Goal: Task Accomplishment & Management: Use online tool/utility

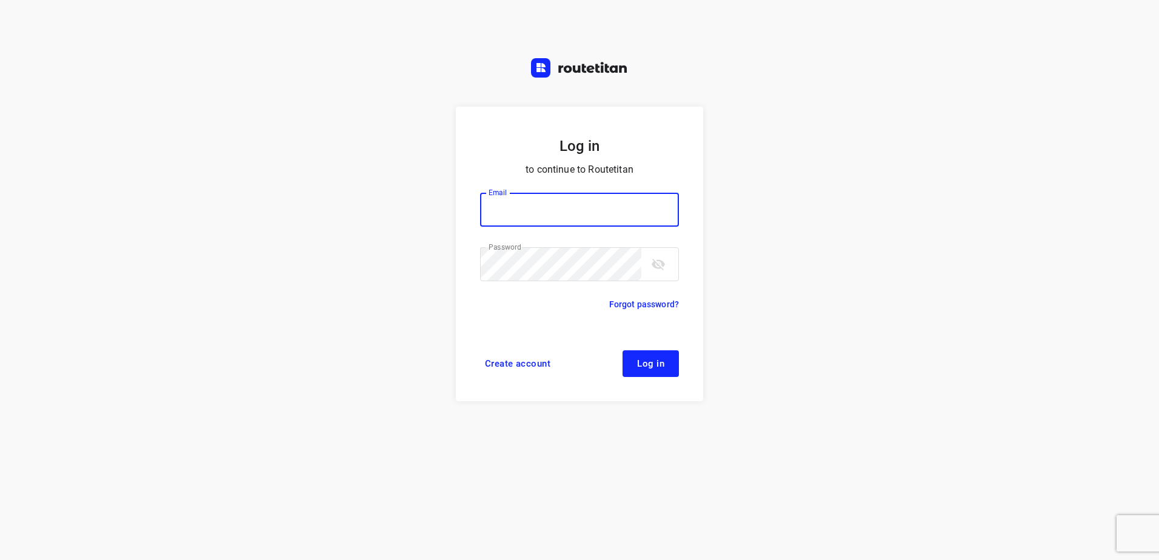
type input "horeca@kaddour.nl"
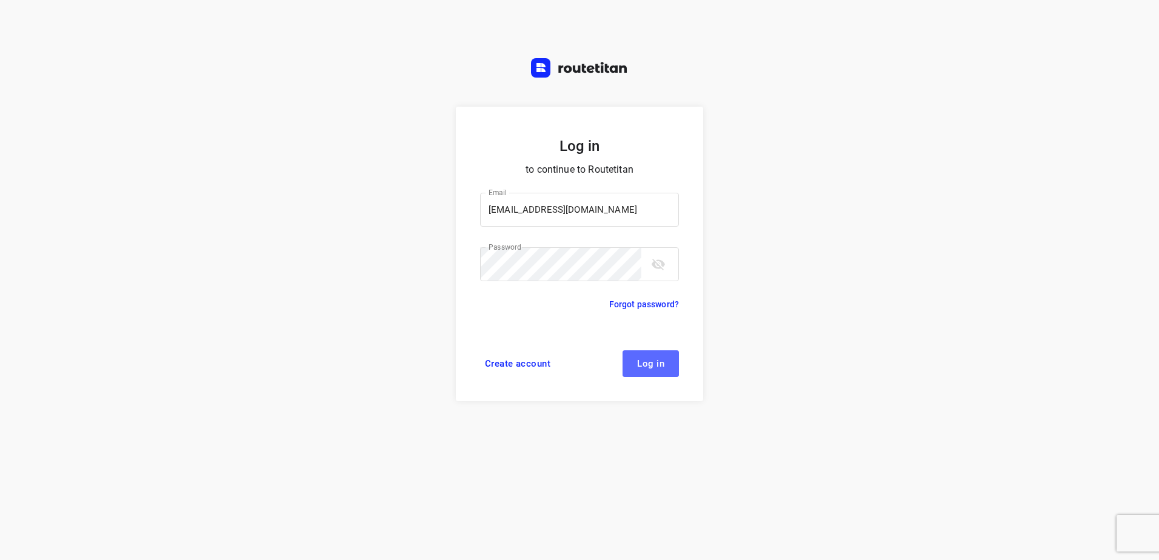
click at [669, 361] on button "Log in" at bounding box center [650, 363] width 56 height 27
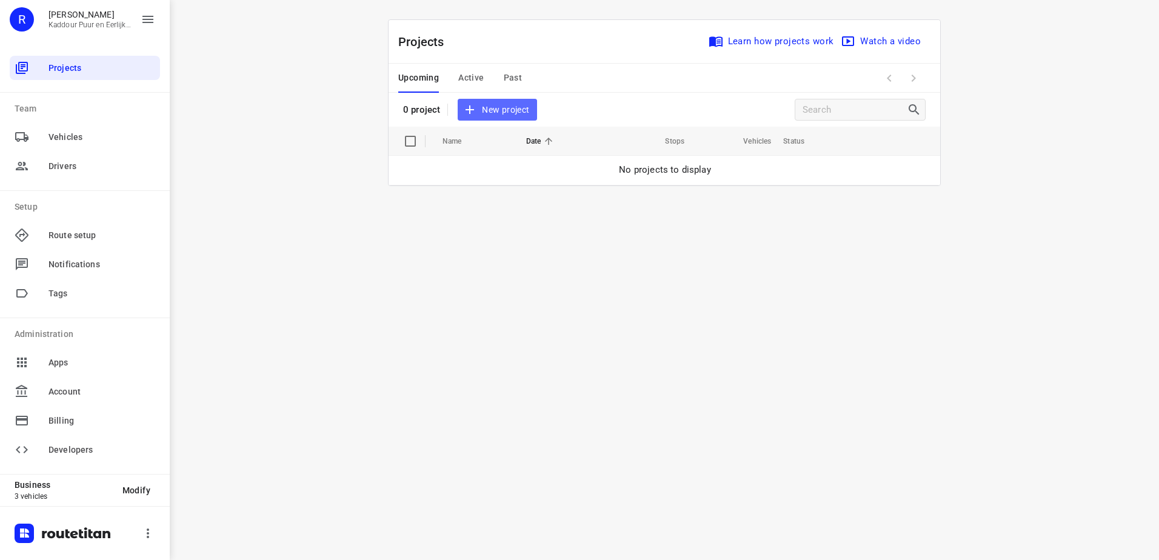
click at [490, 110] on span "New project" at bounding box center [497, 109] width 64 height 15
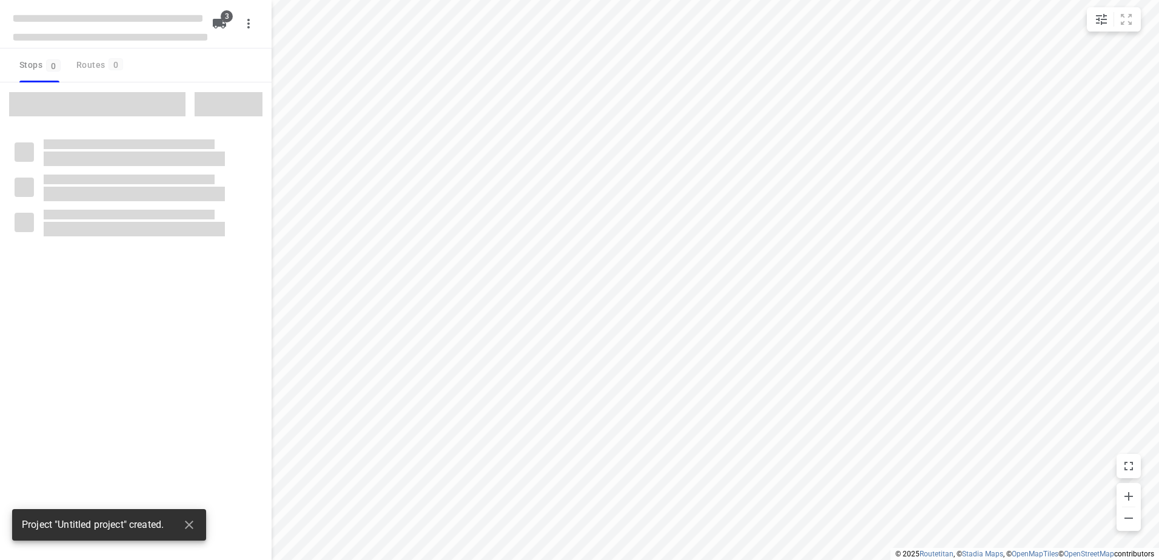
type input "distance"
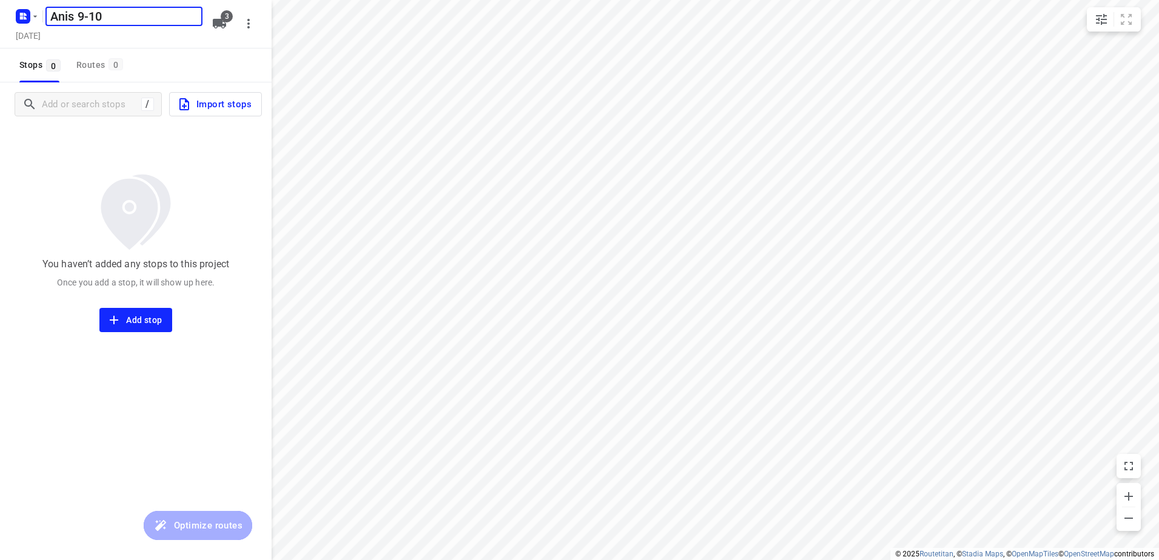
type input "Anis 9-10"
click at [212, 25] on icon "button" at bounding box center [219, 23] width 15 height 15
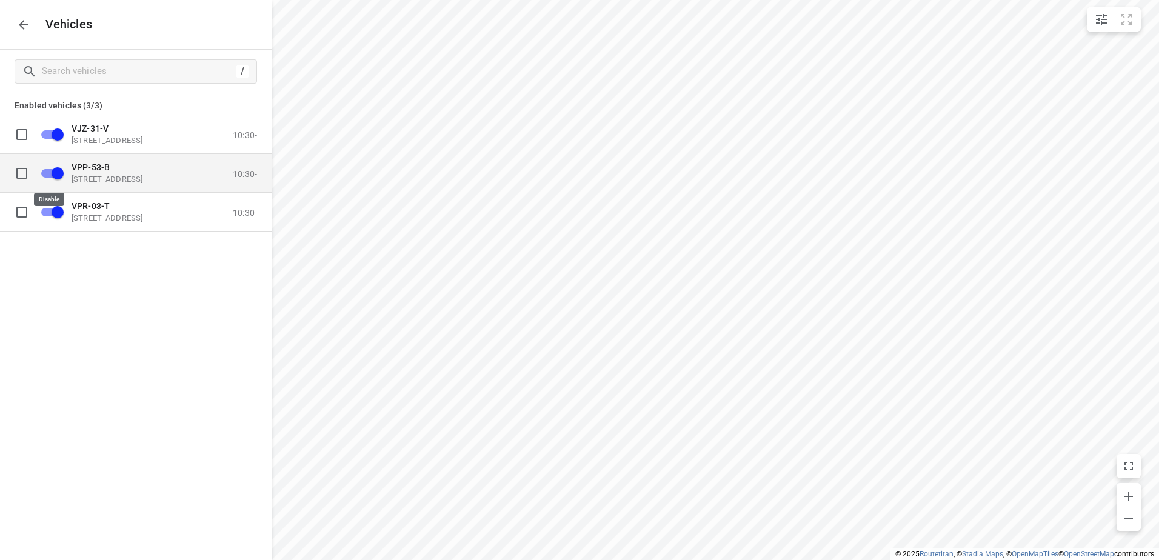
click at [57, 177] on input "grid" at bounding box center [57, 172] width 69 height 23
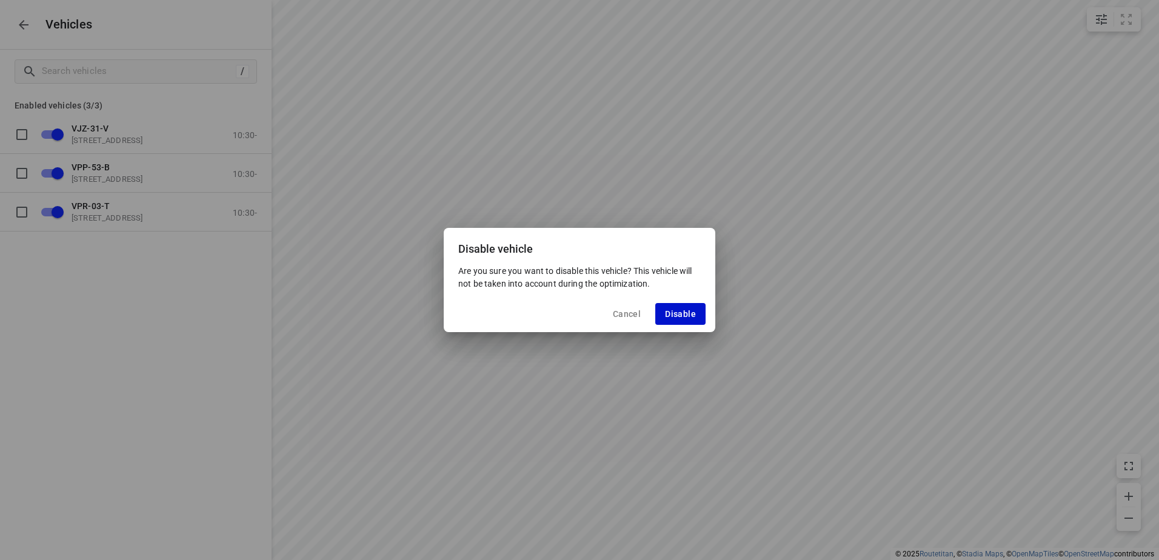
click at [684, 310] on span "Disable" at bounding box center [680, 314] width 31 height 10
checkbox input "false"
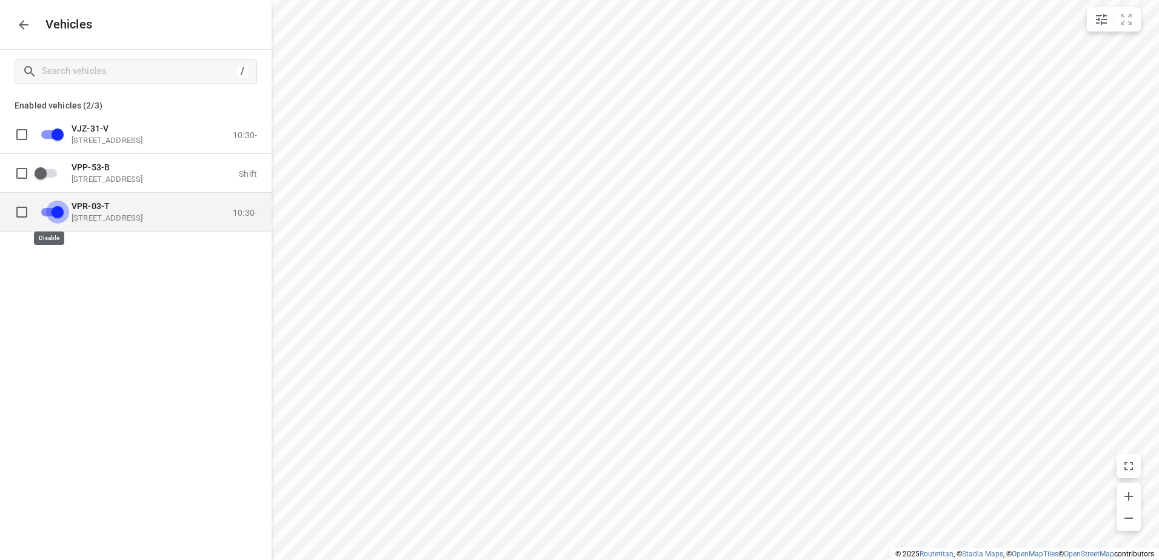
click at [53, 213] on input "grid" at bounding box center [57, 211] width 69 height 23
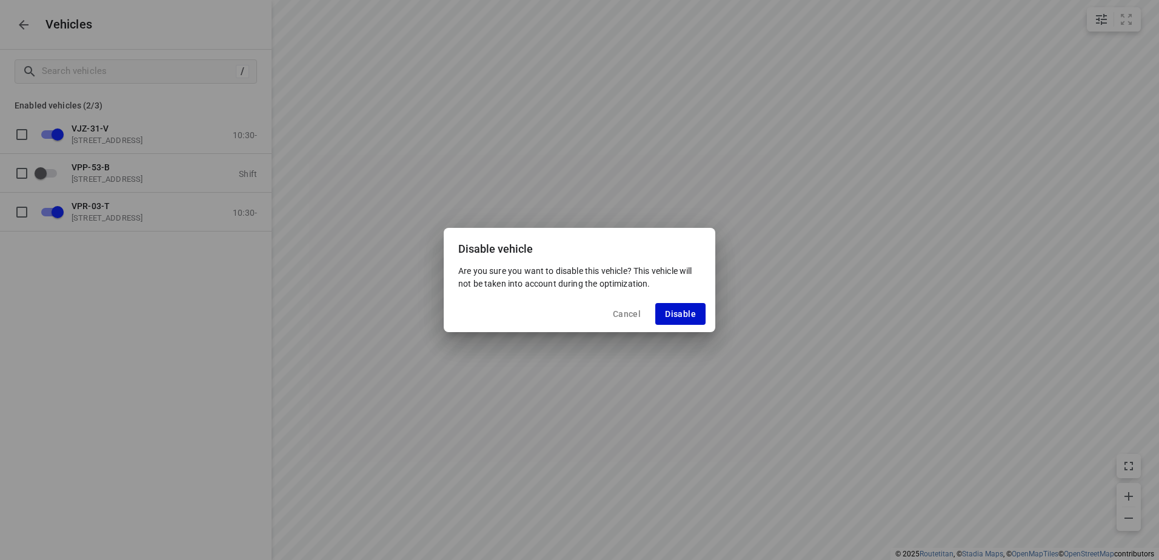
click at [679, 319] on button "Disable" at bounding box center [680, 314] width 50 height 22
checkbox input "false"
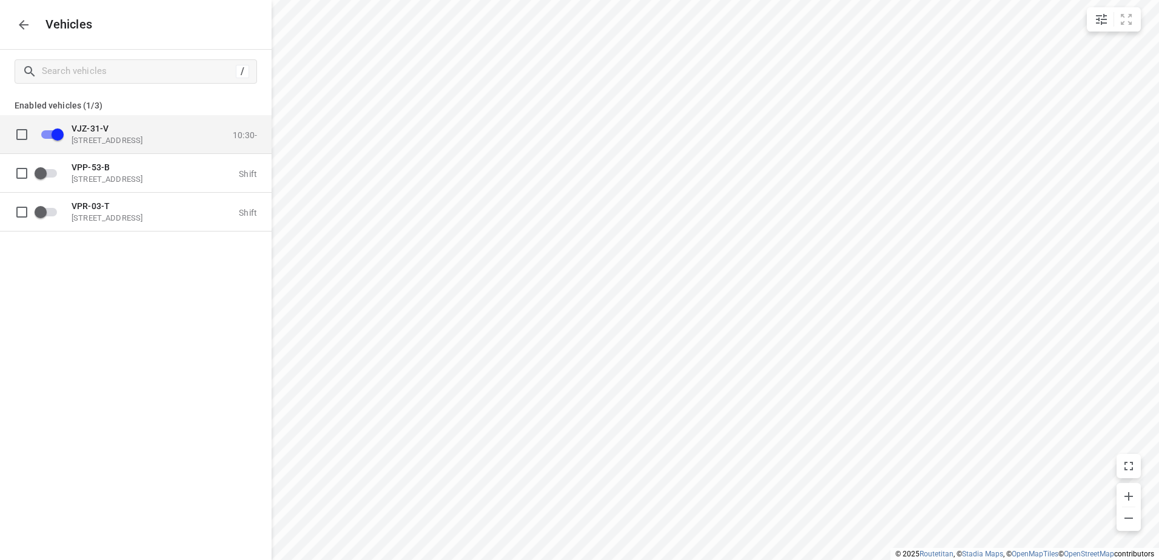
click at [114, 125] on p "VJZ-31-V" at bounding box center [132, 128] width 121 height 10
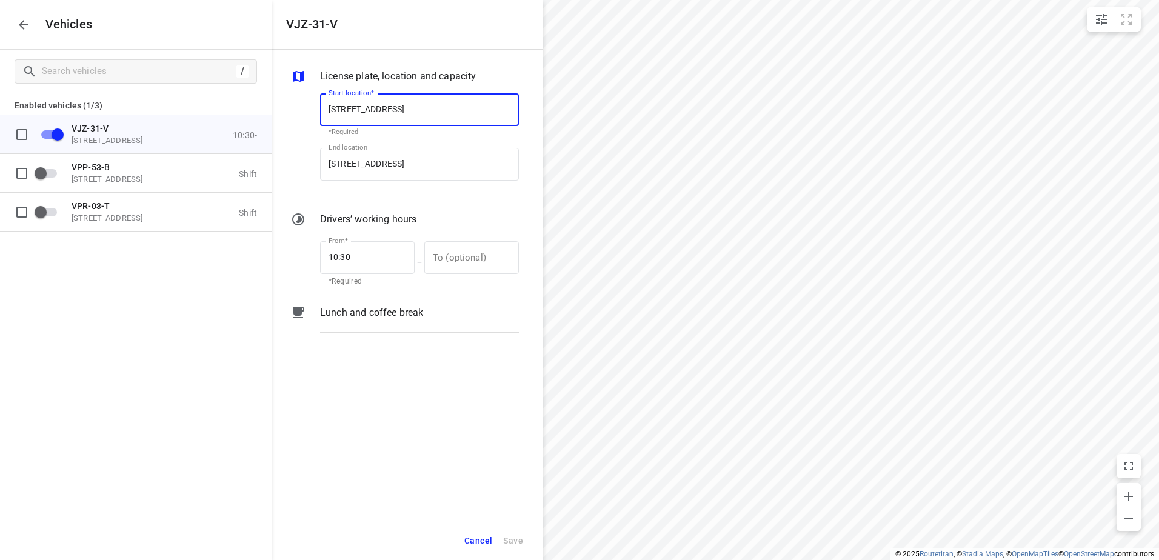
click at [376, 310] on p "Lunch and coffee break" at bounding box center [371, 312] width 103 height 15
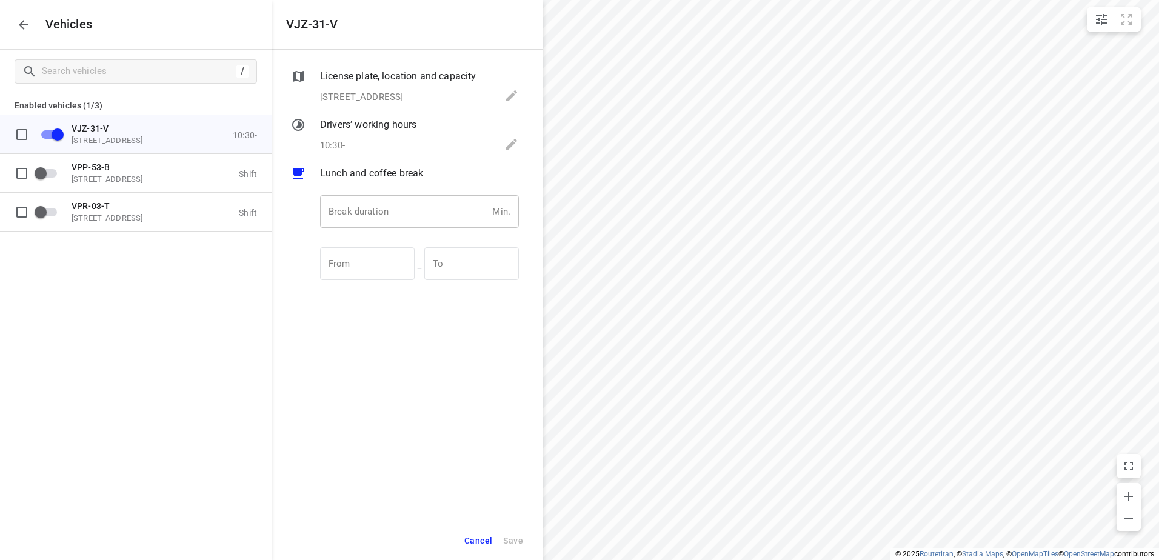
click at [378, 219] on input "number" at bounding box center [403, 211] width 167 height 33
type input "30"
click at [508, 537] on span "Save" at bounding box center [513, 540] width 20 height 15
click at [24, 23] on icon "button" at bounding box center [23, 25] width 15 height 15
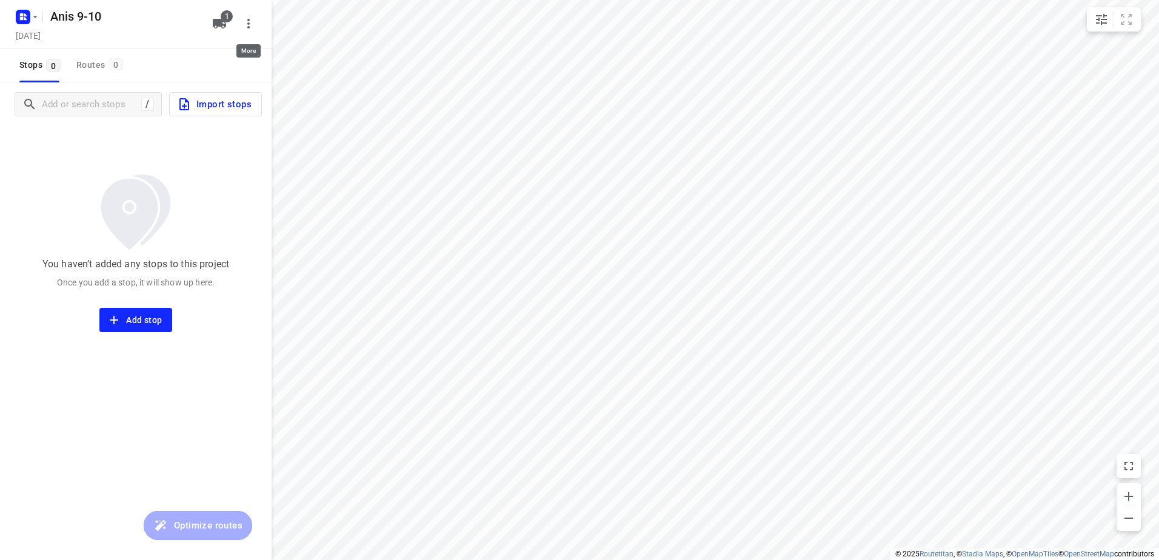
click at [250, 29] on icon "button" at bounding box center [248, 23] width 15 height 15
click at [132, 154] on div at bounding box center [579, 280] width 1159 height 560
click at [212, 100] on span "Import stops" at bounding box center [214, 104] width 75 height 16
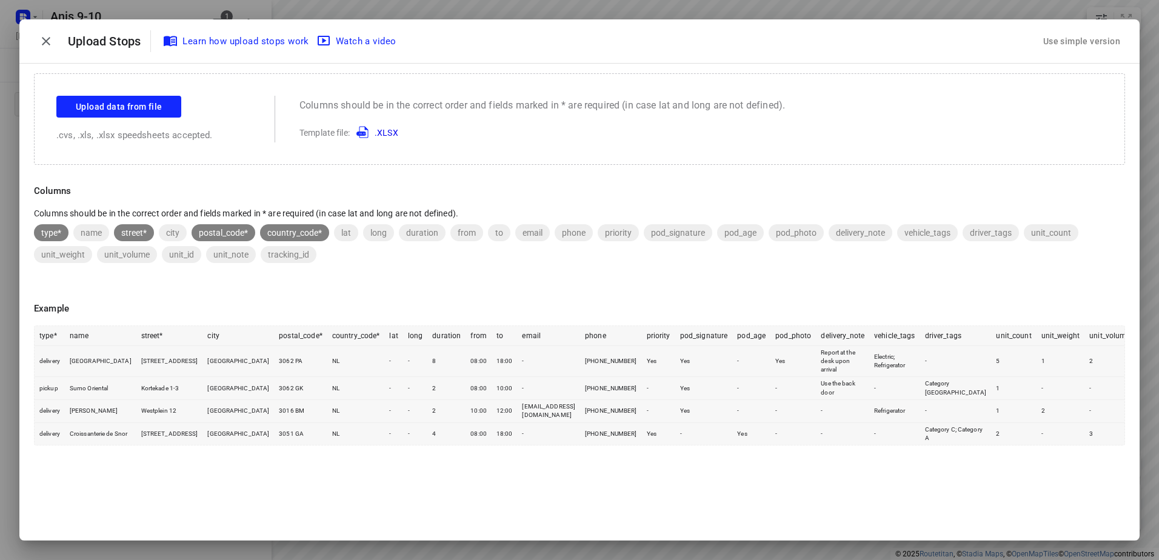
click at [1098, 33] on div "Use simple version" at bounding box center [1082, 42] width 82 height 20
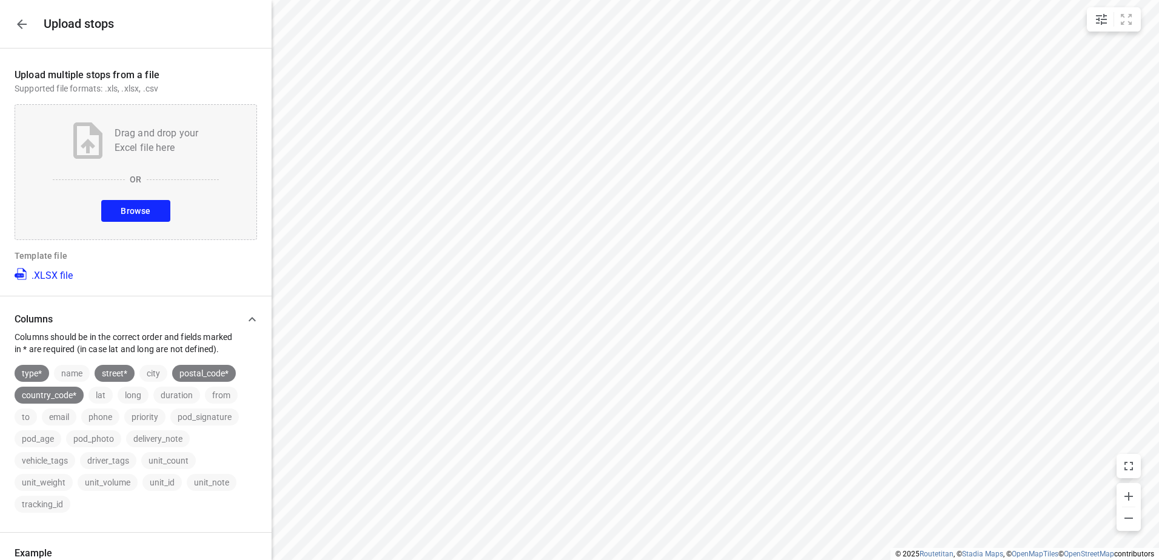
click at [148, 209] on button "Browse" at bounding box center [135, 211] width 68 height 22
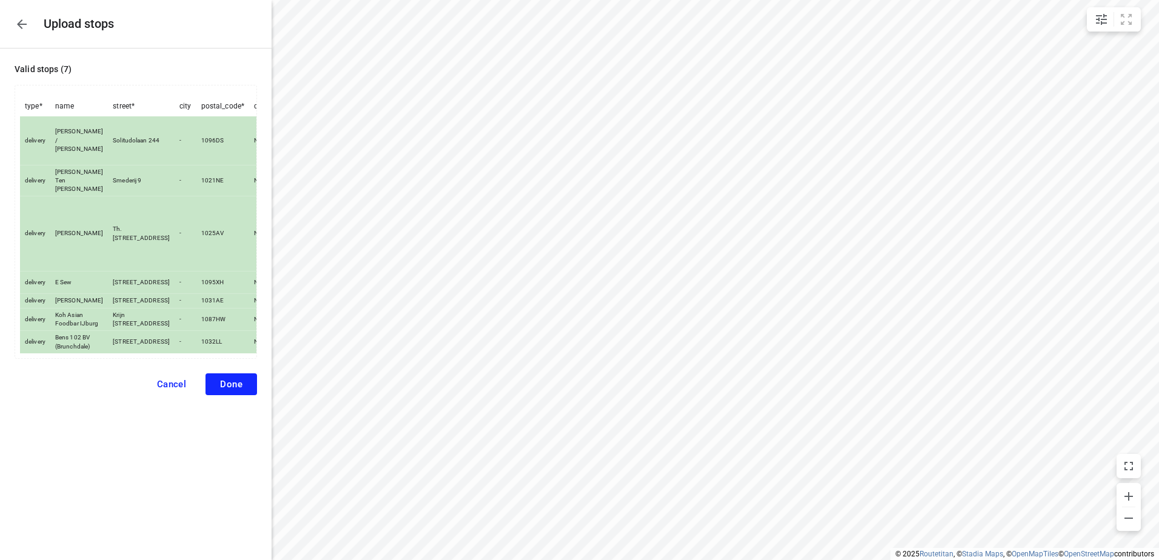
click at [227, 390] on span "Done" at bounding box center [231, 384] width 22 height 11
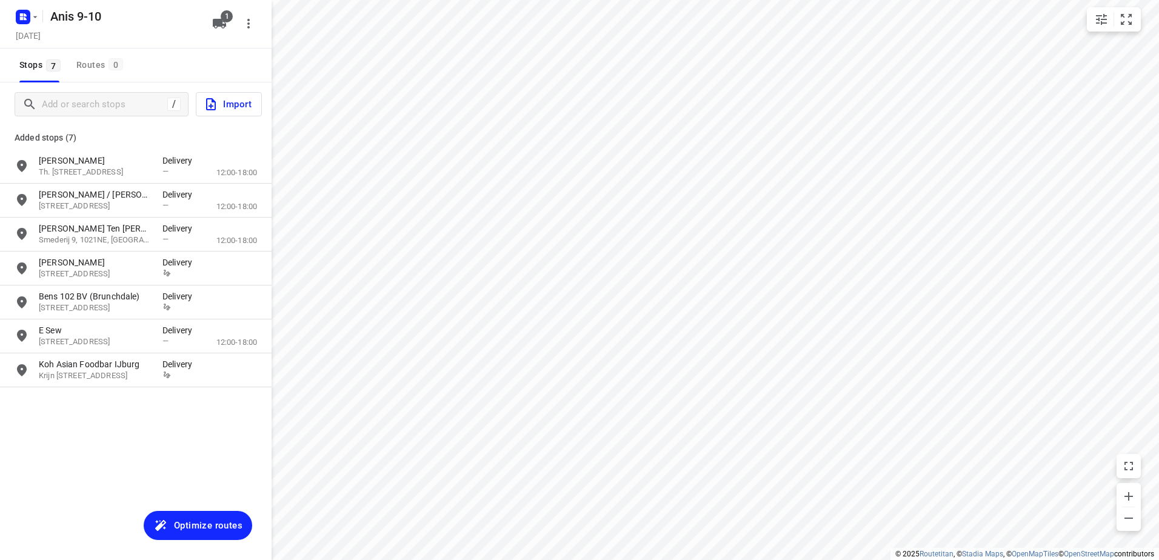
click at [206, 524] on span "Optimize routes" at bounding box center [208, 526] width 68 height 16
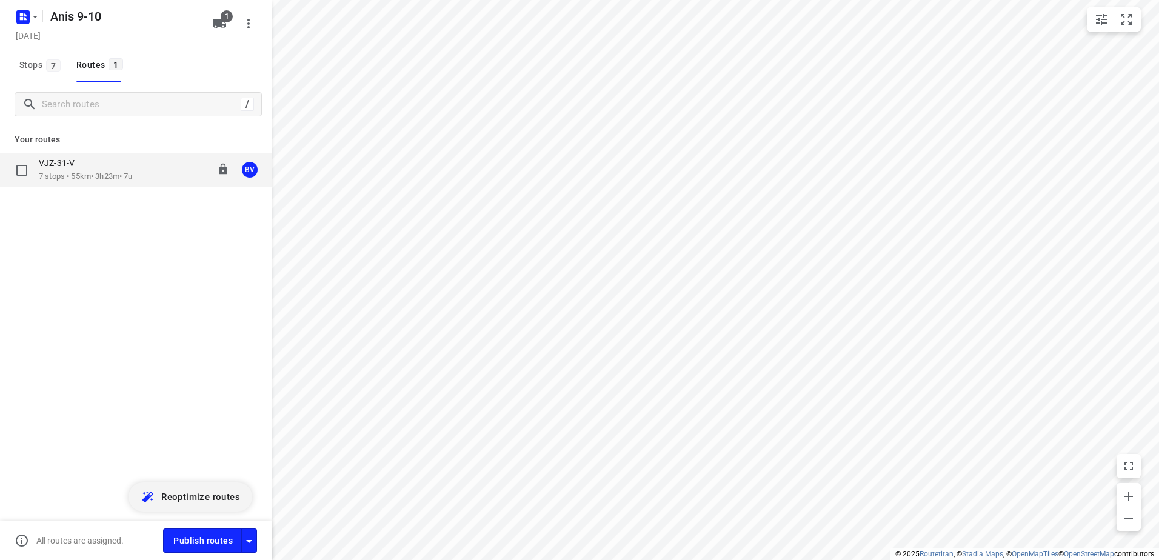
click at [106, 167] on div "VJZ-31-V" at bounding box center [86, 164] width 94 height 13
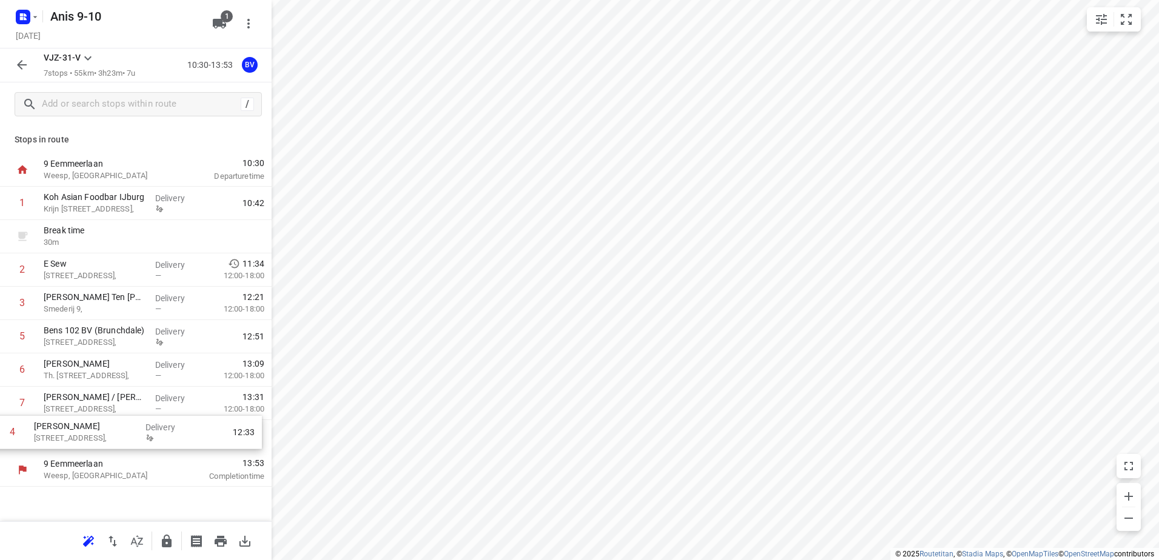
drag, startPoint x: 98, startPoint y: 340, endPoint x: 90, endPoint y: 432, distance: 92.5
click at [90, 432] on div "1 Koh Asian Foodbar IJburg [PERSON_NAME][STREET_ADDRESS], Delivery 10:42 Break …" at bounding box center [136, 320] width 272 height 267
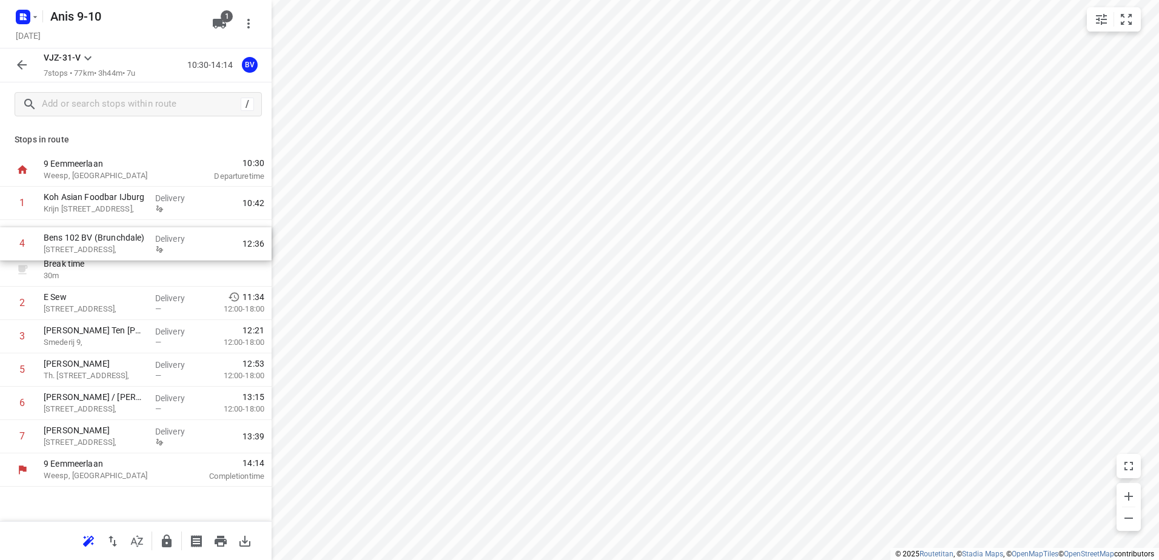
drag, startPoint x: 95, startPoint y: 336, endPoint x: 95, endPoint y: 240, distance: 96.4
click at [95, 240] on div "1 Koh Asian Foodbar IJburg [PERSON_NAME][STREET_ADDRESS], Delivery 10:42 Break …" at bounding box center [136, 320] width 272 height 267
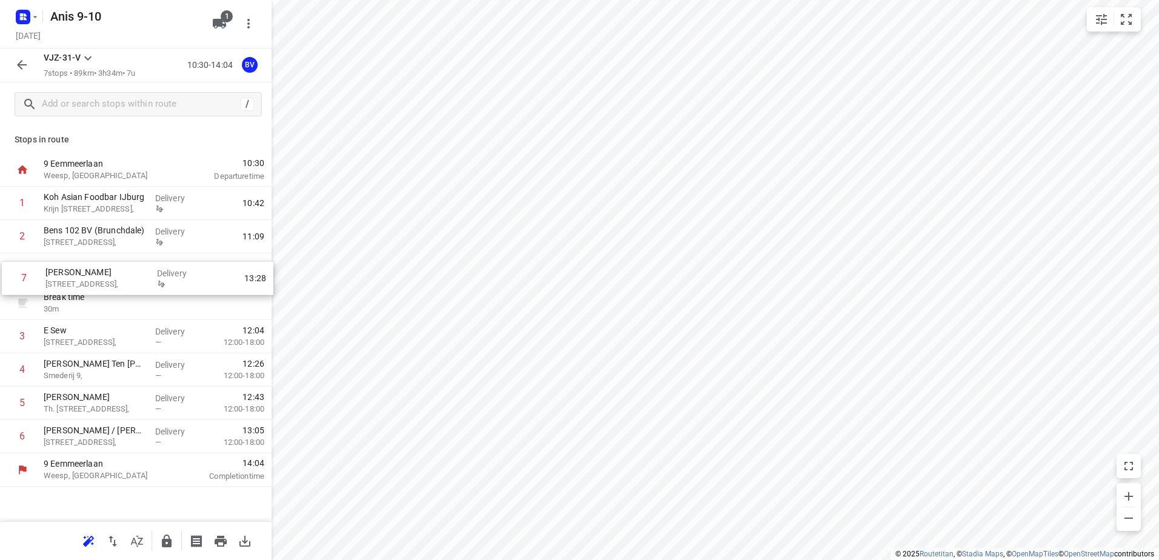
drag, startPoint x: 89, startPoint y: 436, endPoint x: 92, endPoint y: 275, distance: 161.2
click at [92, 275] on div "1 Koh Asian Foodbar IJburg [PERSON_NAME][STREET_ADDRESS], Delivery 10:42 2 Bens…" at bounding box center [136, 320] width 272 height 267
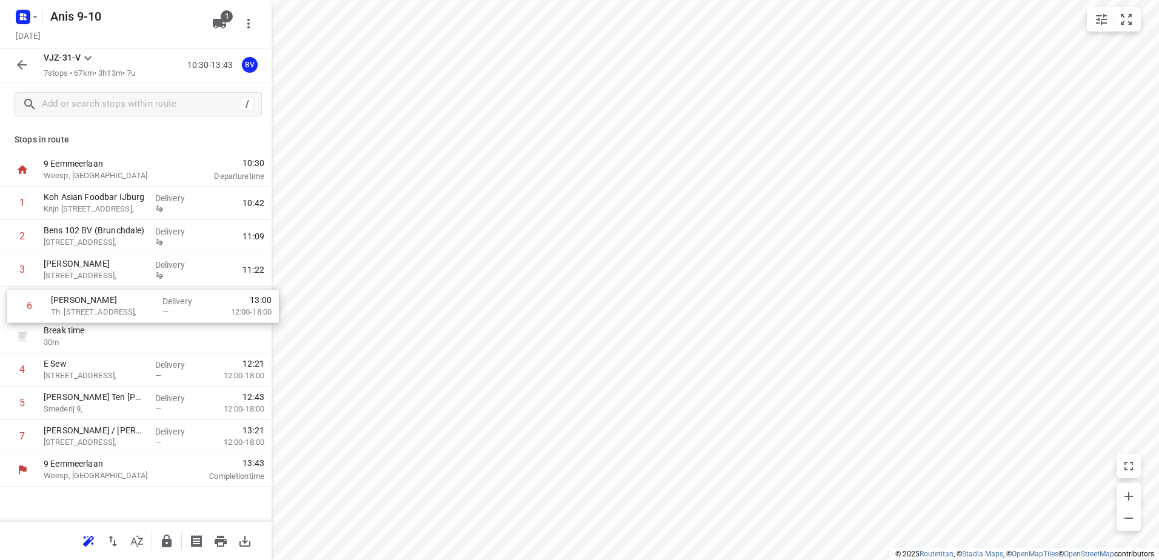
drag, startPoint x: 88, startPoint y: 407, endPoint x: 95, endPoint y: 307, distance: 100.3
click at [95, 307] on div "1 Koh Asian Foodbar IJburg [PERSON_NAME][STREET_ADDRESS], Delivery 10:42 2 Bens…" at bounding box center [136, 320] width 272 height 267
drag, startPoint x: 68, startPoint y: 375, endPoint x: 74, endPoint y: 333, distance: 41.6
click at [74, 333] on div "1 Koh Asian Foodbar IJburg Krijn [STREET_ADDRESS], Delivery 10:42 2 Bens 102 BV…" at bounding box center [136, 320] width 272 height 267
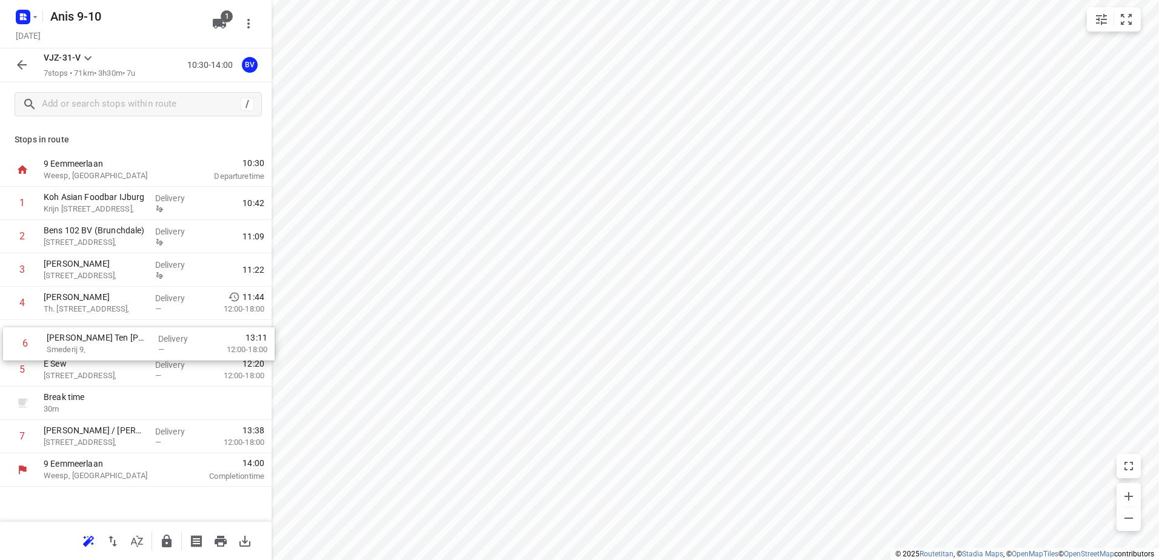
drag, startPoint x: 106, startPoint y: 413, endPoint x: 109, endPoint y: 344, distance: 69.8
click at [109, 344] on div "1 Koh Asian Foodbar IJburg Krijn [STREET_ADDRESS], Delivery 10:42 2 Bens 102 BV…" at bounding box center [136, 320] width 272 height 267
click at [20, 61] on icon "button" at bounding box center [22, 65] width 15 height 15
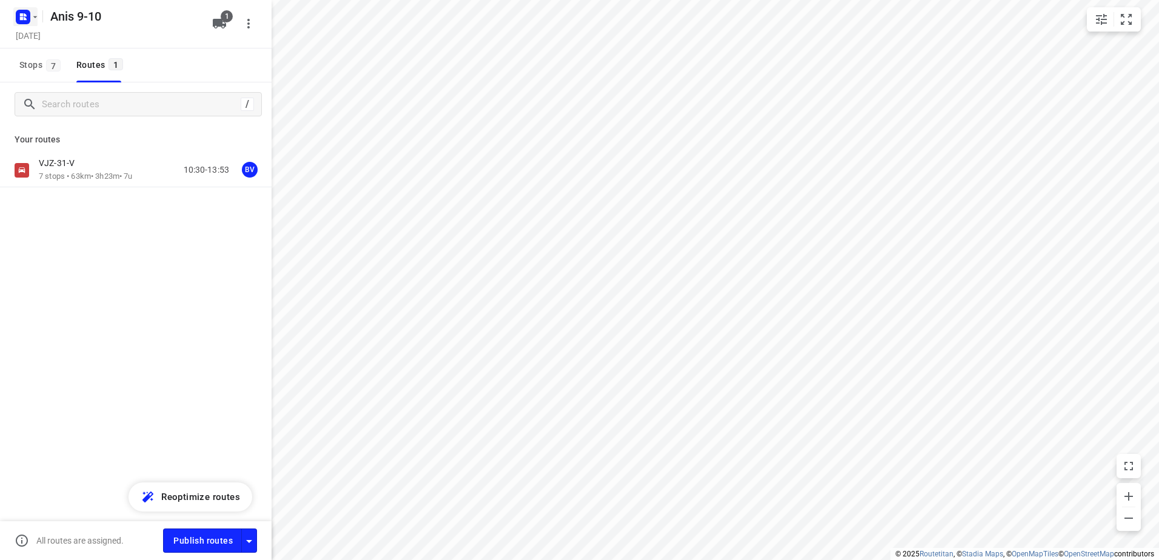
click at [38, 19] on icon "button" at bounding box center [35, 17] width 10 height 10
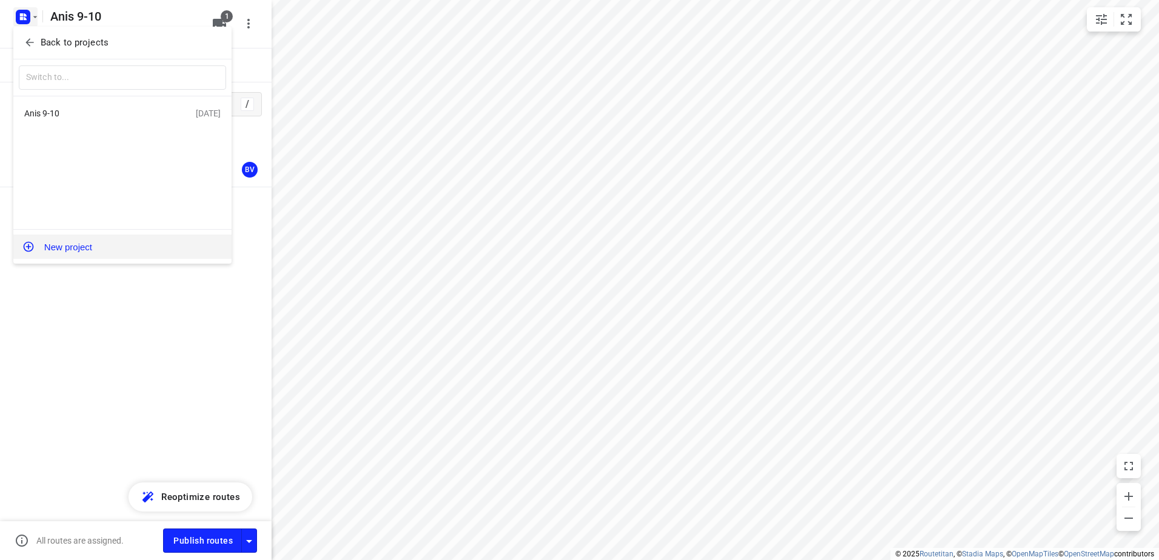
click at [75, 248] on button "New project" at bounding box center [122, 247] width 218 height 24
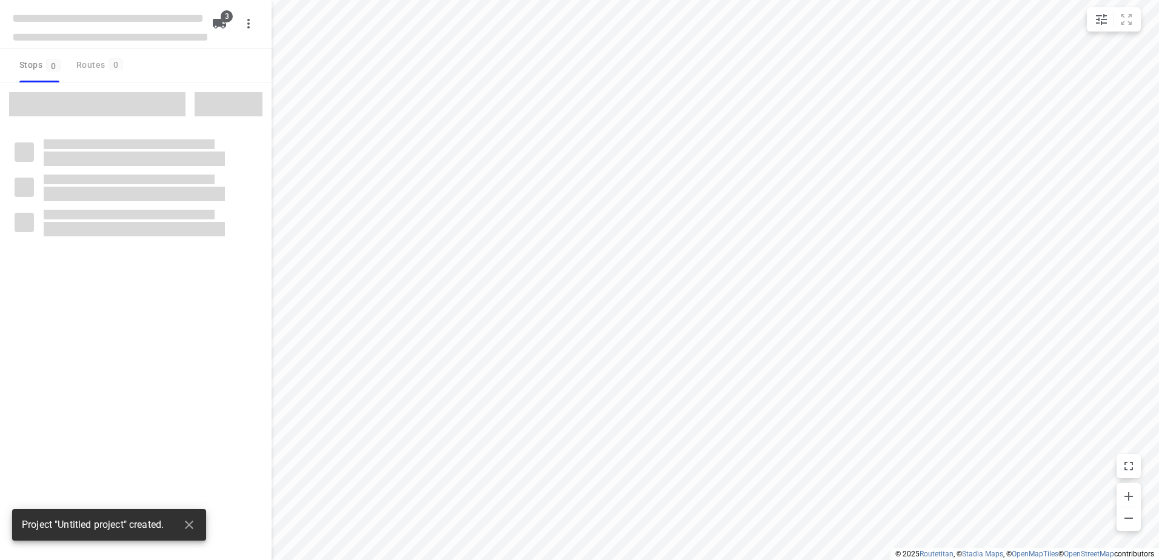
type input "distance"
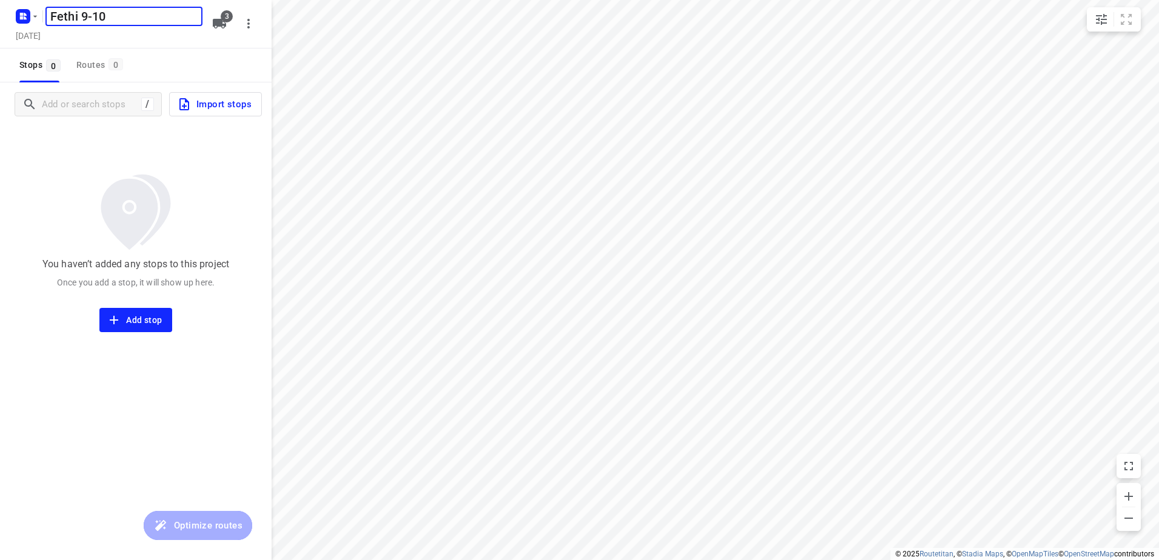
type input "Fethi 9-10"
click at [218, 21] on icon "button" at bounding box center [219, 24] width 13 height 10
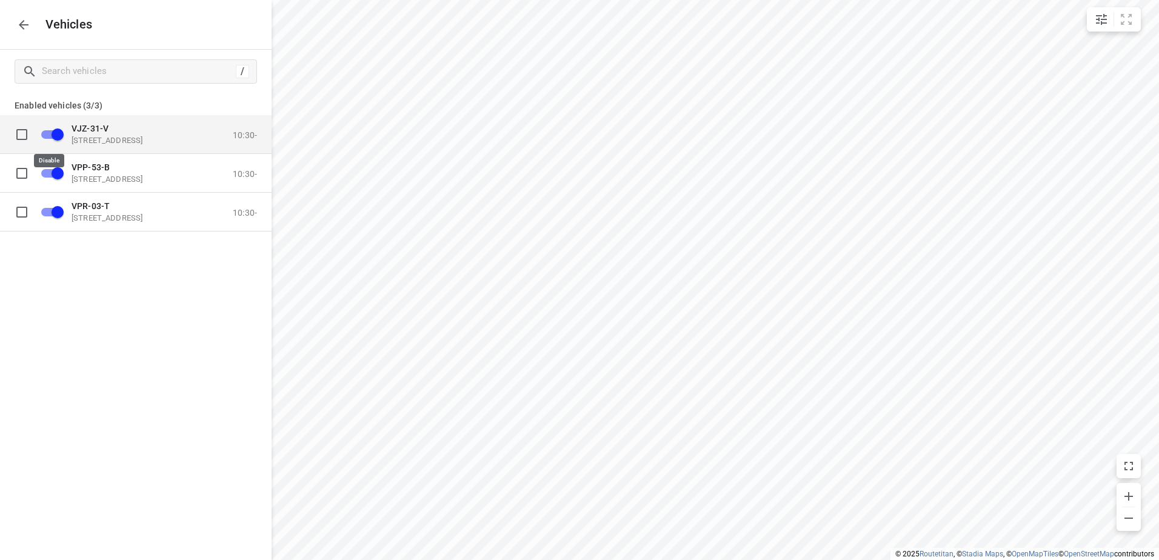
click at [51, 133] on input "grid" at bounding box center [57, 133] width 69 height 23
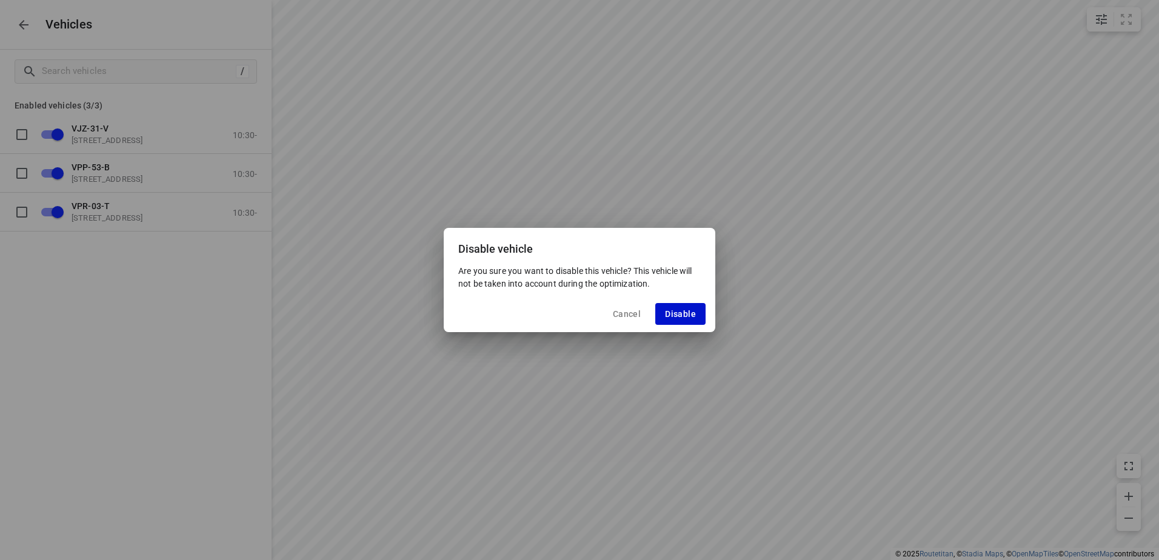
click at [676, 313] on span "Disable" at bounding box center [680, 314] width 31 height 10
checkbox input "false"
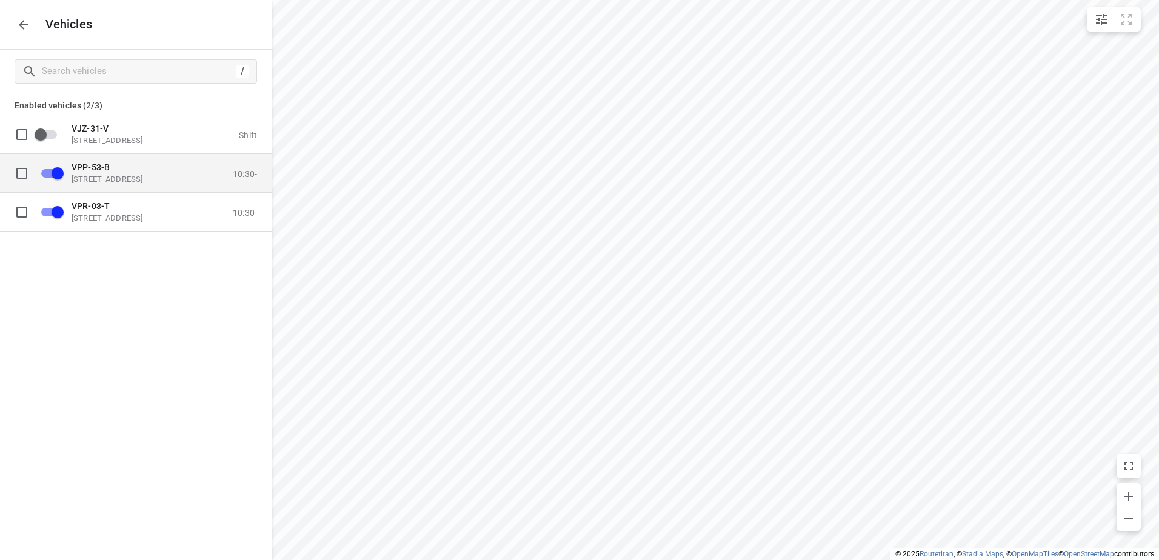
click at [61, 181] on input "grid" at bounding box center [57, 172] width 69 height 23
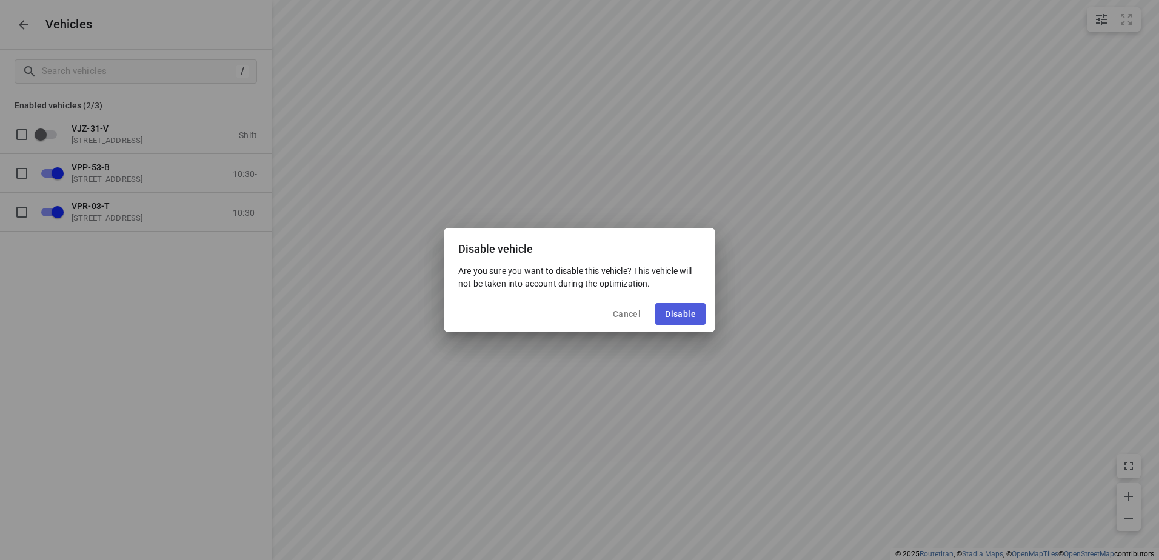
click at [695, 312] on span "Disable" at bounding box center [680, 314] width 31 height 10
checkbox input "false"
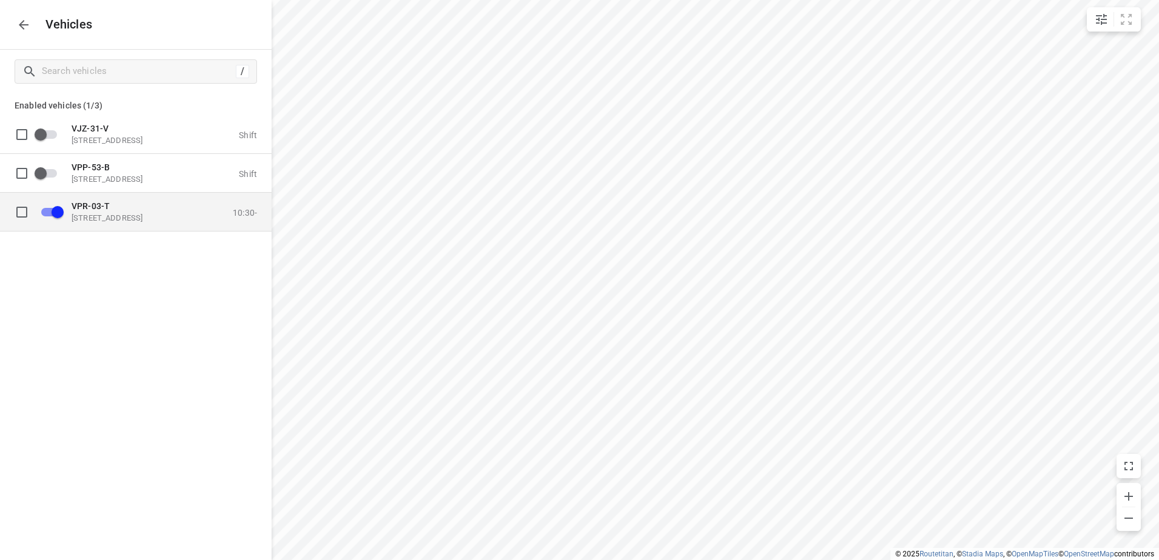
click at [122, 211] on div "VPR-03-[STREET_ADDRESS]" at bounding box center [132, 212] width 121 height 22
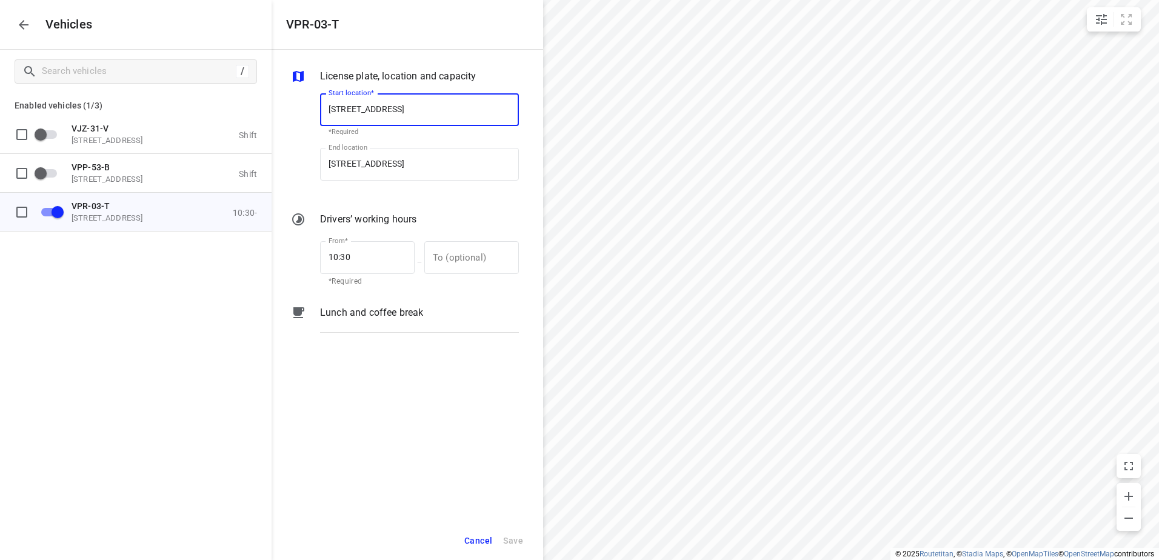
click at [364, 315] on p "Lunch and coffee break" at bounding box center [371, 312] width 103 height 15
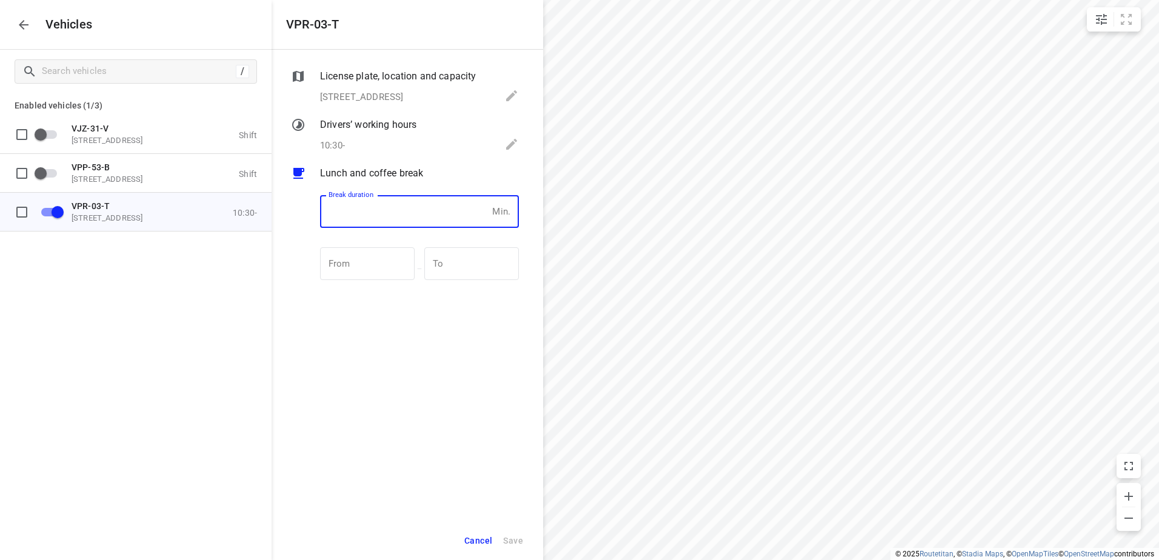
click at [433, 212] on input "number" at bounding box center [403, 211] width 167 height 33
type input "30"
click at [521, 541] on span "Save" at bounding box center [513, 540] width 20 height 15
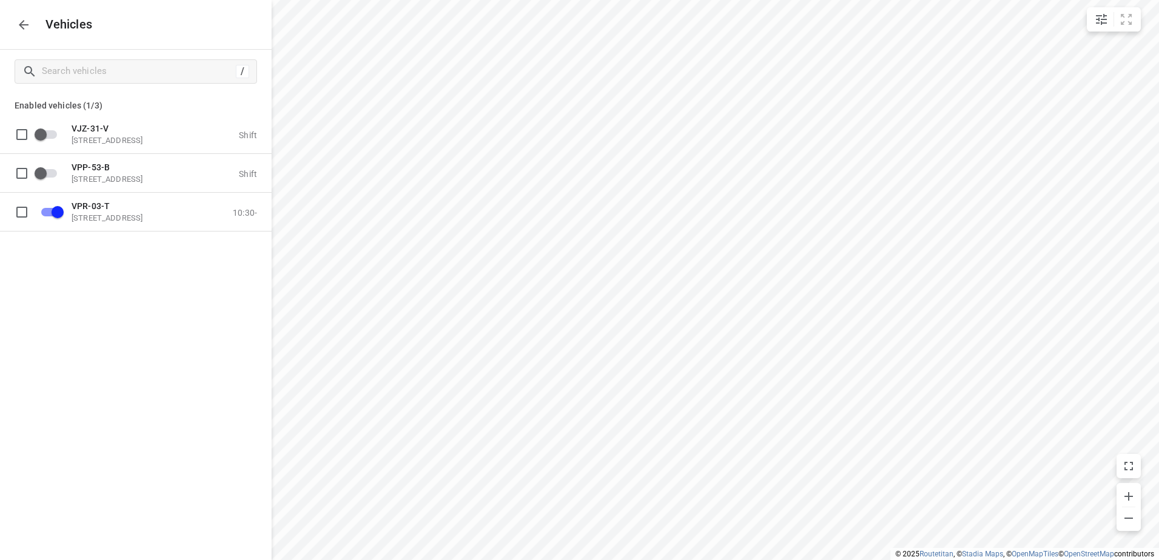
click at [25, 25] on icon "button" at bounding box center [24, 25] width 10 height 10
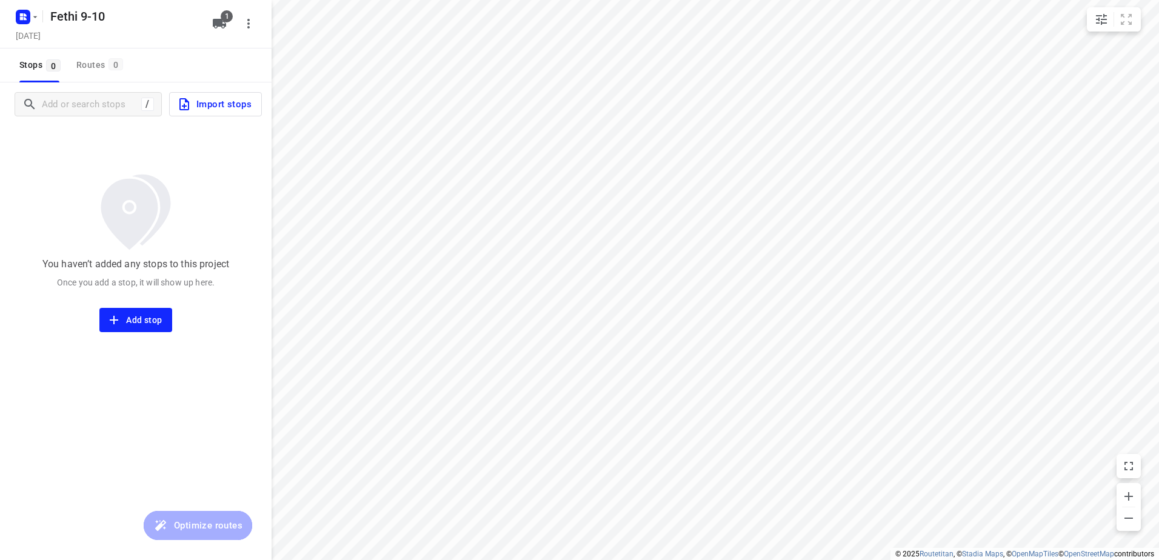
click at [221, 108] on span "Import stops" at bounding box center [214, 104] width 75 height 16
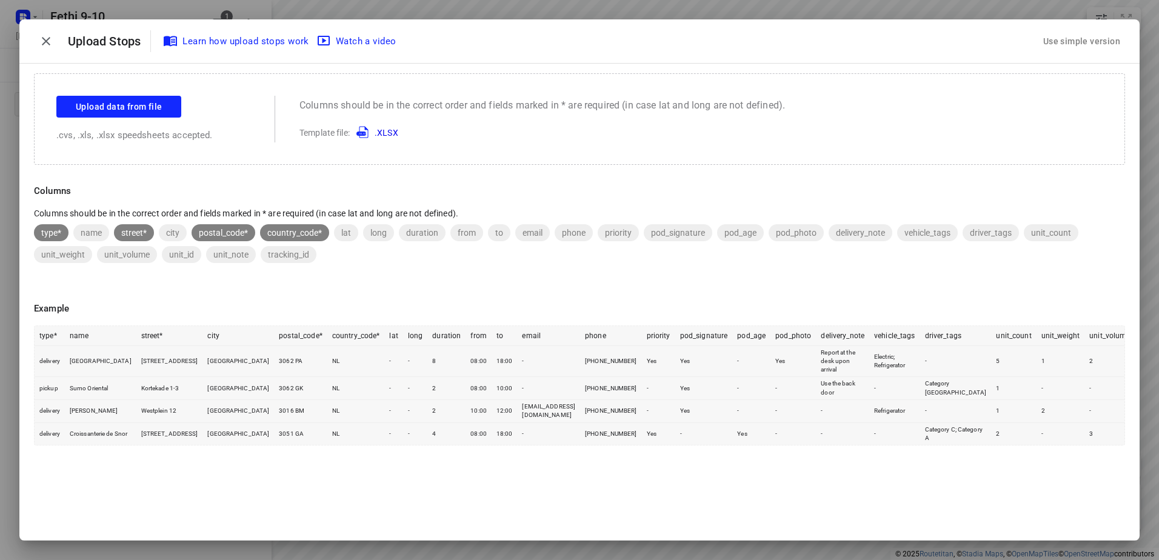
click at [1075, 37] on div "Use simple version" at bounding box center [1082, 42] width 82 height 20
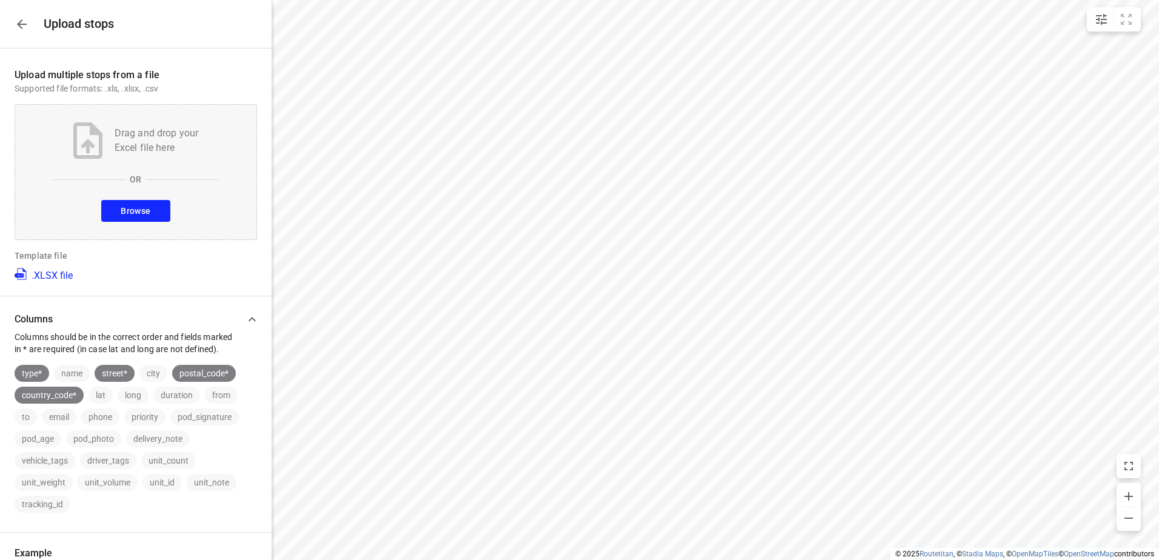
click at [134, 212] on span "Browse" at bounding box center [136, 211] width 30 height 15
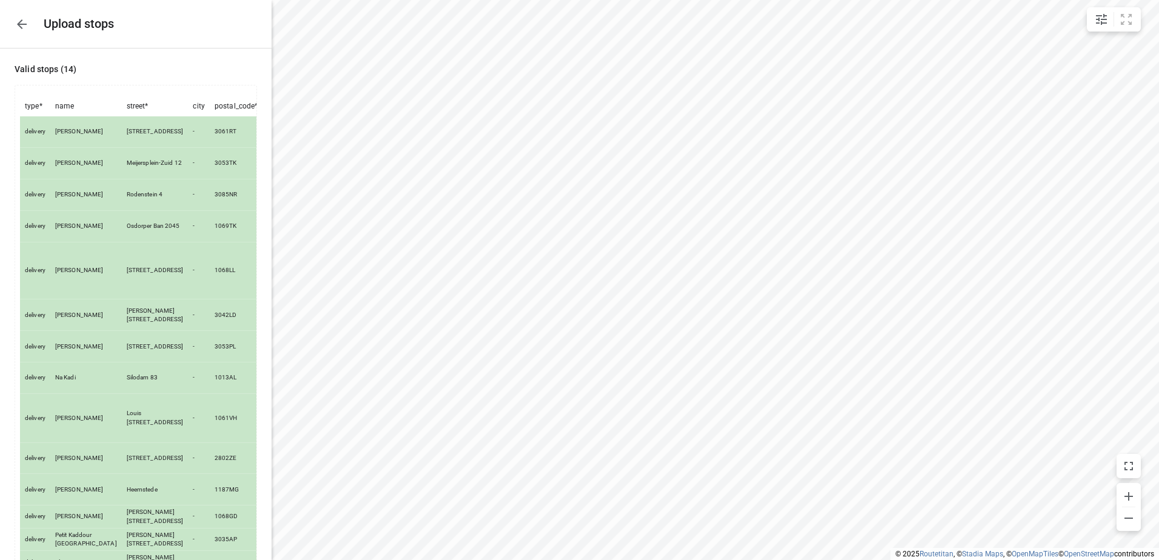
scroll to position [138, 0]
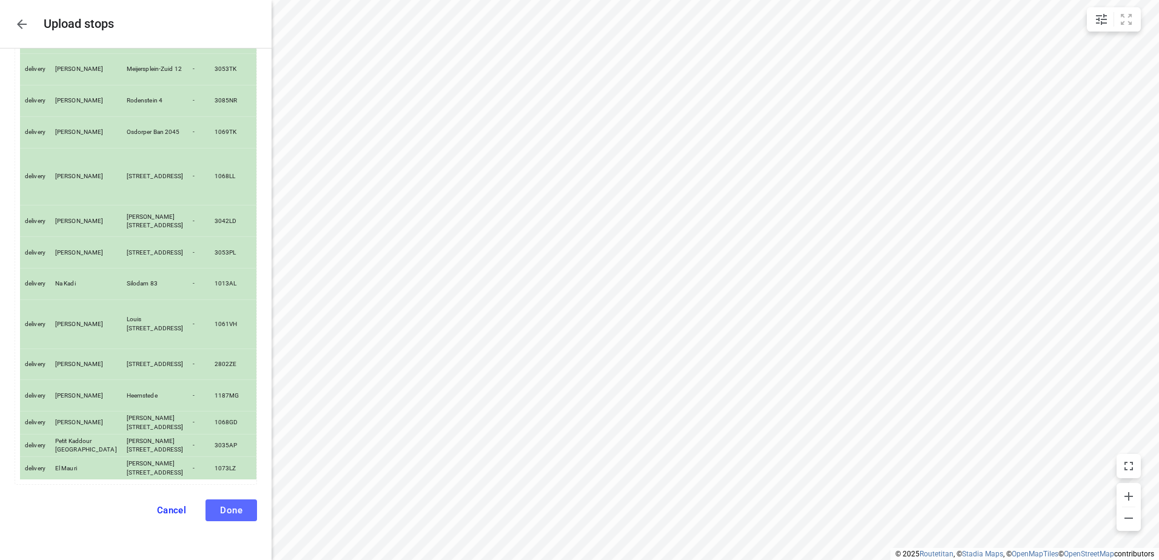
click at [240, 509] on button "Done" at bounding box center [231, 510] width 52 height 22
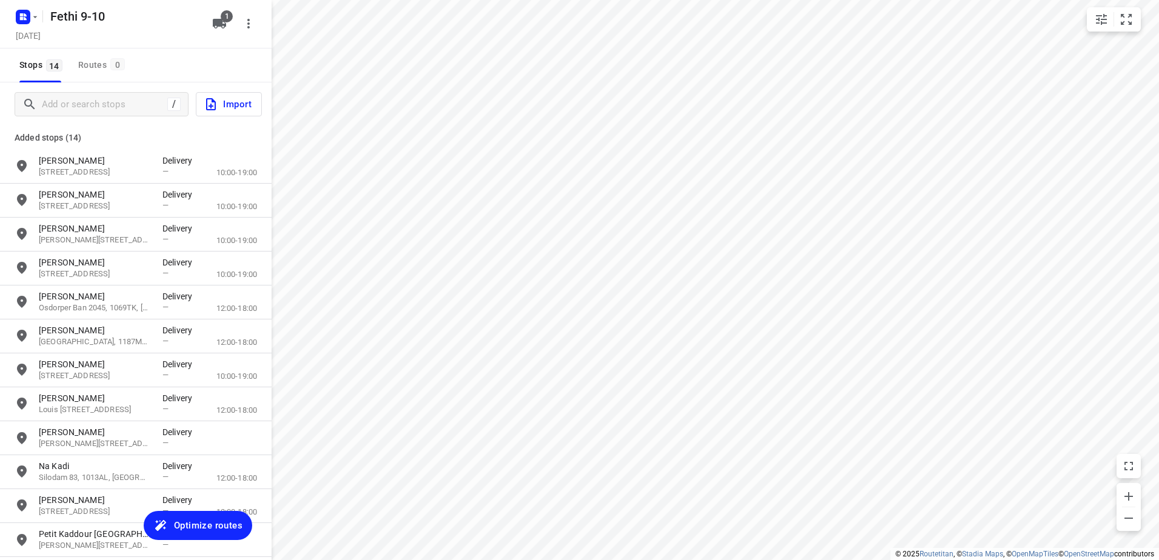
click at [200, 522] on span "Optimize routes" at bounding box center [208, 526] width 68 height 16
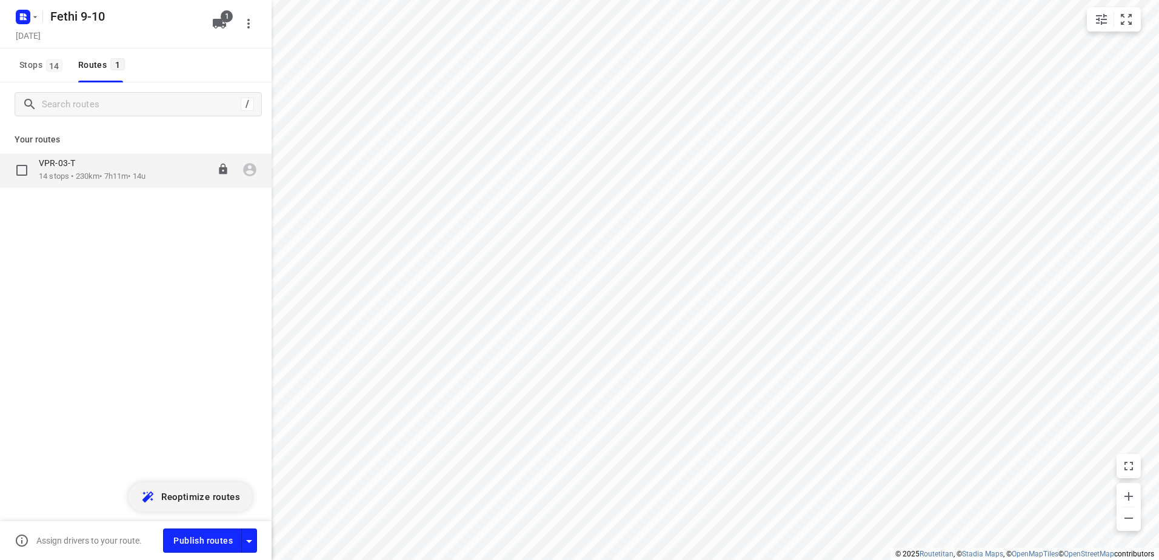
click at [249, 170] on icon "button" at bounding box center [249, 170] width 13 height 13
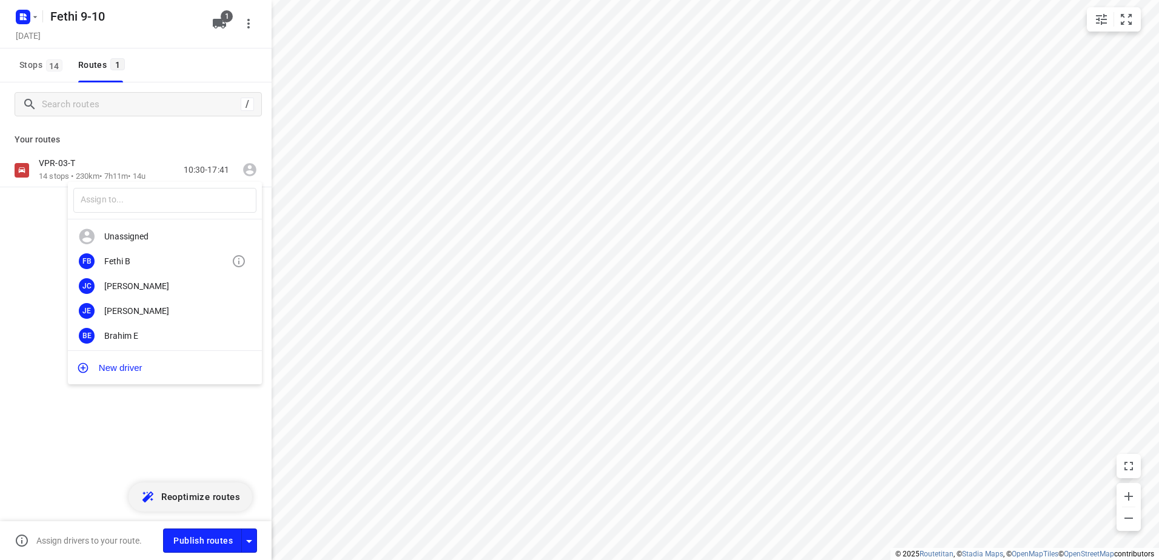
click at [138, 256] on div "Fethi B" at bounding box center [167, 261] width 127 height 10
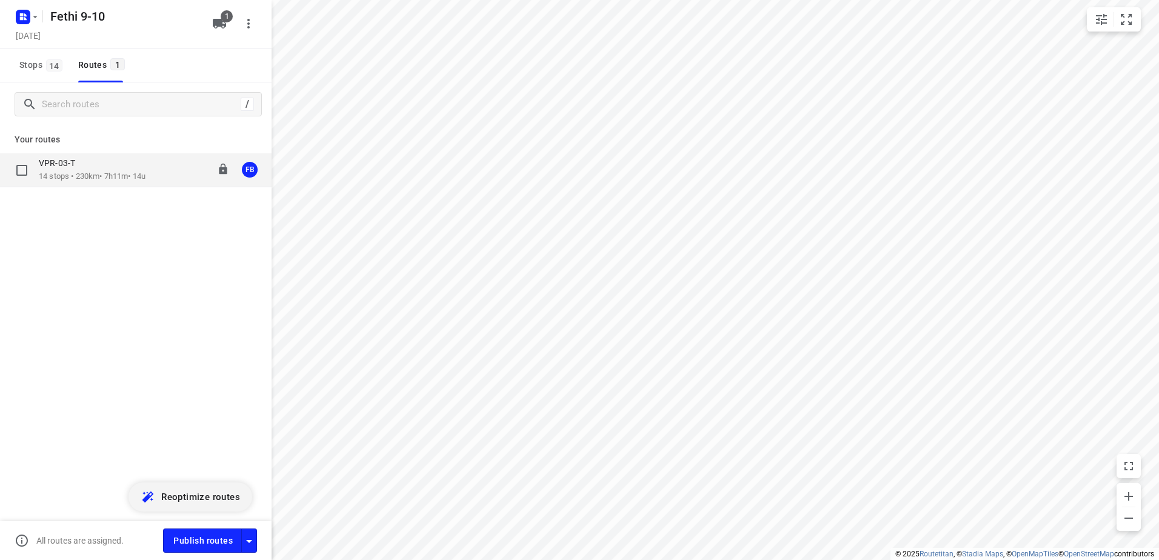
click at [59, 168] on p "VPR-03-T" at bounding box center [61, 163] width 44 height 11
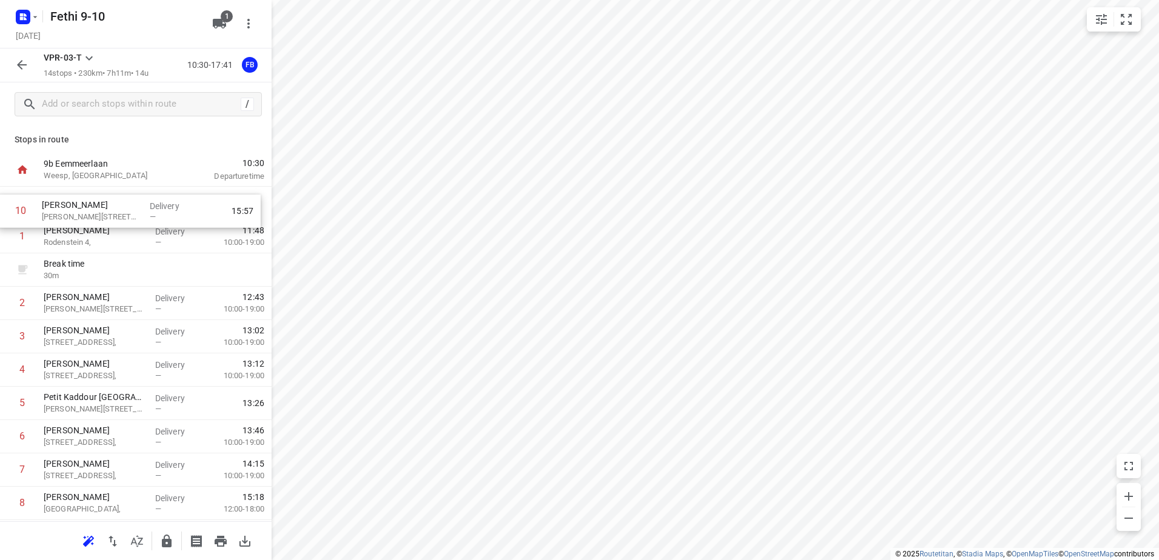
drag, startPoint x: 102, startPoint y: 457, endPoint x: 100, endPoint y: 202, distance: 255.2
click at [100, 202] on div "1 [PERSON_NAME] Rodenstein 4, Delivery — 11:48 10:00-19:00 Break time 30 m 2 Ha…" at bounding box center [136, 437] width 272 height 500
click at [105, 204] on p "[PERSON_NAME][STREET_ADDRESS]," at bounding box center [95, 209] width 102 height 12
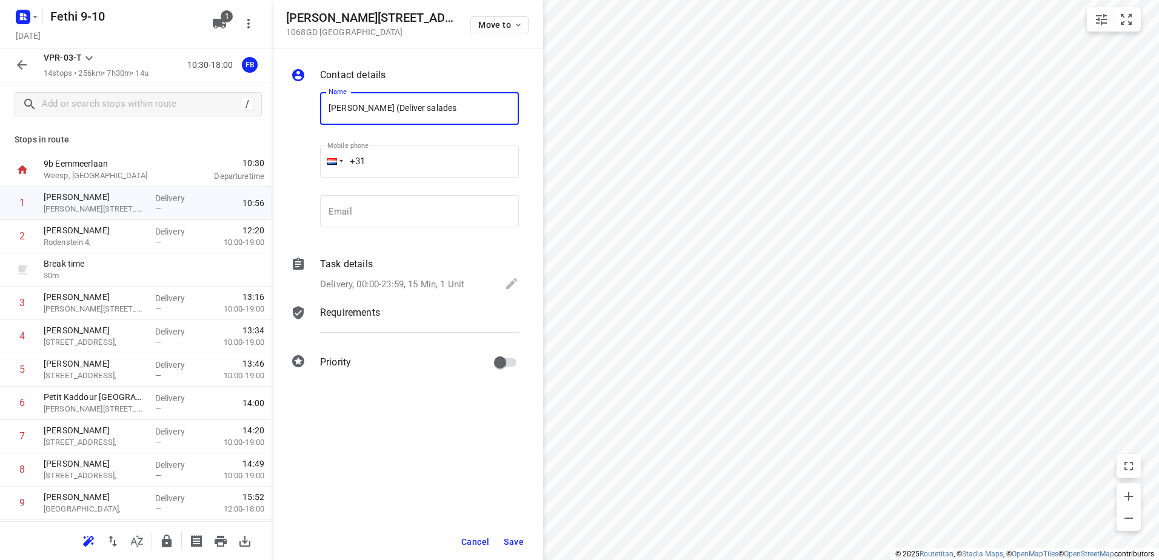
click at [399, 106] on input "[PERSON_NAME] (Deliver salades" at bounding box center [419, 108] width 199 height 33
click at [486, 109] on input "[GEOGRAPHIC_DATA] + Deliver salades" at bounding box center [419, 108] width 199 height 33
type input "[GEOGRAPHIC_DATA] + Deliver salades"
click at [510, 540] on span "Save" at bounding box center [514, 542] width 20 height 10
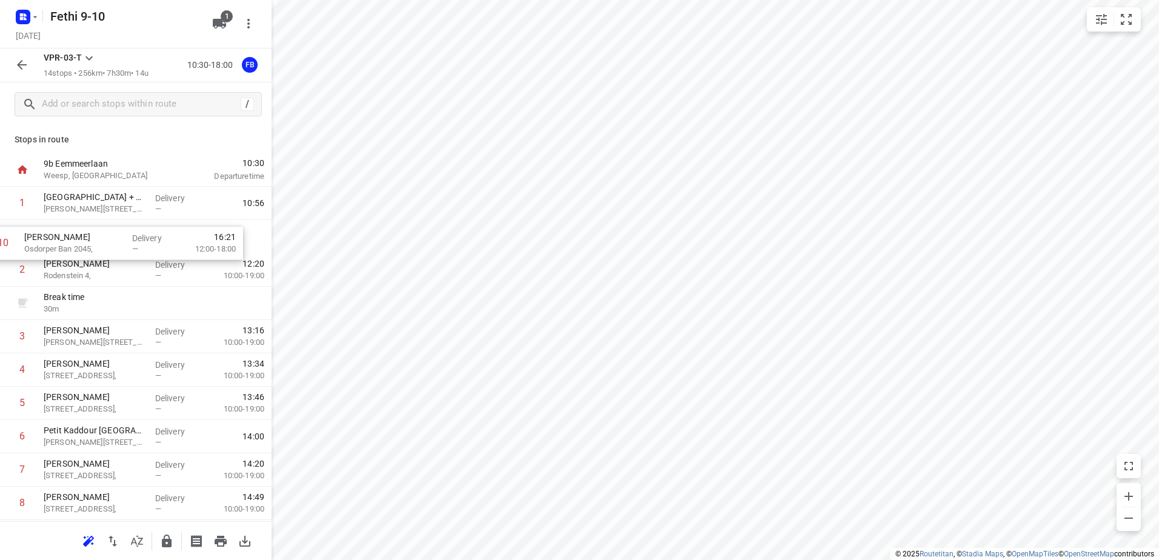
drag, startPoint x: 79, startPoint y: 416, endPoint x: 61, endPoint y: 236, distance: 181.5
click at [61, 236] on div "1 [PERSON_NAME] + Deliver salades Martini van Geffenstraat 29C, Delivery — 10:5…" at bounding box center [136, 437] width 272 height 500
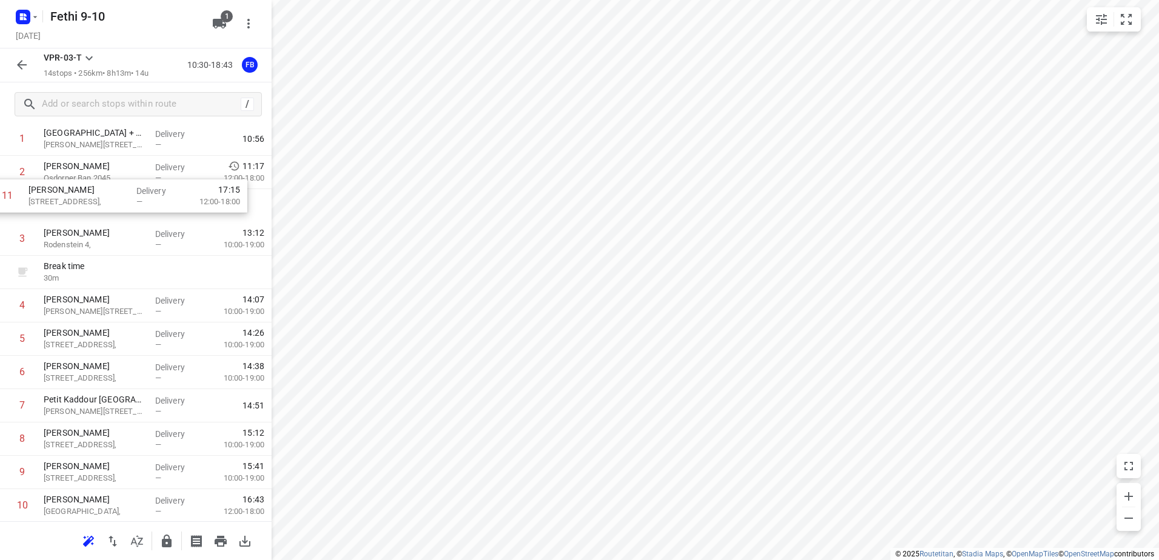
scroll to position [47, 0]
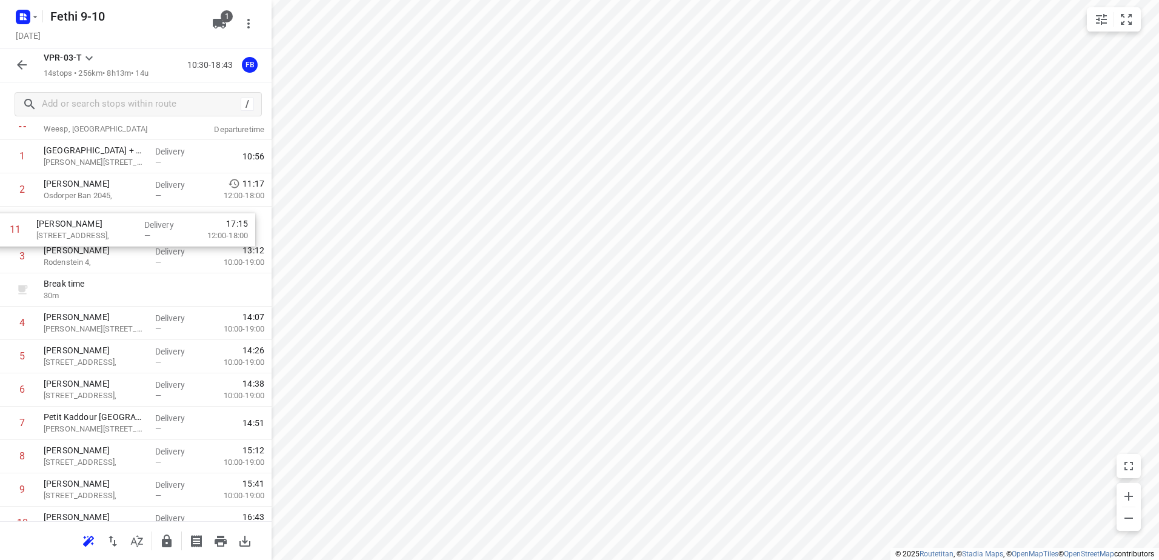
drag, startPoint x: 73, startPoint y: 449, endPoint x: 65, endPoint y: 225, distance: 223.8
click at [65, 225] on div "1 [PERSON_NAME] + Deliver salades Martini van Geffenstraat 29C, Delivery — 10:5…" at bounding box center [136, 390] width 272 height 500
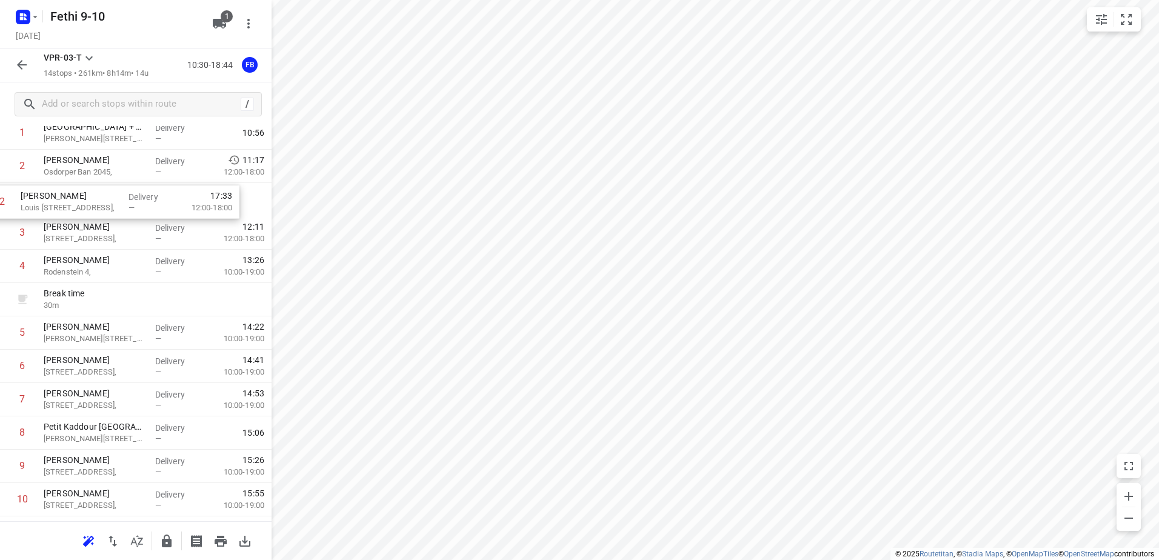
scroll to position [67, 0]
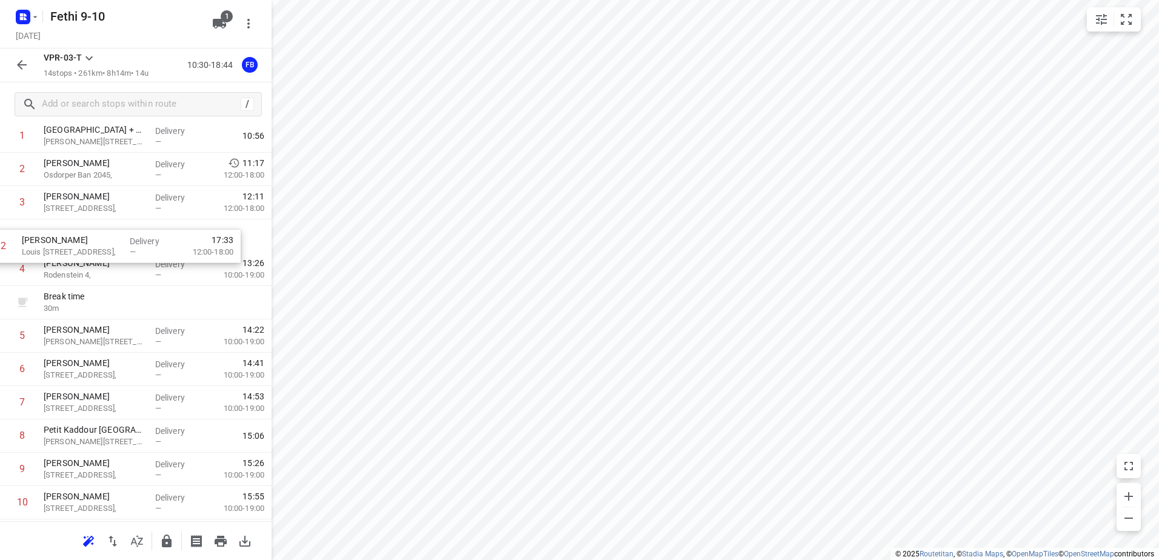
drag, startPoint x: 82, startPoint y: 496, endPoint x: 59, endPoint y: 239, distance: 258.0
click at [59, 239] on div "1 [PERSON_NAME] + Deliver salades Martini van Geffenstraat 29C, Delivery — 10:5…" at bounding box center [136, 369] width 272 height 500
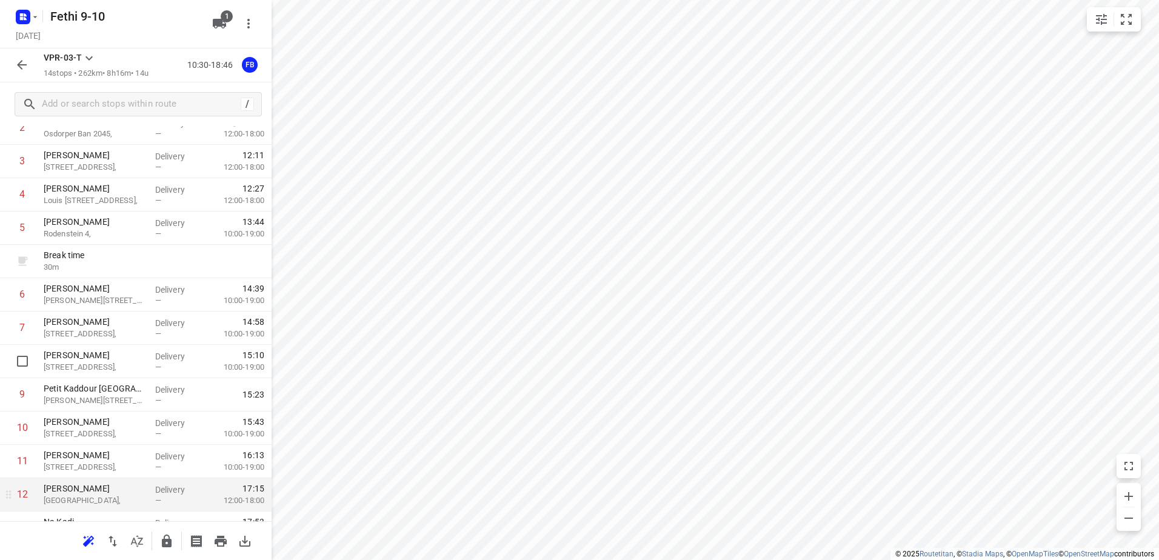
scroll to position [128, 0]
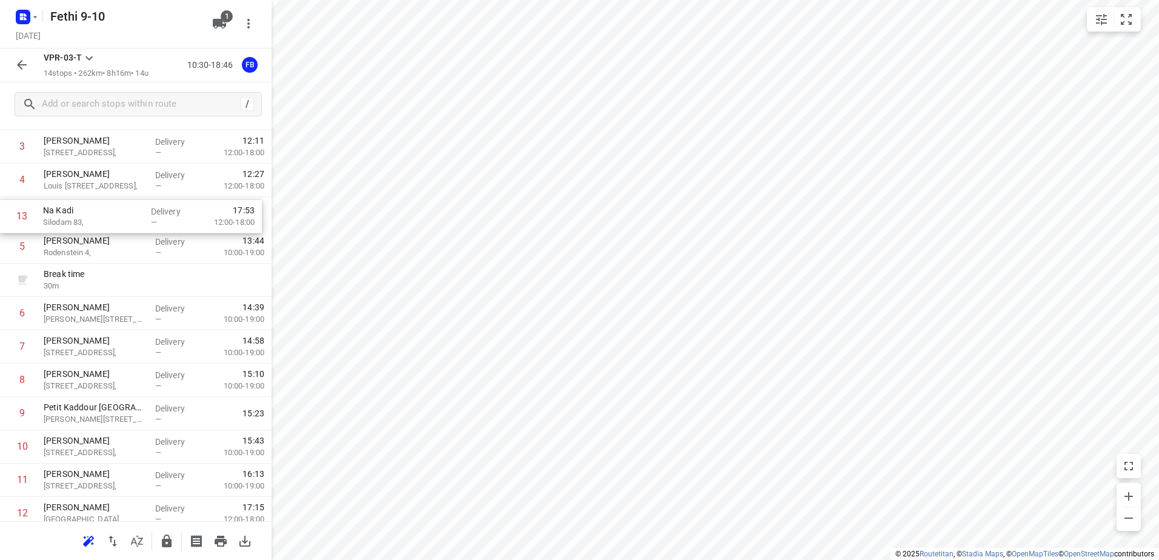
drag, startPoint x: 76, startPoint y: 513, endPoint x: 75, endPoint y: 216, distance: 296.4
click at [75, 216] on div "1 [PERSON_NAME] + Deliver salades Martini van Geffenstraat 29C, Delivery — 10:5…" at bounding box center [136, 314] width 272 height 500
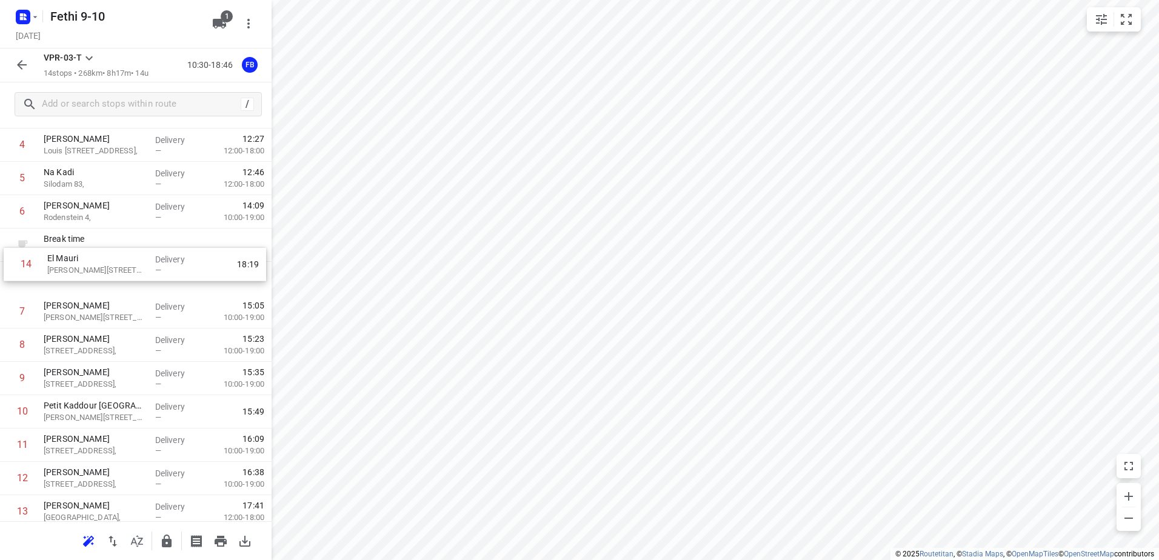
scroll to position [158, 0]
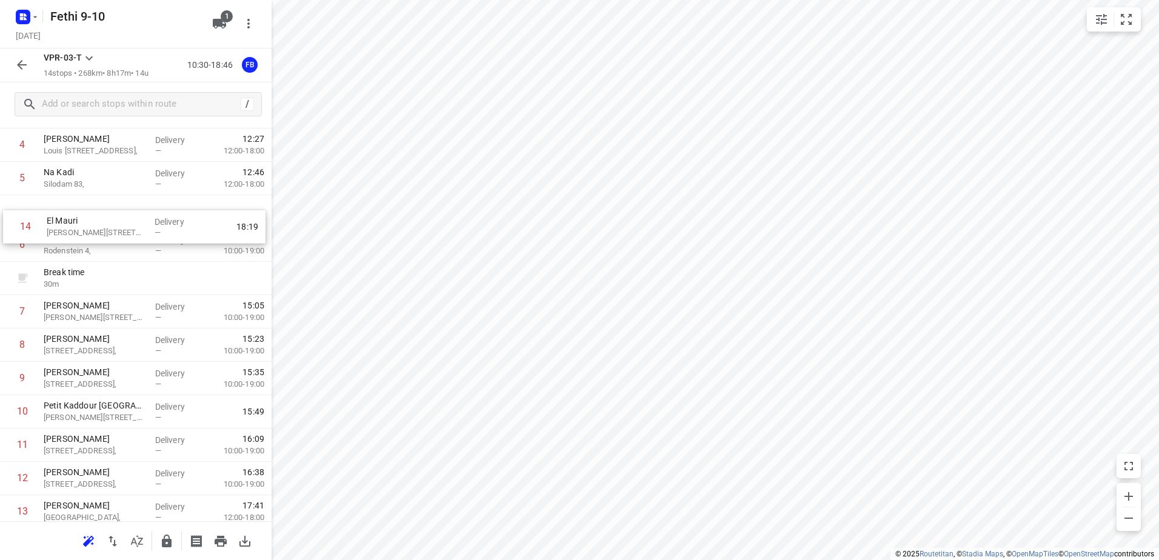
drag, startPoint x: 70, startPoint y: 471, endPoint x: 73, endPoint y: 222, distance: 249.1
click at [73, 222] on div "1 [PERSON_NAME] + Deliver salades Martini van Geffenstraat 29C, Delivery — 10:5…" at bounding box center [136, 278] width 272 height 500
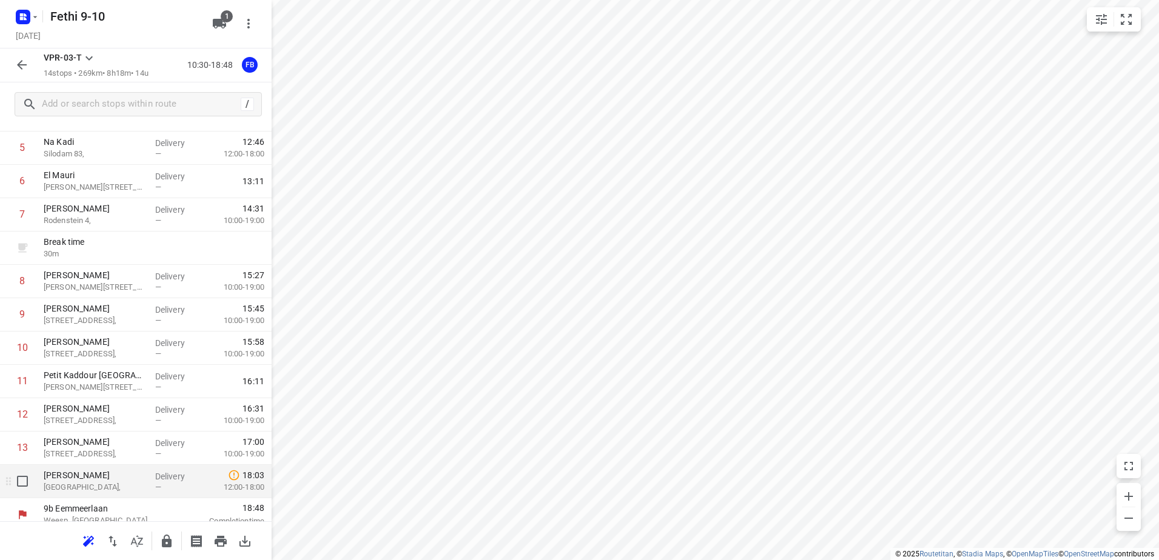
scroll to position [199, 0]
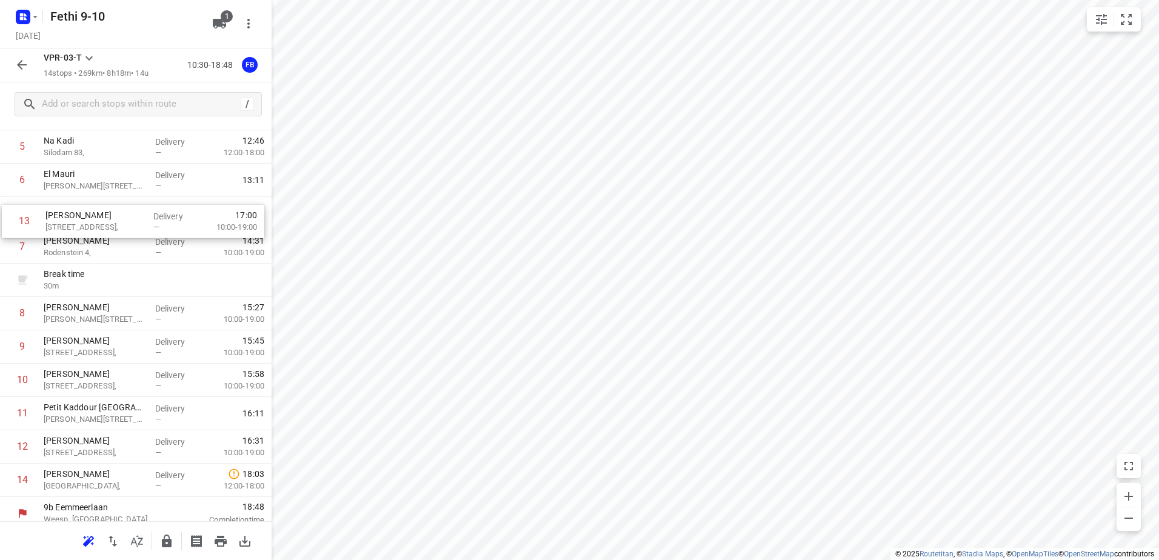
drag, startPoint x: 72, startPoint y: 442, endPoint x: 74, endPoint y: 223, distance: 219.4
click at [74, 223] on div "1 [PERSON_NAME] + Deliver salades Martini van Geffenstraat 29C, Delivery — 10:5…" at bounding box center [136, 247] width 272 height 500
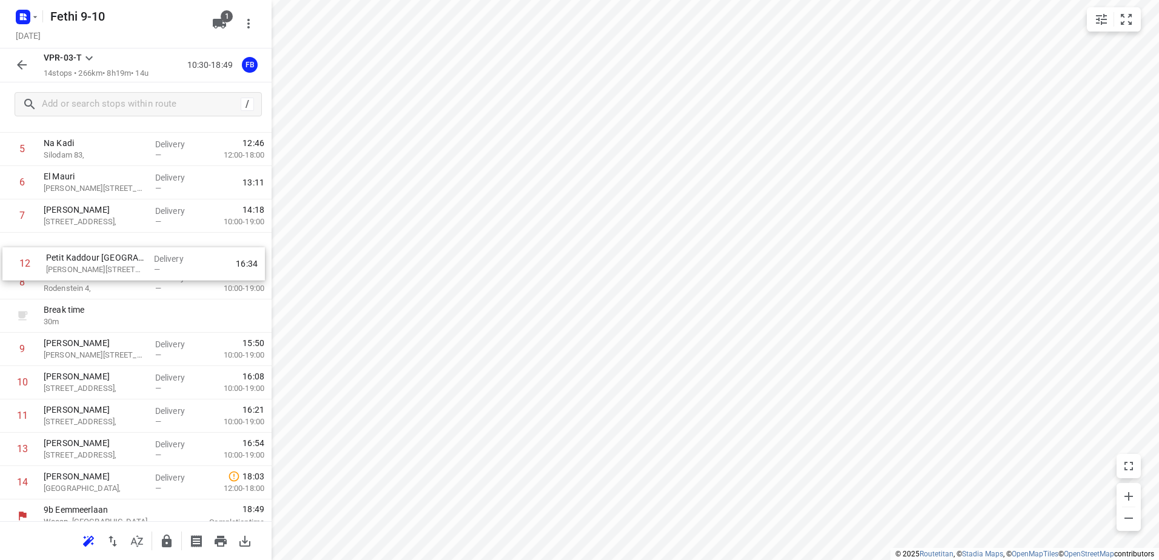
drag, startPoint x: 87, startPoint y: 429, endPoint x: 89, endPoint y: 267, distance: 161.8
click at [89, 267] on div "1 [PERSON_NAME] + Deliver salades Martini van Geffenstraat 29C, Delivery — 10:5…" at bounding box center [136, 249] width 272 height 500
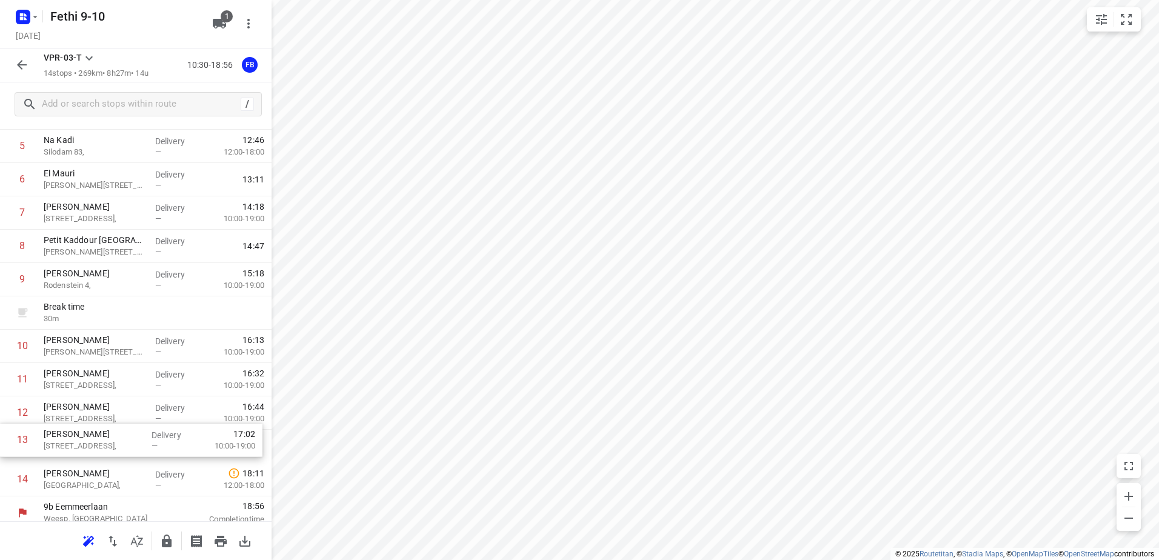
scroll to position [190, 0]
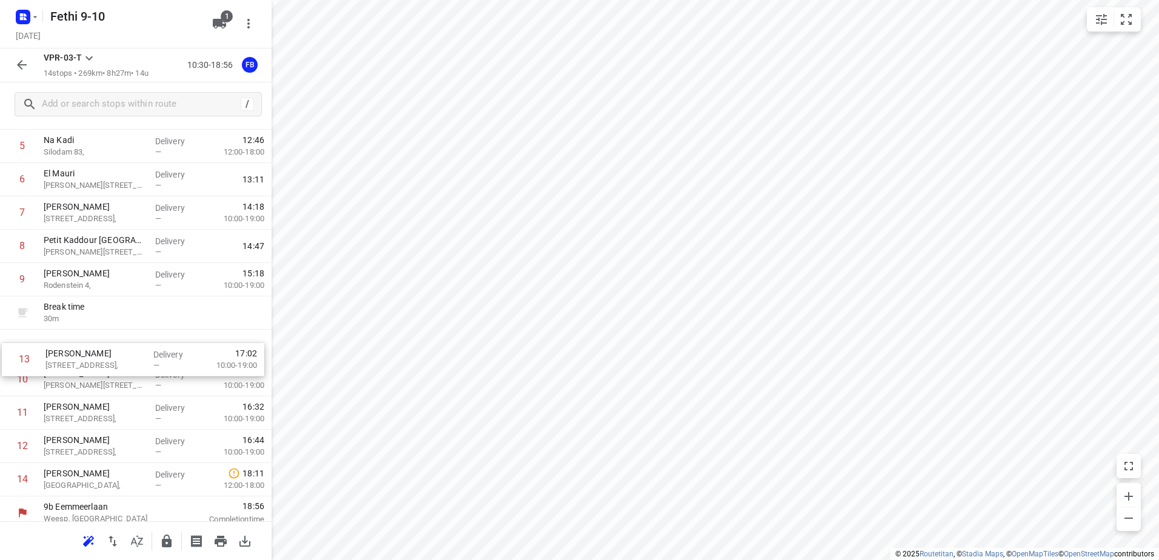
drag, startPoint x: 73, startPoint y: 450, endPoint x: 75, endPoint y: 347, distance: 102.4
click at [75, 347] on div "1 [PERSON_NAME] + Deliver salades Martini van Geffenstraat 29C, Delivery — 10:5…" at bounding box center [136, 246] width 272 height 500
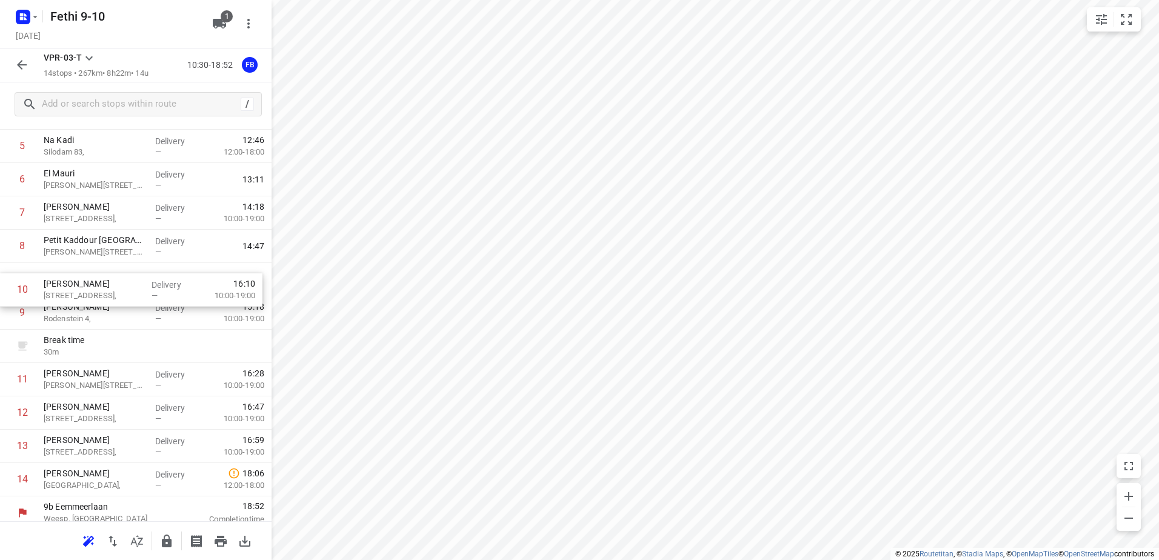
drag, startPoint x: 70, startPoint y: 349, endPoint x: 71, endPoint y: 289, distance: 60.0
click at [71, 289] on div "1 [PERSON_NAME] + Deliver salades Martini van Geffenstraat 29C, Delivery — 10:5…" at bounding box center [136, 246] width 272 height 500
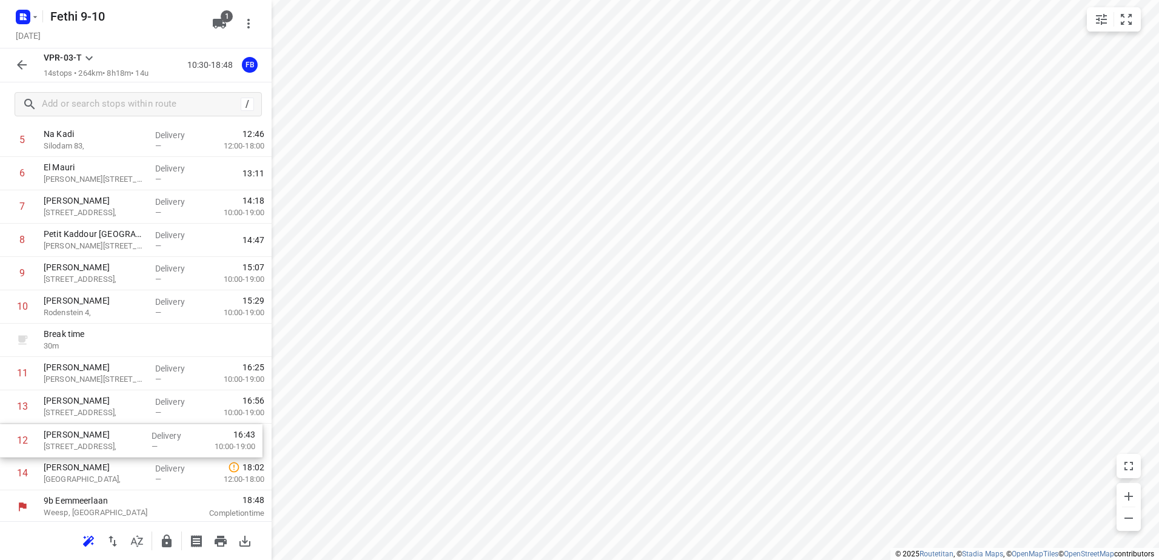
scroll to position [199, 0]
drag, startPoint x: 79, startPoint y: 410, endPoint x: 79, endPoint y: 444, distance: 33.9
click at [79, 444] on div "1 [PERSON_NAME] + Deliver salades Martini van Geffenstraat 29C, Delivery — 10:5…" at bounding box center [136, 238] width 272 height 500
drag, startPoint x: 75, startPoint y: 407, endPoint x: 75, endPoint y: 439, distance: 32.7
click at [75, 439] on div "1 [PERSON_NAME] + Deliver salades Martini van Geffenstraat 29C, Delivery — 10:5…" at bounding box center [136, 238] width 272 height 500
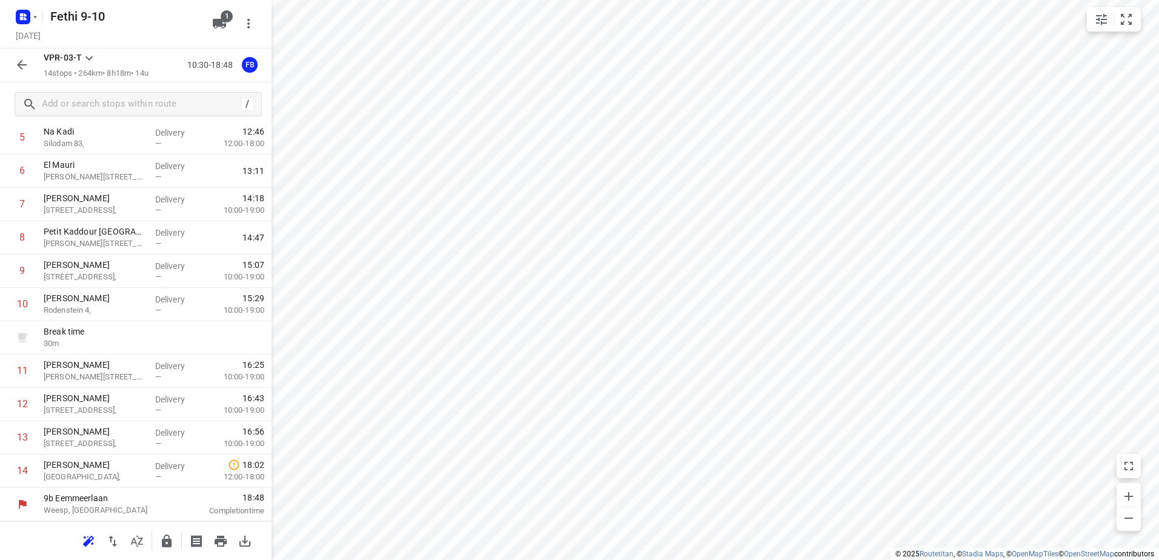
click at [653, 559] on html "i © 2025 Routetitan , © Stadia Maps , © OpenMapTiles © OpenStreetMap contributo…" at bounding box center [579, 280] width 1159 height 560
drag, startPoint x: 64, startPoint y: 405, endPoint x: 65, endPoint y: 438, distance: 32.2
click at [65, 438] on div "1 [PERSON_NAME] + Deliver salades Martini van Geffenstraat 29C, Delivery — 10:5…" at bounding box center [136, 238] width 272 height 500
drag, startPoint x: 74, startPoint y: 402, endPoint x: 70, endPoint y: 444, distance: 42.0
click at [70, 444] on div "1 [PERSON_NAME] + Deliver salades Martini van Geffenstraat 29C, Delivery — 10:5…" at bounding box center [136, 238] width 272 height 500
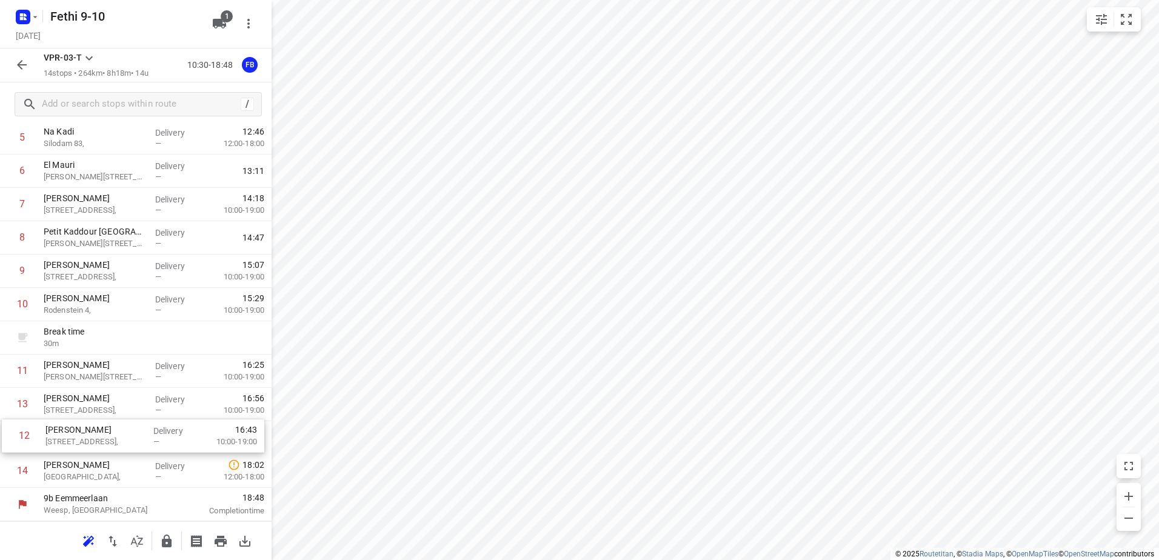
drag, startPoint x: 76, startPoint y: 405, endPoint x: 79, endPoint y: 439, distance: 34.6
click at [79, 439] on div "1 [PERSON_NAME] + Deliver salades Martini van Geffenstraat 29C, Delivery — 10:5…" at bounding box center [136, 238] width 272 height 500
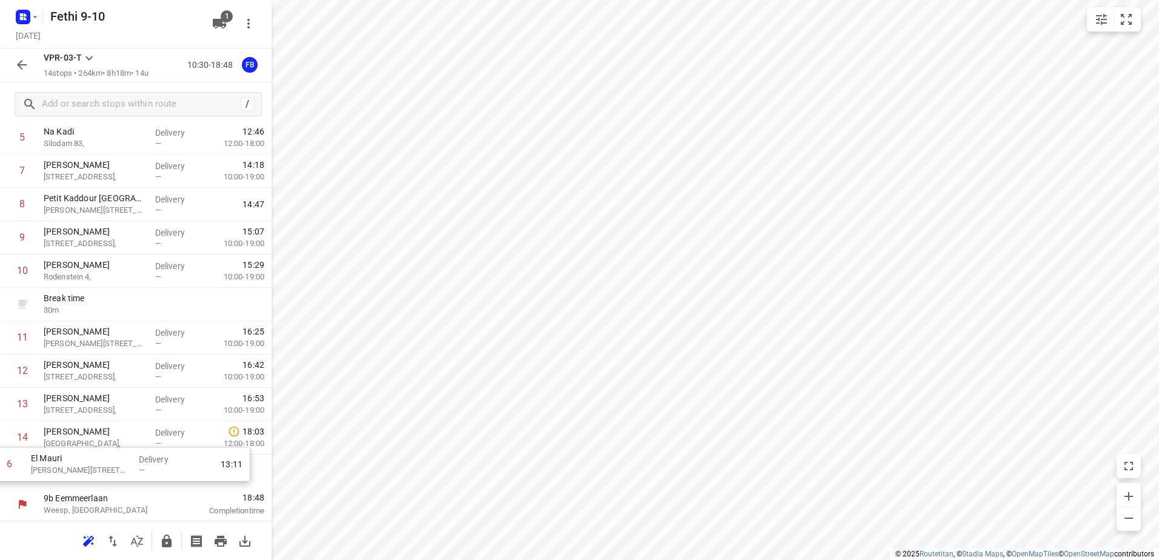
drag, startPoint x: 86, startPoint y: 176, endPoint x: 73, endPoint y: 472, distance: 296.0
click at [73, 472] on div "1 [PERSON_NAME] + Deliver salades Martini van Geffenstraat 29C, Delivery — 10:5…" at bounding box center [136, 238] width 272 height 500
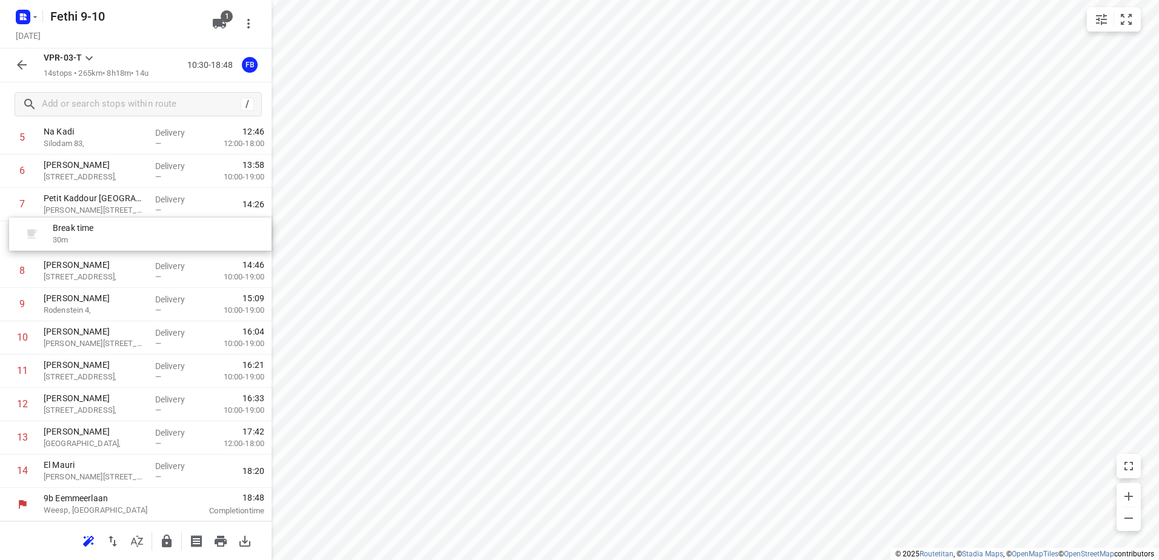
drag, startPoint x: 105, startPoint y: 300, endPoint x: 115, endPoint y: 226, distance: 74.5
click at [115, 226] on div "1 [PERSON_NAME] + Deliver salades Martini van Geffenstraat 29C, Delivery — 10:5…" at bounding box center [136, 238] width 272 height 500
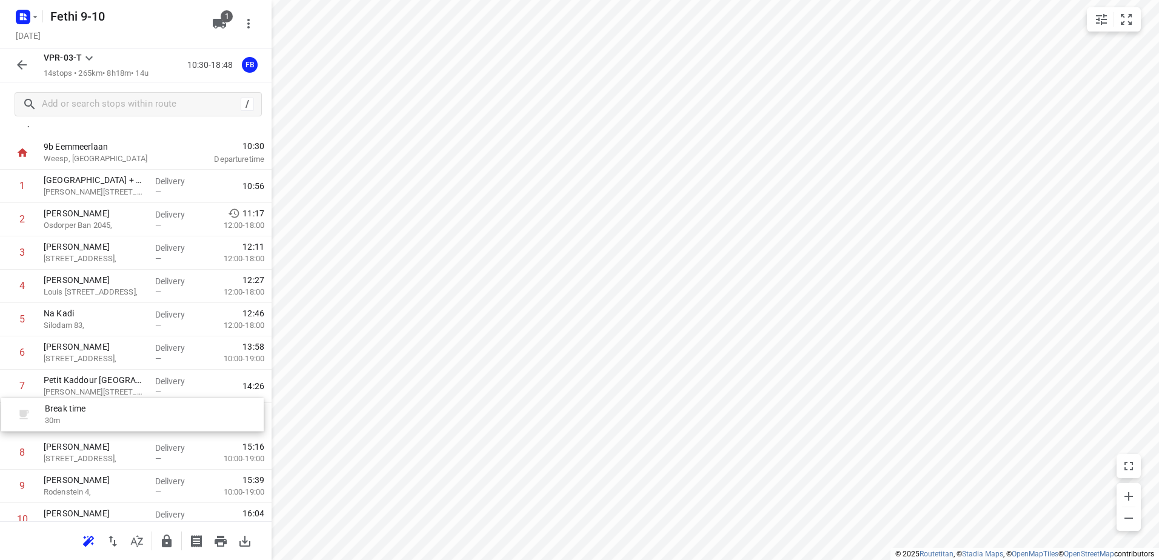
scroll to position [18, 0]
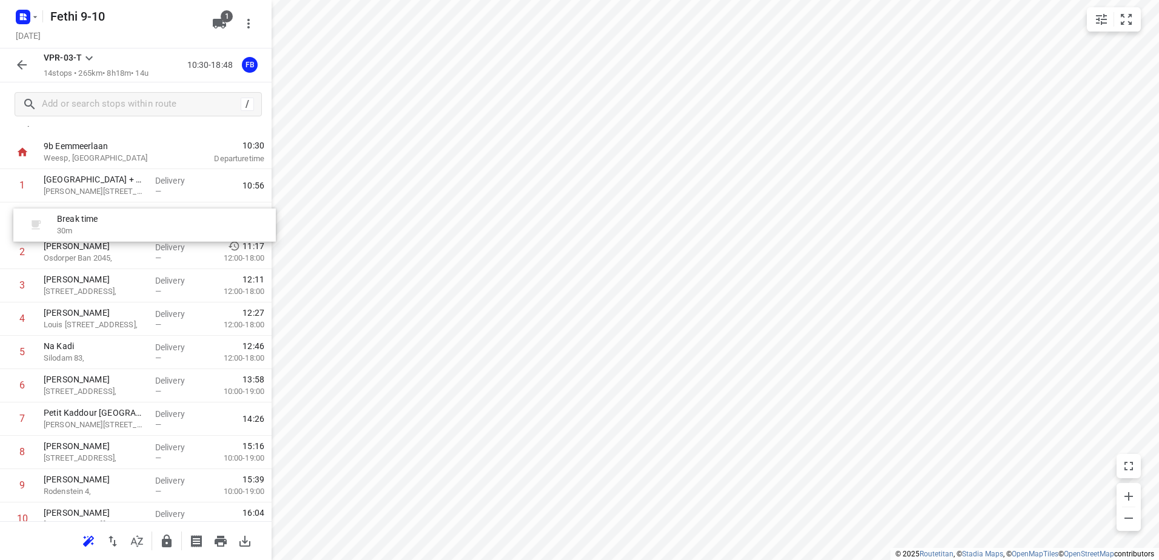
drag, startPoint x: 103, startPoint y: 429, endPoint x: 116, endPoint y: 230, distance: 198.6
click at [116, 230] on div "1 [PERSON_NAME] + Deliver salades Martini van Geffenstraat 29C, Delivery — 10:5…" at bounding box center [136, 419] width 272 height 500
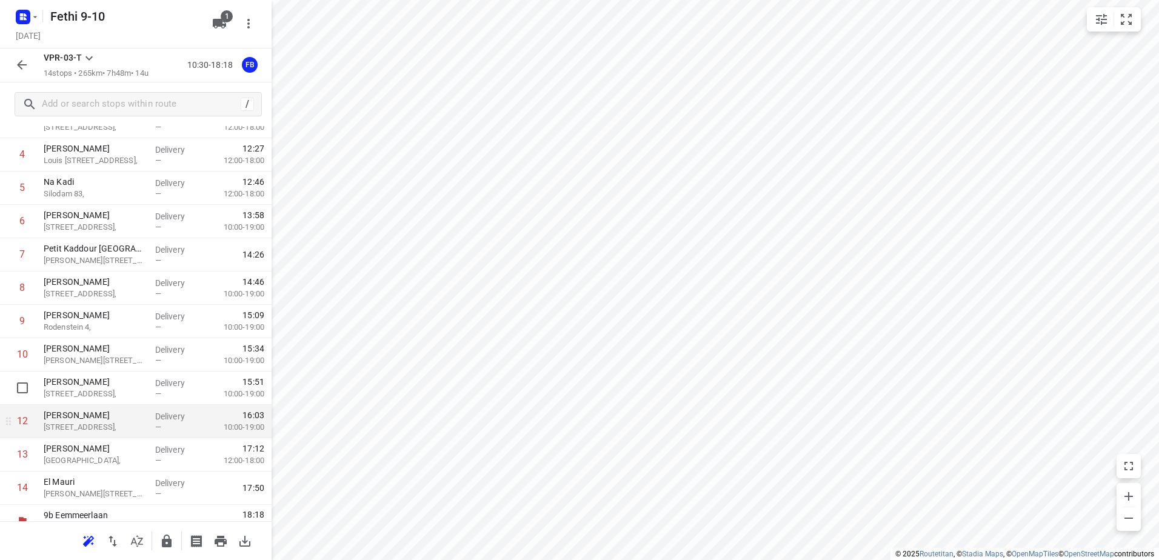
scroll to position [199, 0]
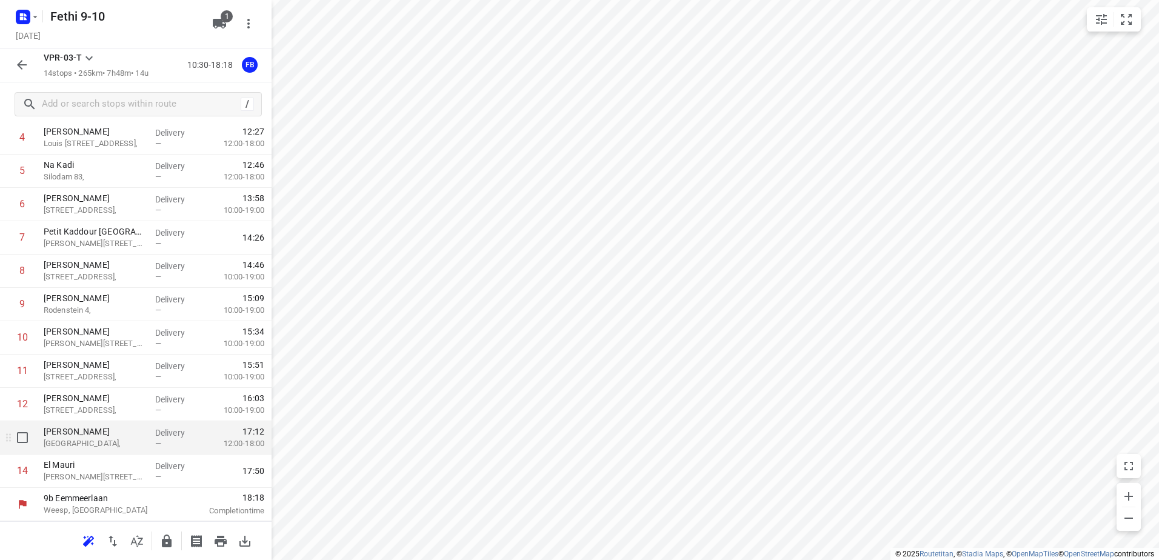
click at [81, 447] on p "[GEOGRAPHIC_DATA]," at bounding box center [95, 444] width 102 height 12
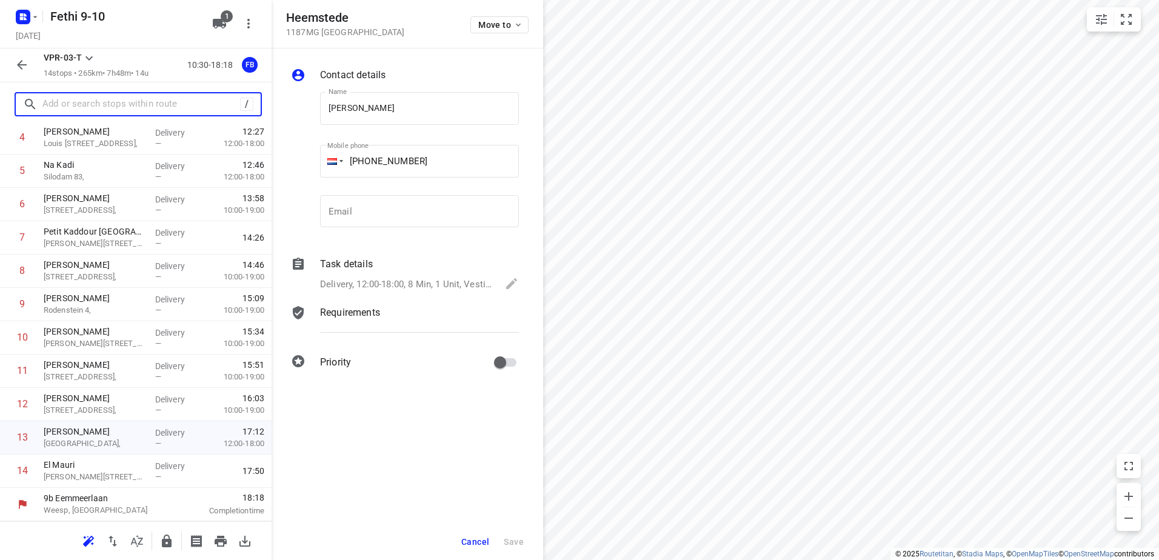
click at [196, 104] on input "text" at bounding box center [141, 104] width 198 height 19
paste input "Heemstede 234"
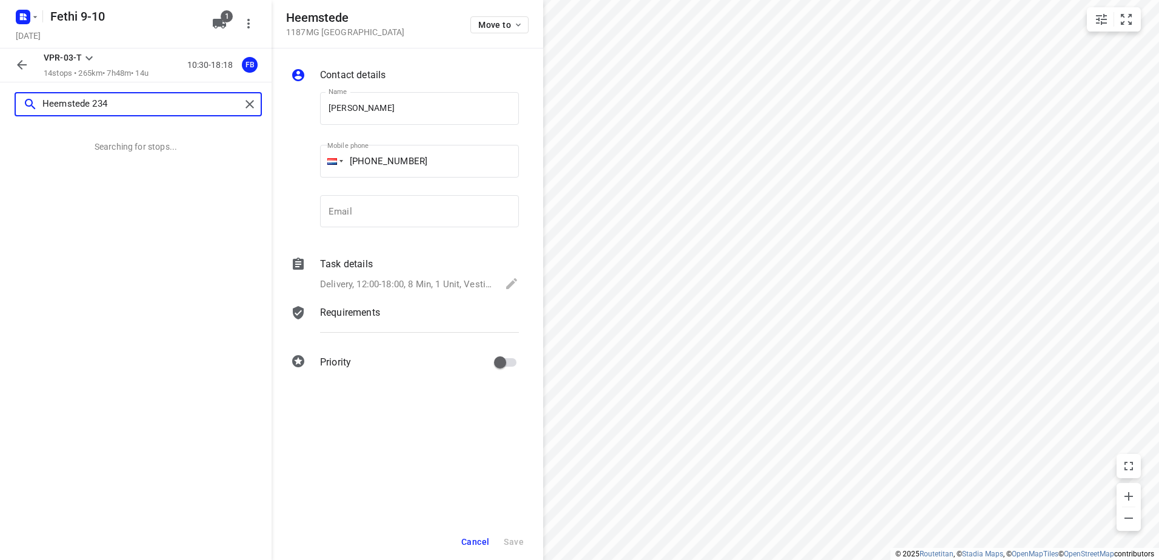
scroll to position [0, 0]
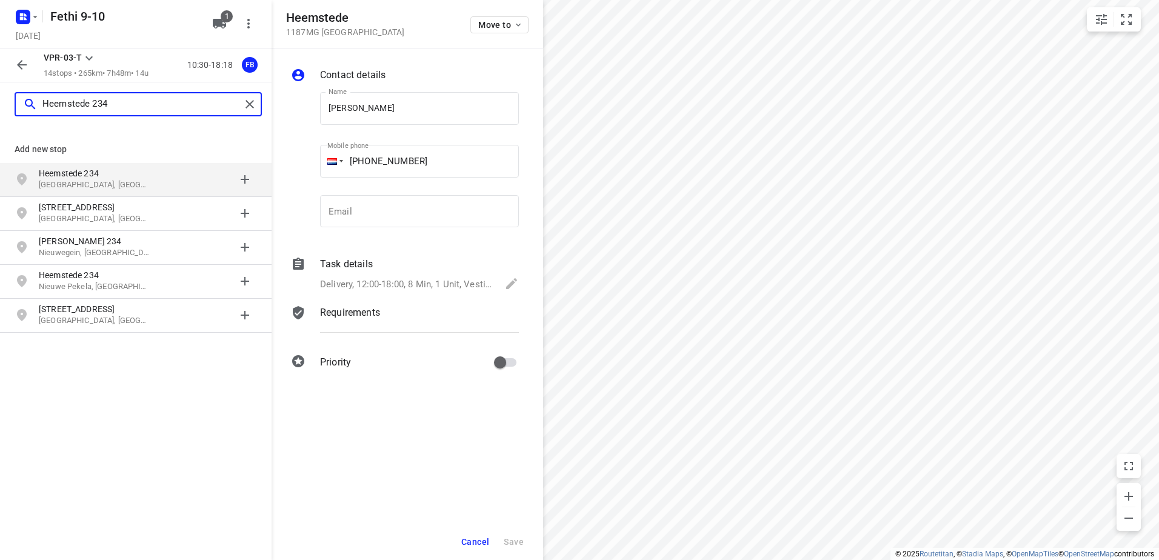
type input "Heemstede 234"
click at [127, 178] on p "Heemstede 234" at bounding box center [95, 173] width 112 height 12
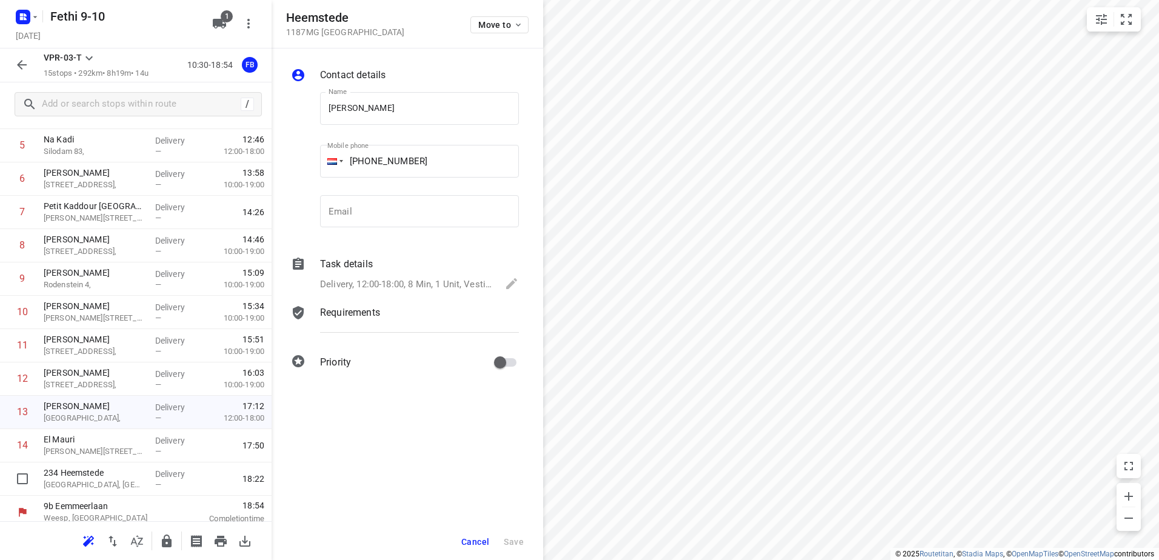
scroll to position [232, 0]
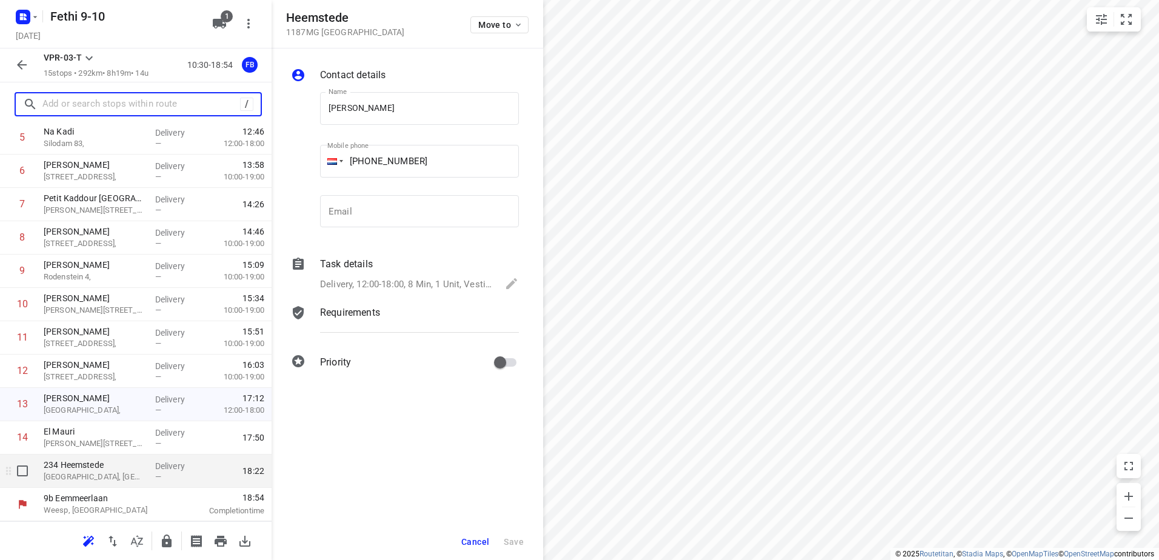
click at [102, 470] on p "234 Heemstede" at bounding box center [95, 465] width 102 height 12
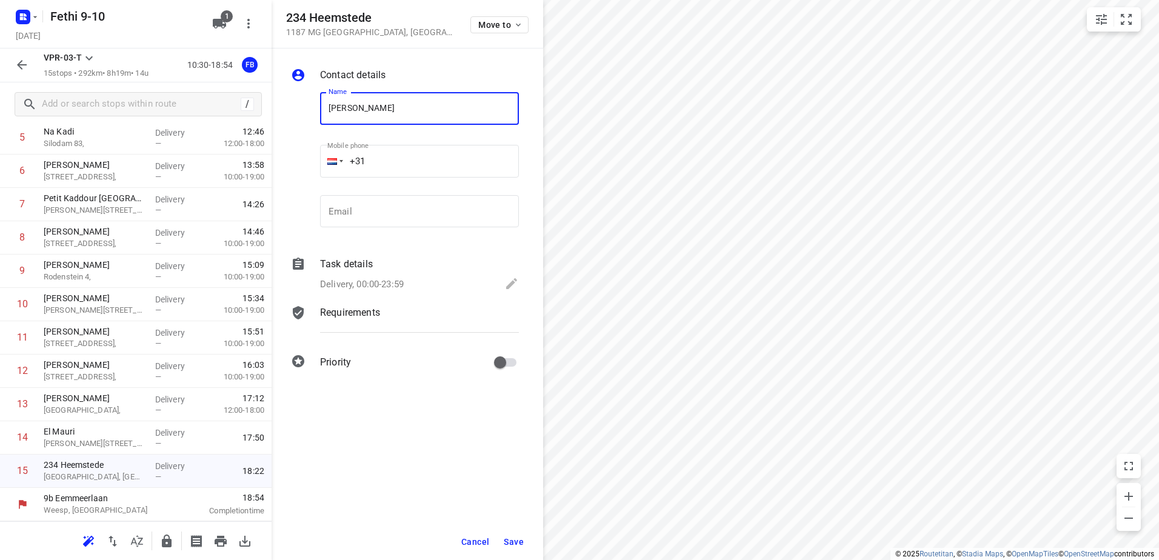
type input "[PERSON_NAME]"
click at [396, 157] on input "+31" at bounding box center [419, 161] width 199 height 33
paste input "31615948318"
click at [378, 161] on input "[PHONE_NUMBER]" at bounding box center [419, 161] width 199 height 33
type input "[PHONE_NUMBER]"
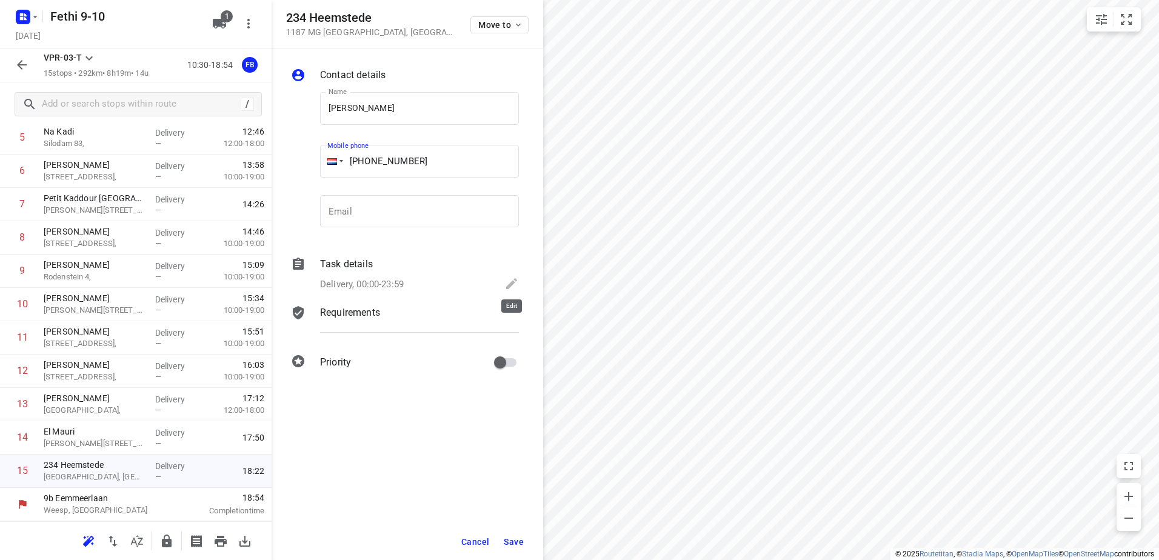
click at [511, 281] on icon at bounding box center [511, 283] width 15 height 15
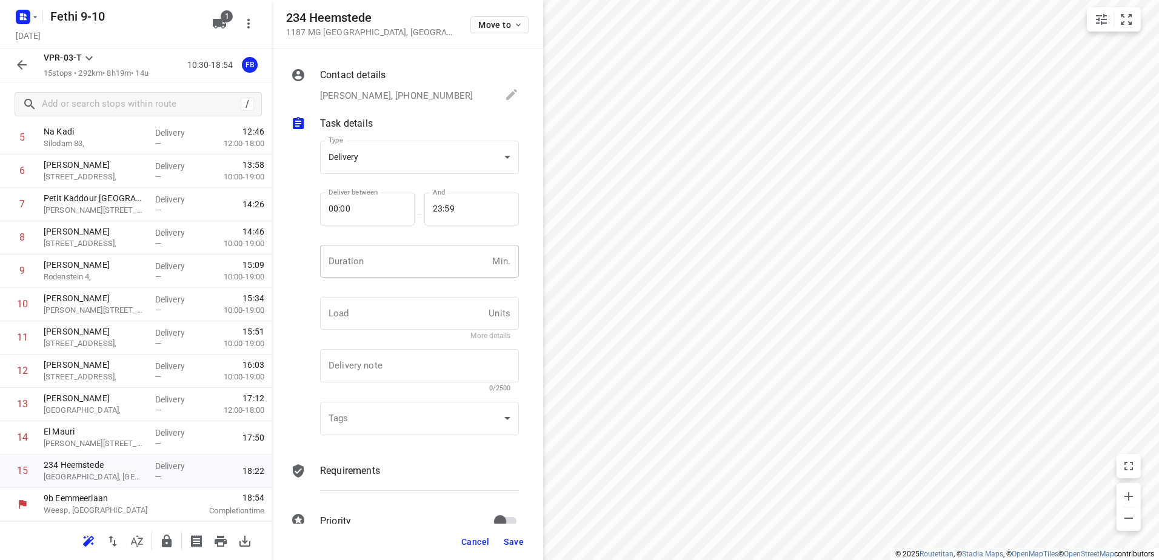
click at [394, 264] on input "number" at bounding box center [403, 261] width 167 height 33
type input "8"
click at [512, 539] on span "Save" at bounding box center [514, 542] width 20 height 10
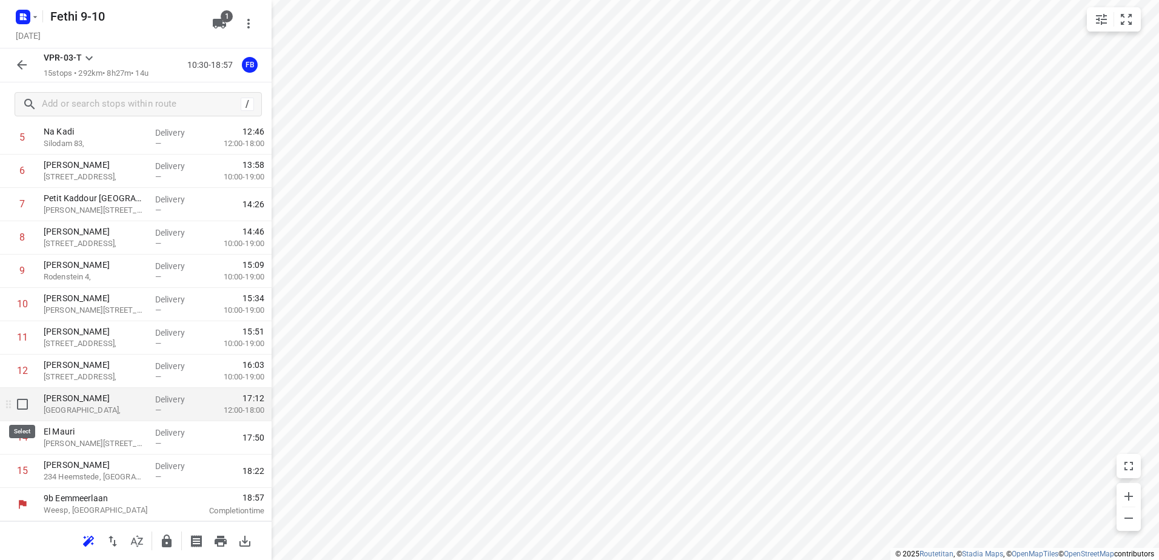
click at [21, 404] on input "checkbox" at bounding box center [22, 404] width 24 height 24
checkbox input "true"
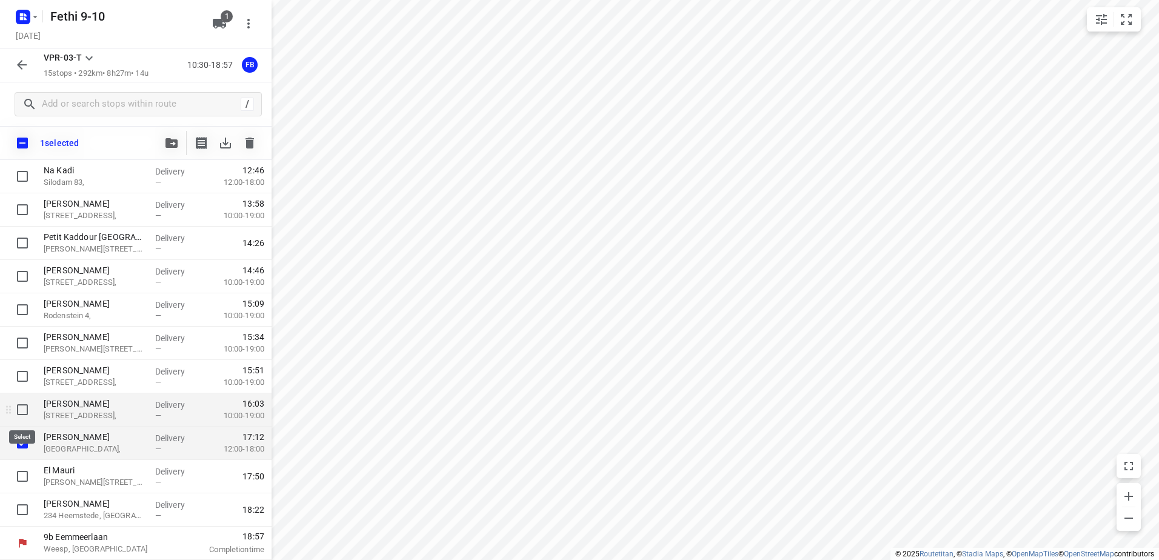
scroll to position [227, 0]
click at [19, 440] on input "checkbox" at bounding box center [22, 443] width 24 height 24
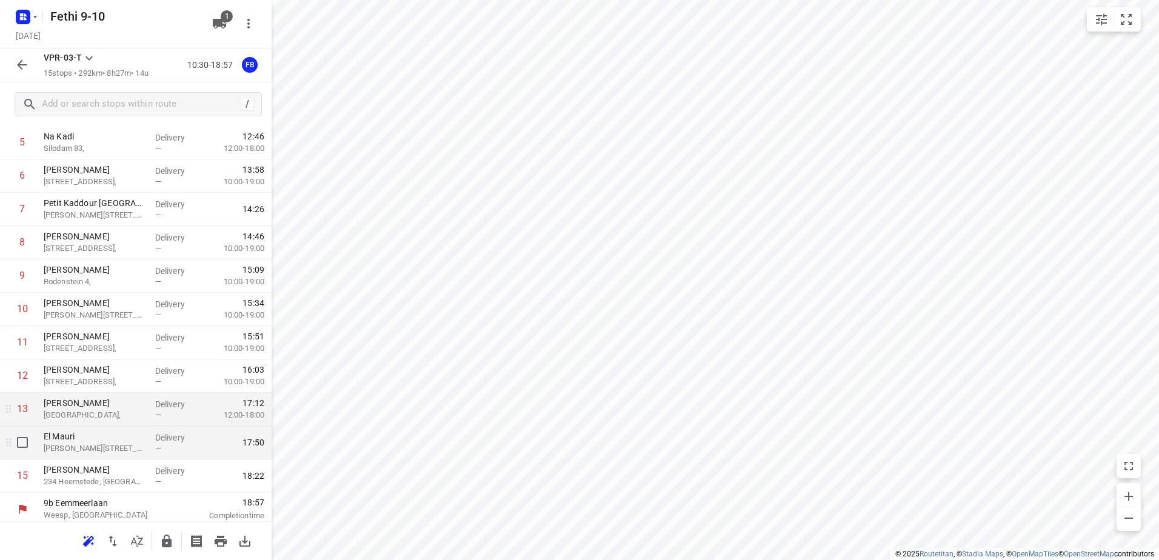
scroll to position [232, 0]
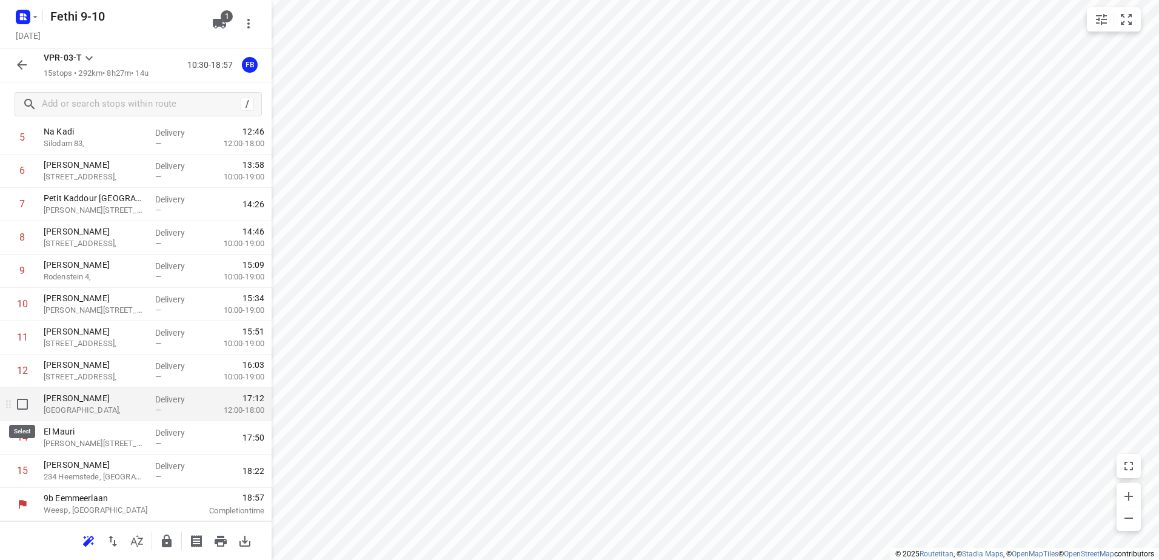
click at [19, 403] on input "checkbox" at bounding box center [22, 404] width 24 height 24
checkbox input "true"
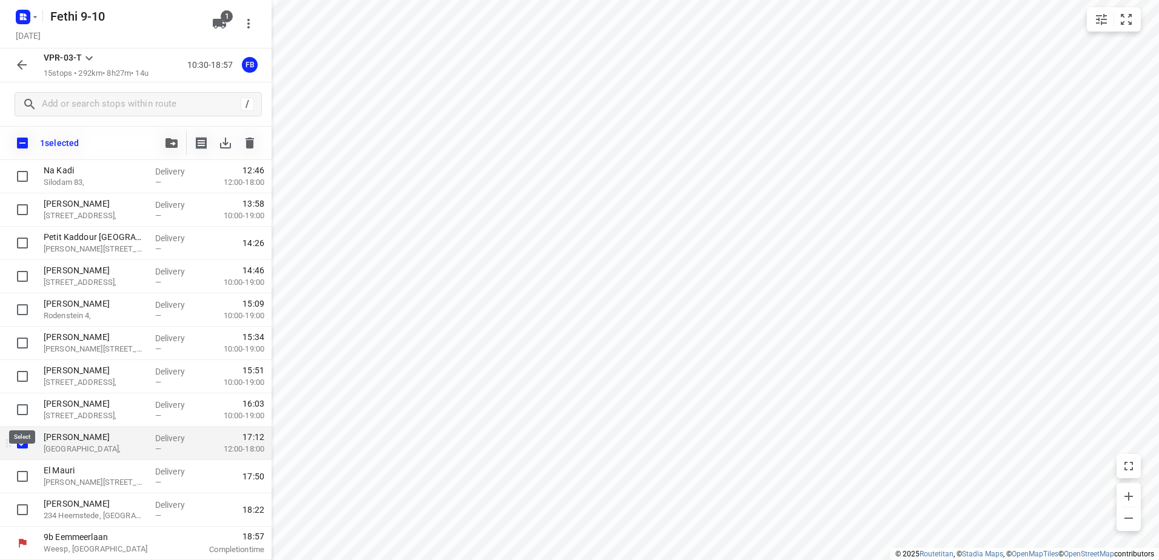
scroll to position [227, 0]
click at [251, 142] on icon "button" at bounding box center [249, 143] width 8 height 11
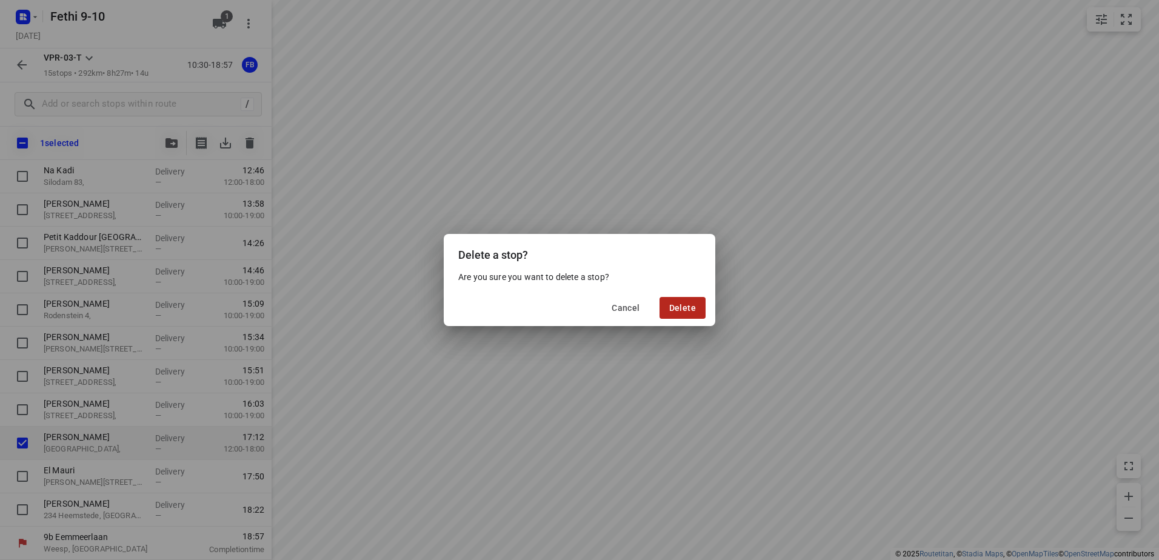
click at [680, 305] on span "Delete" at bounding box center [682, 308] width 27 height 10
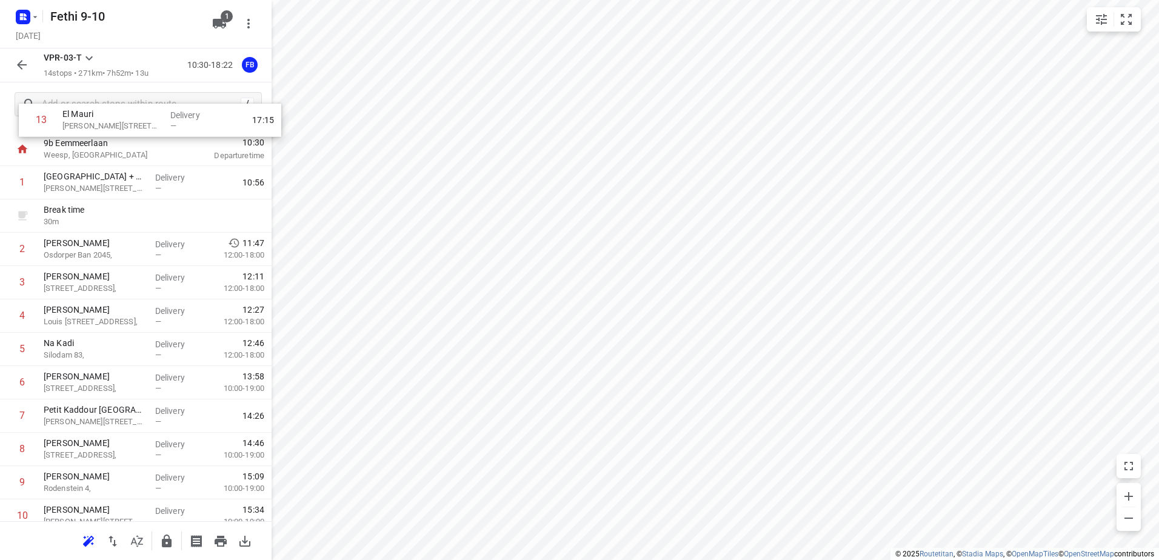
scroll to position [0, 0]
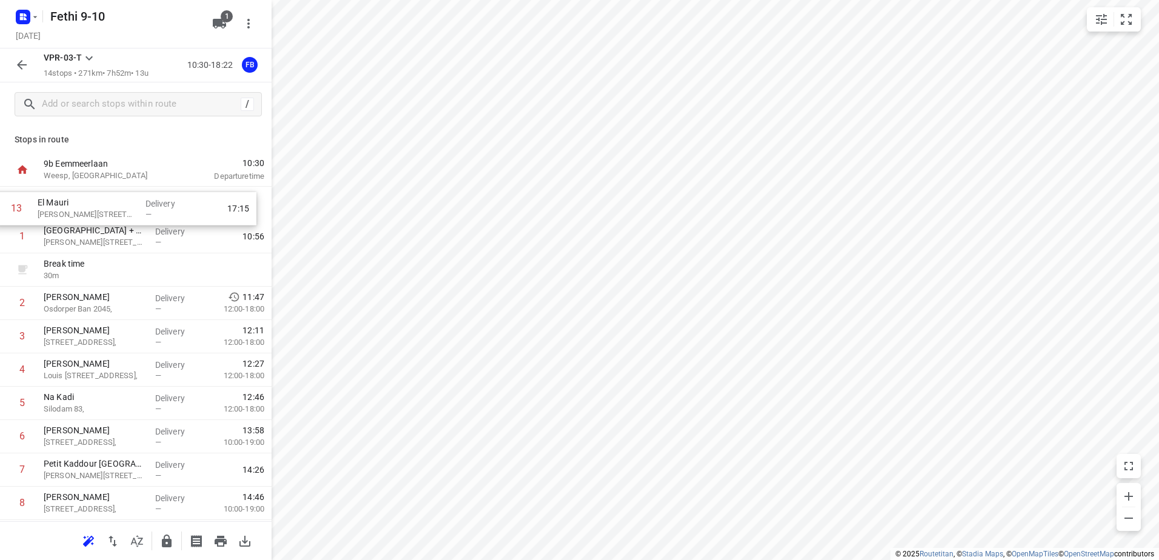
drag, startPoint x: 73, startPoint y: 439, endPoint x: 67, endPoint y: 201, distance: 238.9
click at [67, 201] on div "1 [PERSON_NAME] + Deliver salades Martini van Geffenstraat 29C, Delivery — 10:5…" at bounding box center [136, 437] width 272 height 500
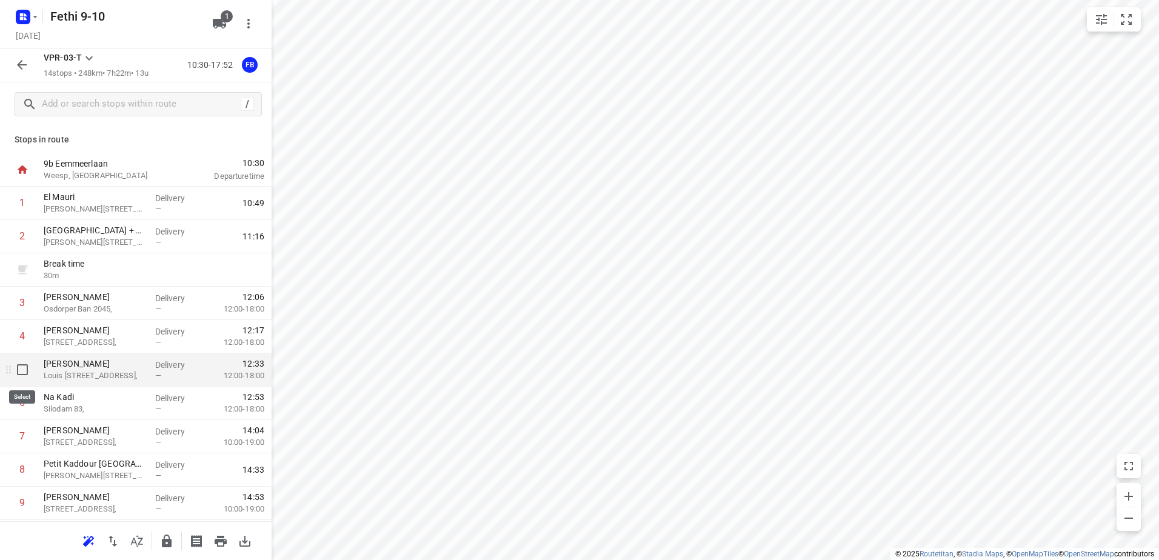
click at [24, 367] on input "checkbox" at bounding box center [22, 370] width 24 height 24
checkbox input "true"
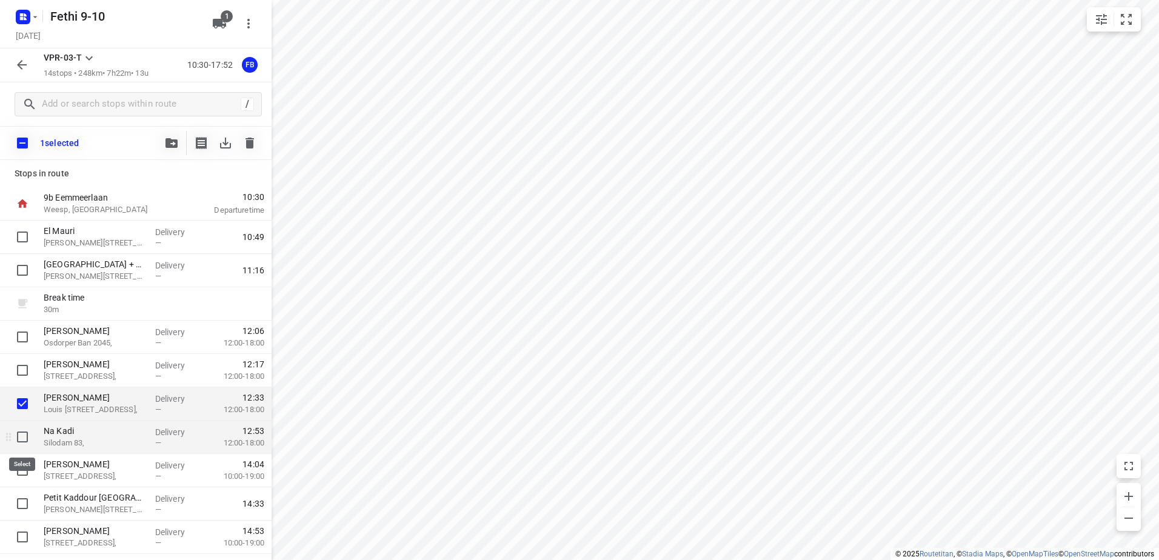
click at [28, 432] on input "checkbox" at bounding box center [22, 437] width 24 height 24
checkbox input "true"
click at [247, 147] on icon "button" at bounding box center [249, 143] width 8 height 11
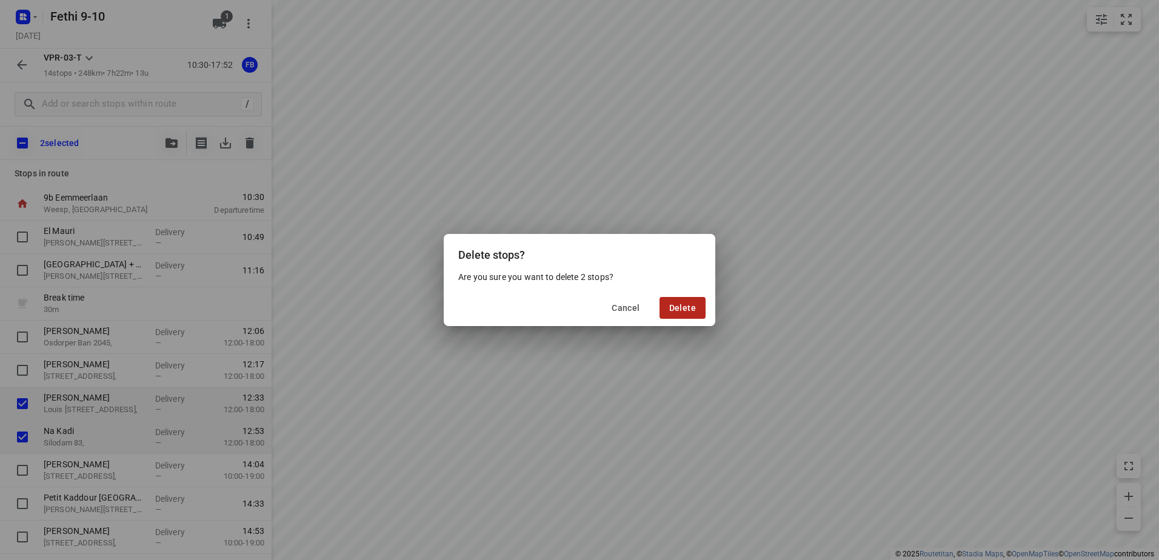
click at [694, 303] on span "Delete" at bounding box center [682, 308] width 27 height 10
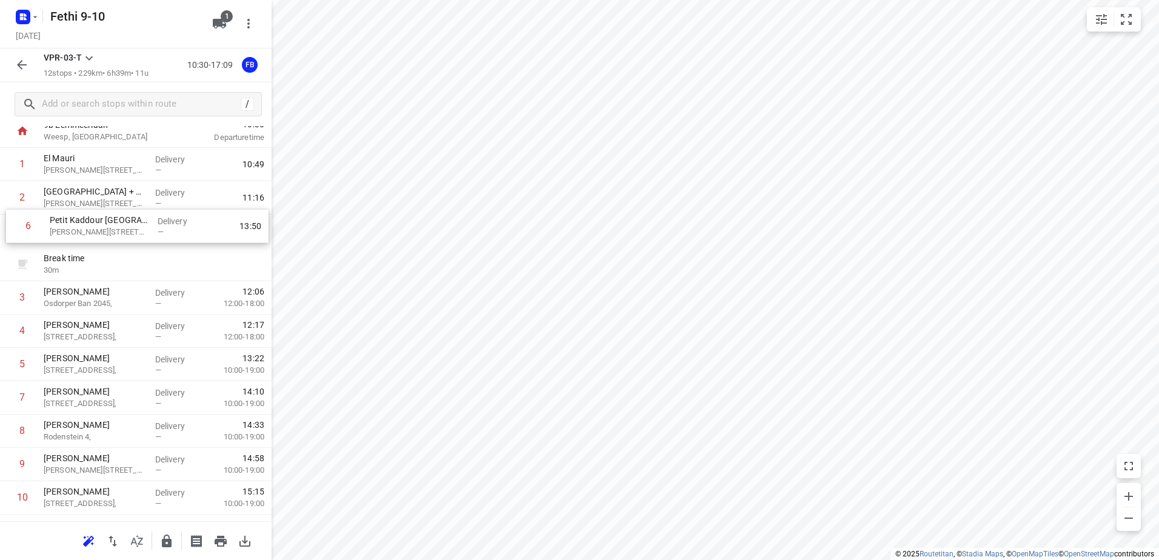
scroll to position [38, 0]
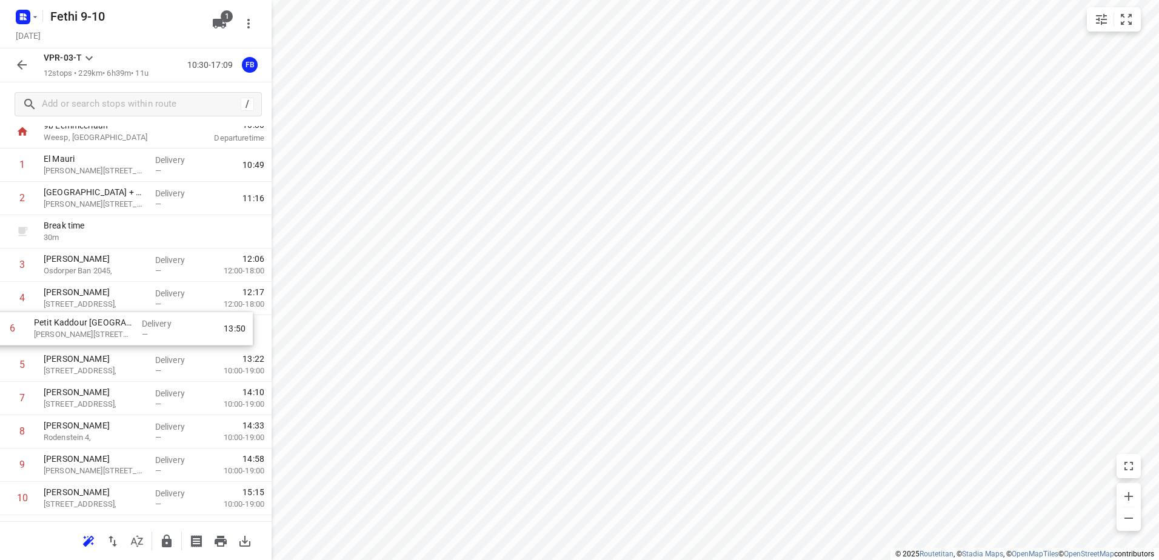
drag, startPoint x: 108, startPoint y: 331, endPoint x: 99, endPoint y: 322, distance: 13.3
click at [99, 322] on div "1 El Mauri [STREET_ADDRESS], Delivery — 10:49 2 [GEOGRAPHIC_DATA] + Deliver sal…" at bounding box center [136, 364] width 272 height 433
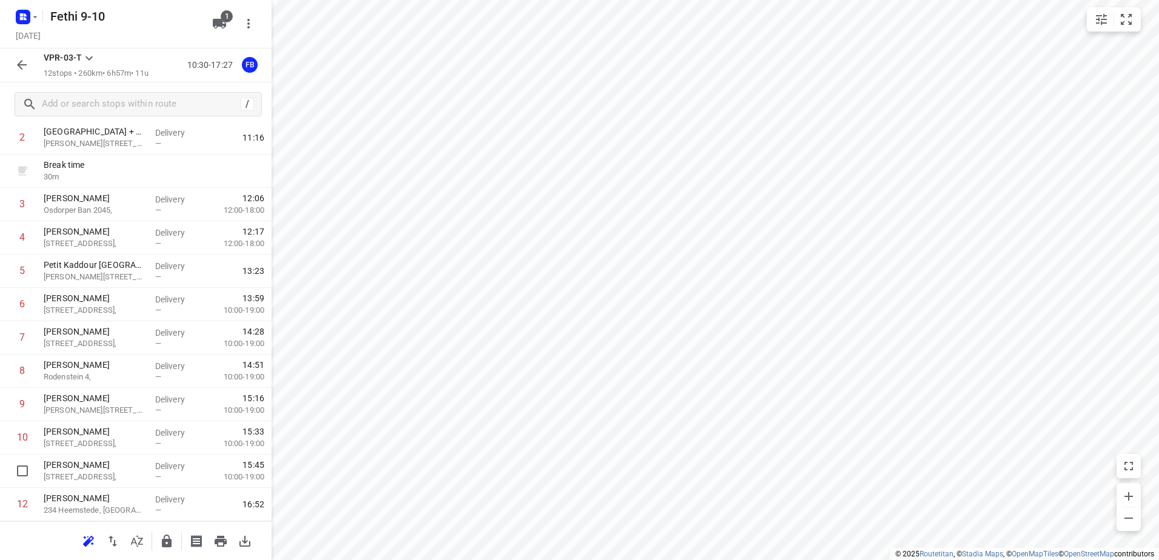
scroll to position [102, 0]
drag, startPoint x: 67, startPoint y: 475, endPoint x: 65, endPoint y: 310, distance: 165.5
click at [65, 310] on div "1 El Mauri [STREET_ADDRESS], Delivery — 10:49 2 [GEOGRAPHIC_DATA] + Deliver sal…" at bounding box center [136, 300] width 272 height 433
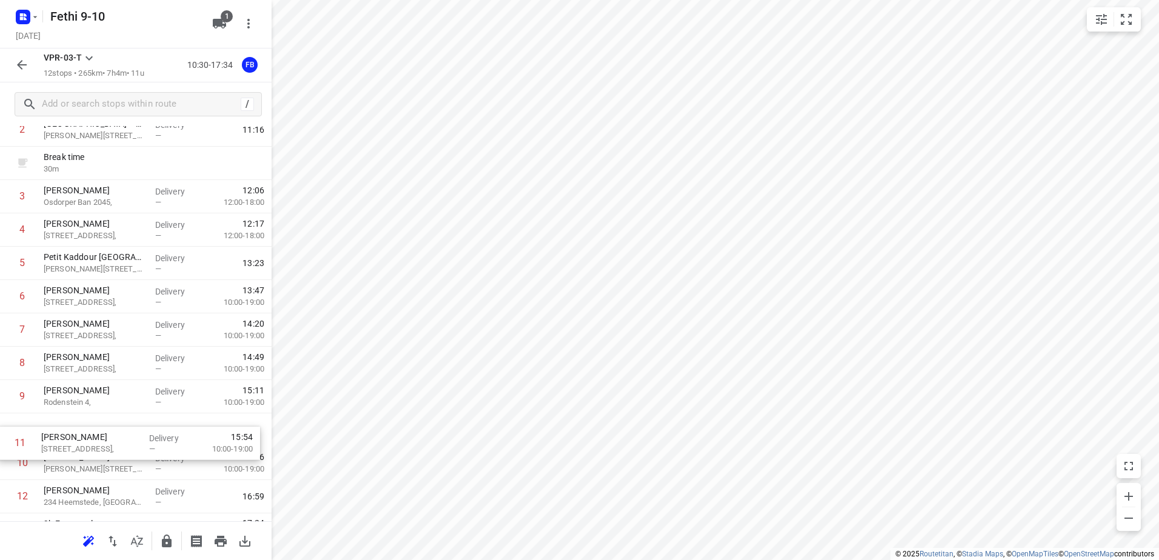
scroll to position [110, 0]
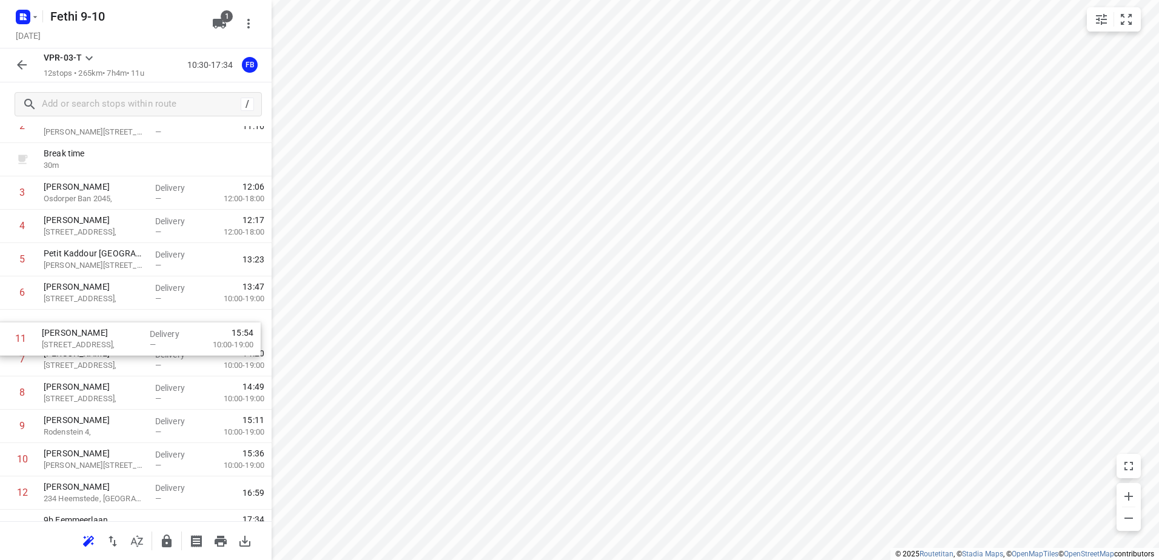
drag, startPoint x: 69, startPoint y: 473, endPoint x: 67, endPoint y: 338, distance: 134.6
click at [67, 338] on div "1 El Mauri [STREET_ADDRESS], Delivery — 10:49 2 [GEOGRAPHIC_DATA] + Deliver sal…" at bounding box center [136, 292] width 272 height 433
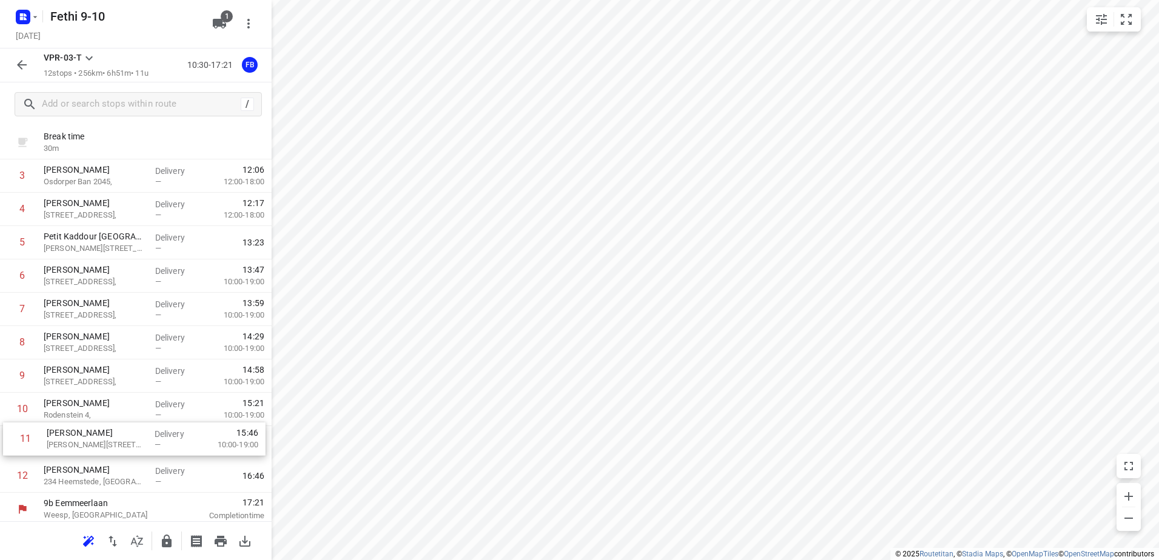
scroll to position [130, 0]
drag, startPoint x: 70, startPoint y: 464, endPoint x: 73, endPoint y: 309, distance: 154.6
click at [73, 309] on div "1 El Mauri [STREET_ADDRESS], Delivery — 10:49 2 [GEOGRAPHIC_DATA] + Deliver sal…" at bounding box center [136, 272] width 272 height 433
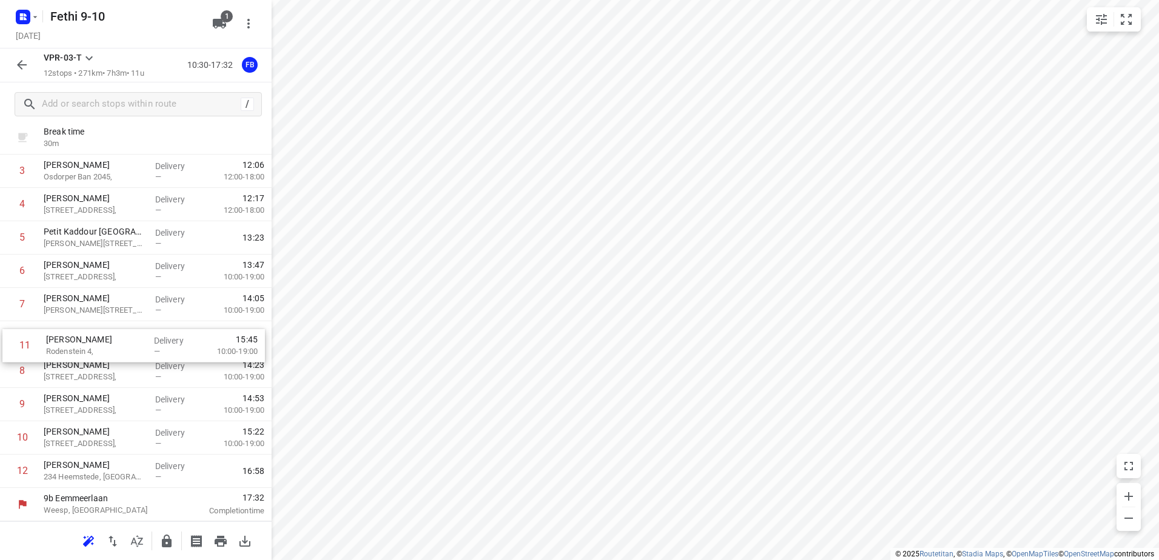
drag, startPoint x: 84, startPoint y: 444, endPoint x: 93, endPoint y: 343, distance: 101.0
click at [87, 340] on div "1 El Mauri [STREET_ADDRESS], Delivery — 10:49 2 [GEOGRAPHIC_DATA] + Deliver sal…" at bounding box center [136, 271] width 272 height 433
drag, startPoint x: 68, startPoint y: 439, endPoint x: 70, endPoint y: 367, distance: 72.7
click at [68, 365] on div "1 El Mauri [STREET_ADDRESS], Delivery — 10:49 2 [GEOGRAPHIC_DATA] + Deliver sal…" at bounding box center [136, 271] width 272 height 433
drag, startPoint x: 72, startPoint y: 439, endPoint x: 76, endPoint y: 416, distance: 24.0
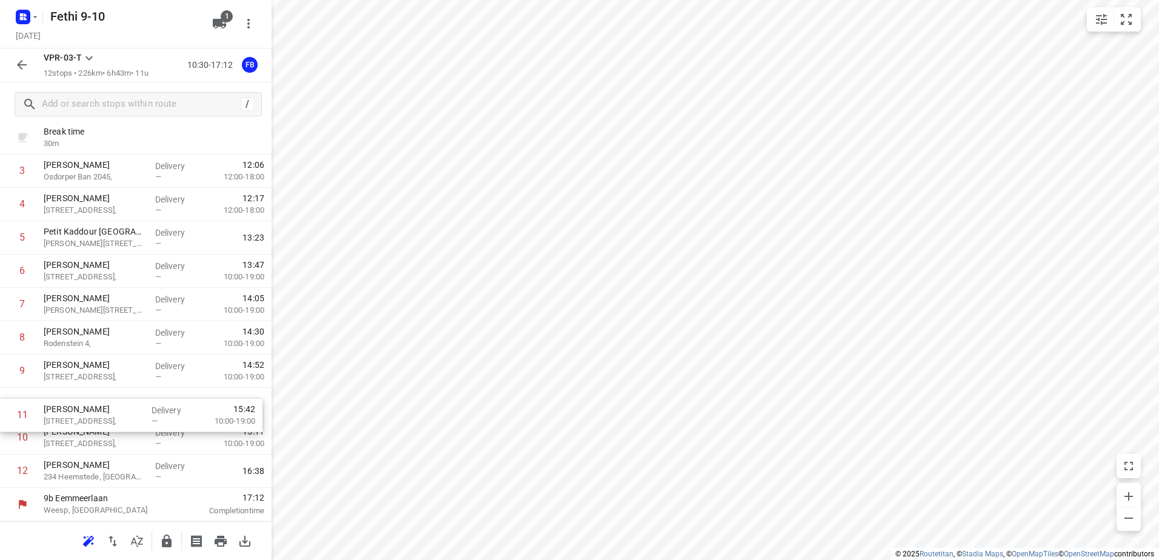
click at [73, 412] on div "1 El Mauri [STREET_ADDRESS], Delivery — 10:49 2 [GEOGRAPHIC_DATA] + Deliver sal…" at bounding box center [136, 271] width 272 height 433
drag, startPoint x: 75, startPoint y: 440, endPoint x: 81, endPoint y: 373, distance: 67.5
click at [81, 373] on div "1 El Mauri [STREET_ADDRESS], Delivery — 10:49 2 [GEOGRAPHIC_DATA] + Deliver sal…" at bounding box center [136, 271] width 272 height 433
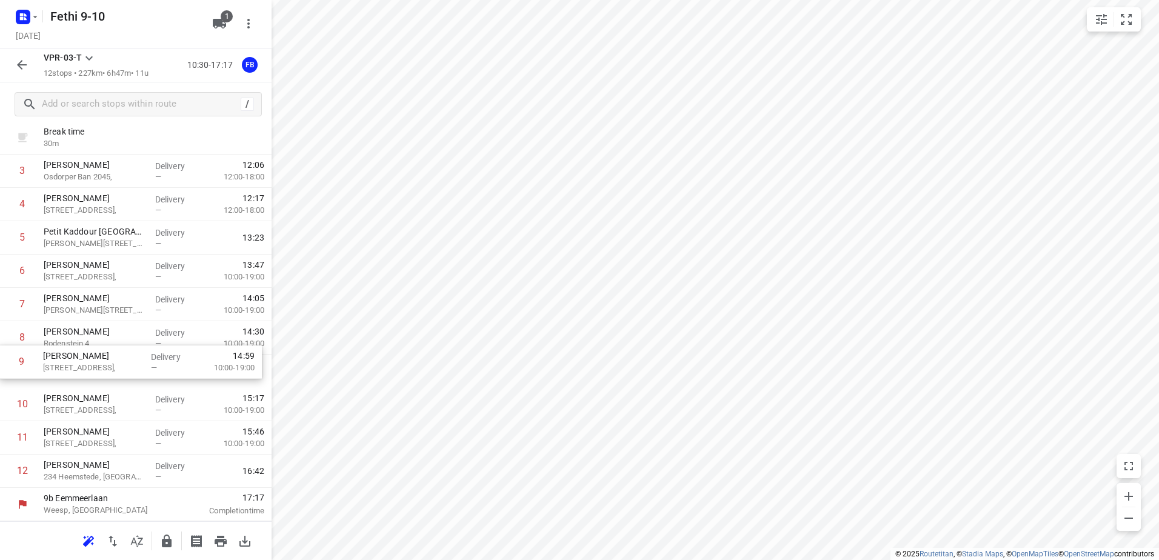
drag, startPoint x: 67, startPoint y: 378, endPoint x: 66, endPoint y: 363, distance: 15.2
click at [66, 363] on div "1 El Mauri [STREET_ADDRESS], Delivery — 10:49 2 [GEOGRAPHIC_DATA] + Deliver sal…" at bounding box center [136, 271] width 272 height 433
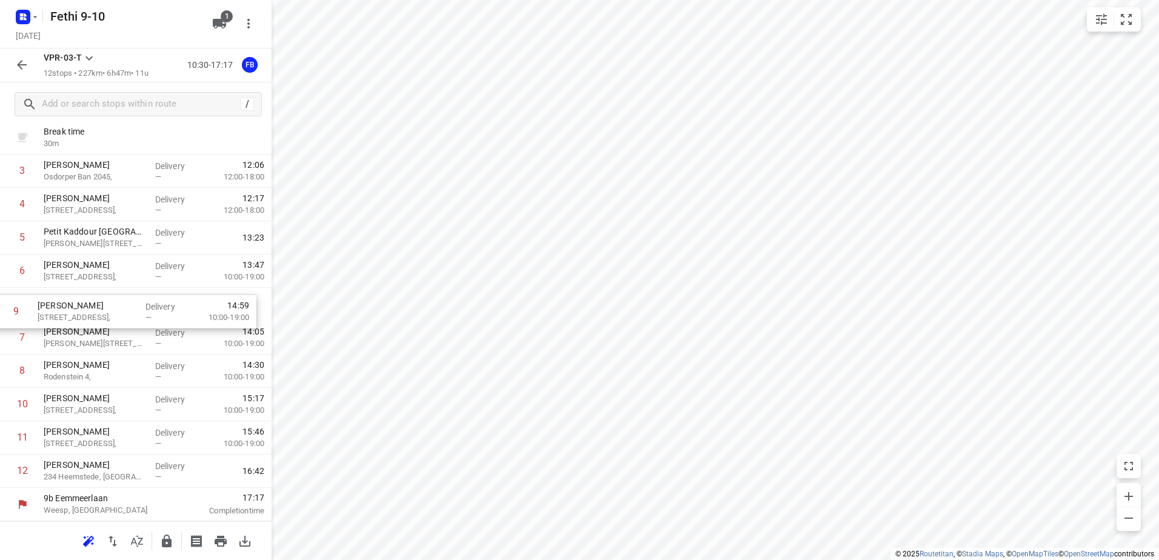
drag, startPoint x: 70, startPoint y: 367, endPoint x: 62, endPoint y: 298, distance: 69.5
click at [62, 298] on div "1 El Mauri [STREET_ADDRESS], Delivery — 10:49 2 [GEOGRAPHIC_DATA] + Deliver sal…" at bounding box center [136, 271] width 272 height 433
click at [24, 65] on icon "button" at bounding box center [22, 65] width 10 height 10
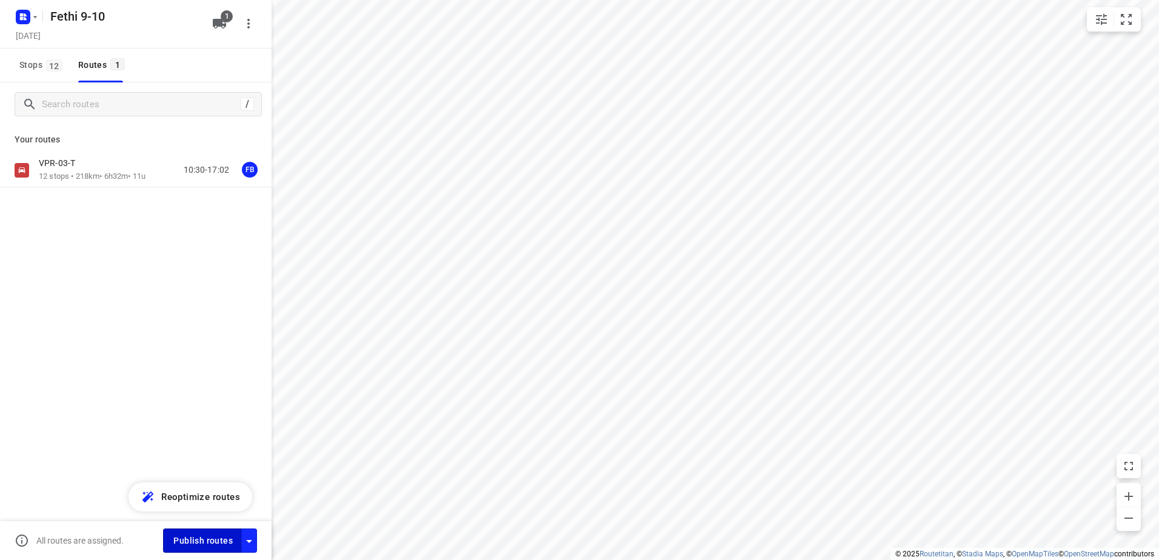
click at [197, 538] on span "Publish routes" at bounding box center [202, 540] width 59 height 15
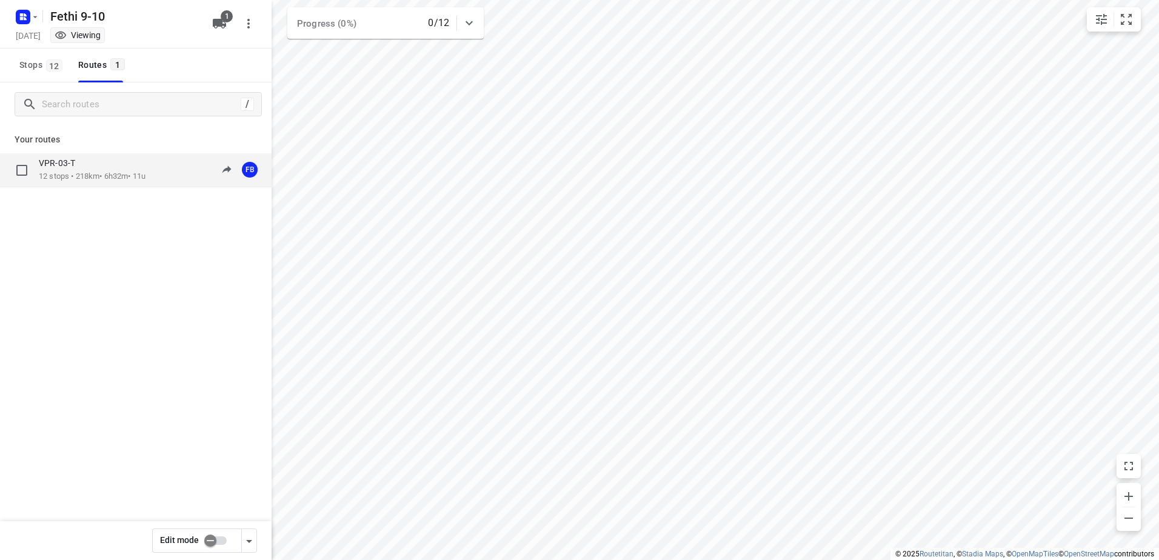
click at [95, 176] on p "12 stops • 218km • 6h32m • 11u" at bounding box center [92, 177] width 107 height 12
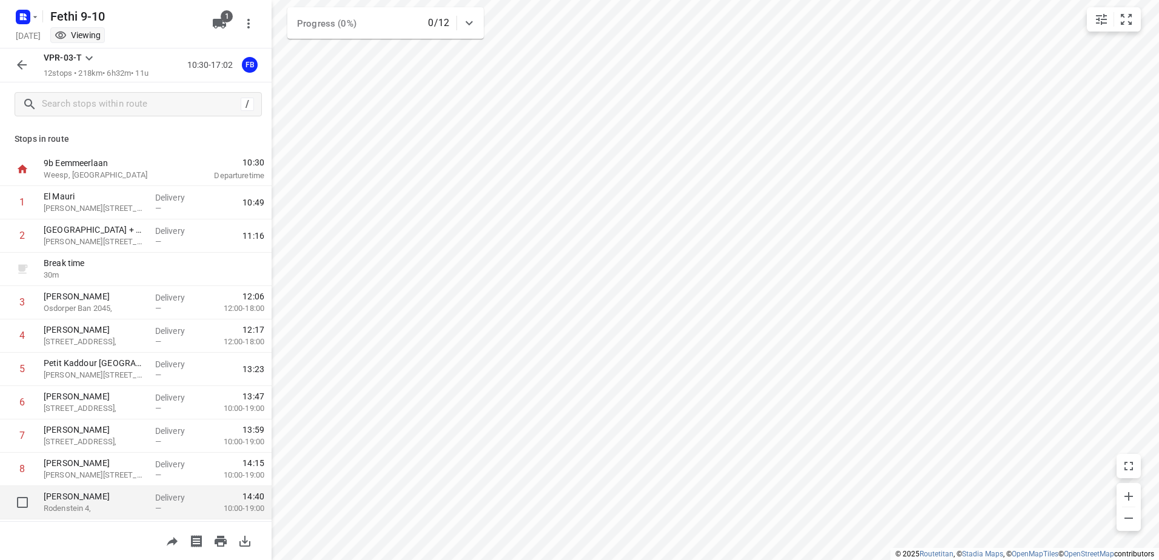
scroll to position [0, 0]
click at [35, 16] on icon "button" at bounding box center [35, 17] width 4 height 2
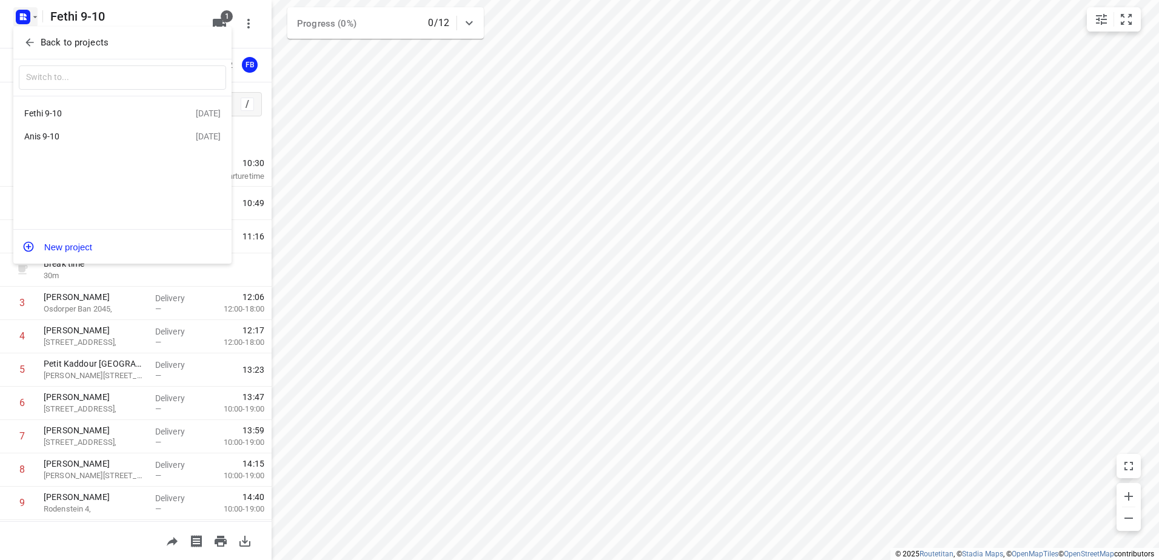
click at [59, 133] on div "Anis 9-10" at bounding box center [93, 137] width 139 height 10
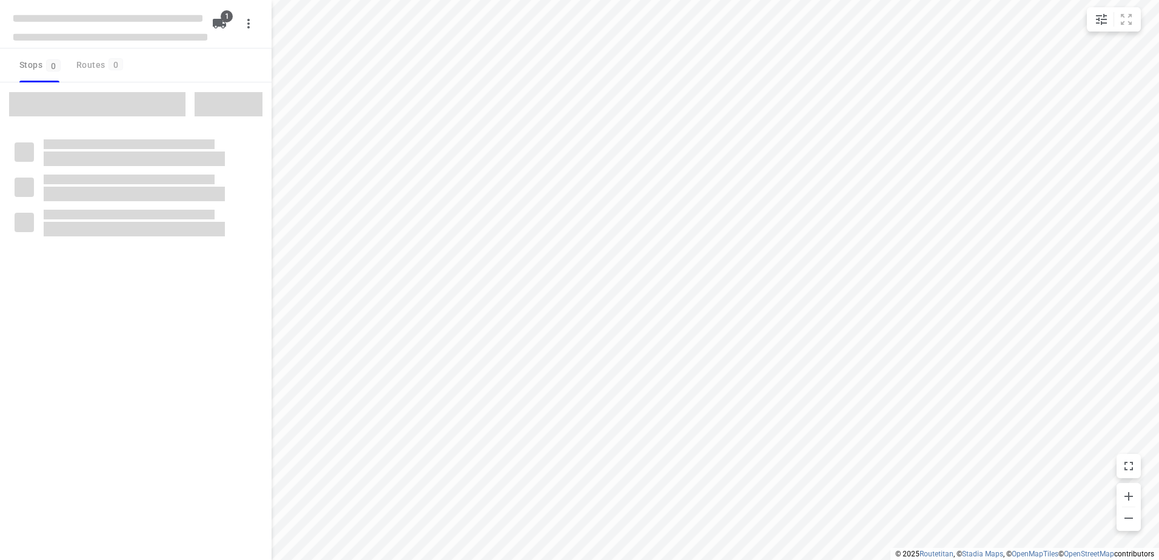
type input "distance"
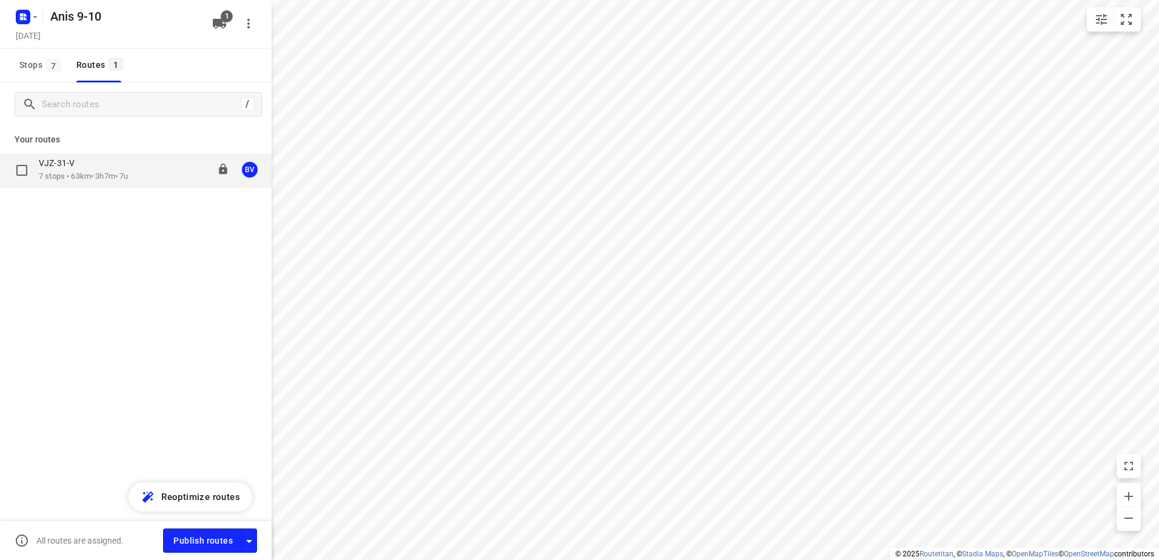
click at [85, 165] on div "VJZ-31-V" at bounding box center [83, 164] width 89 height 13
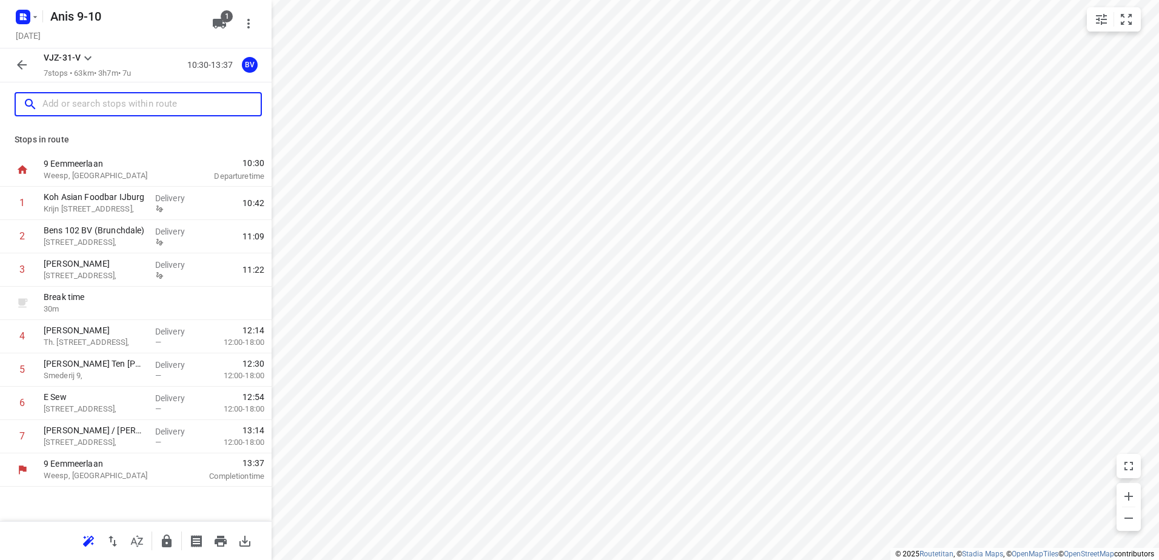
click at [96, 104] on input "text" at bounding box center [151, 104] width 218 height 19
paste input "[PERSON_NAME]"
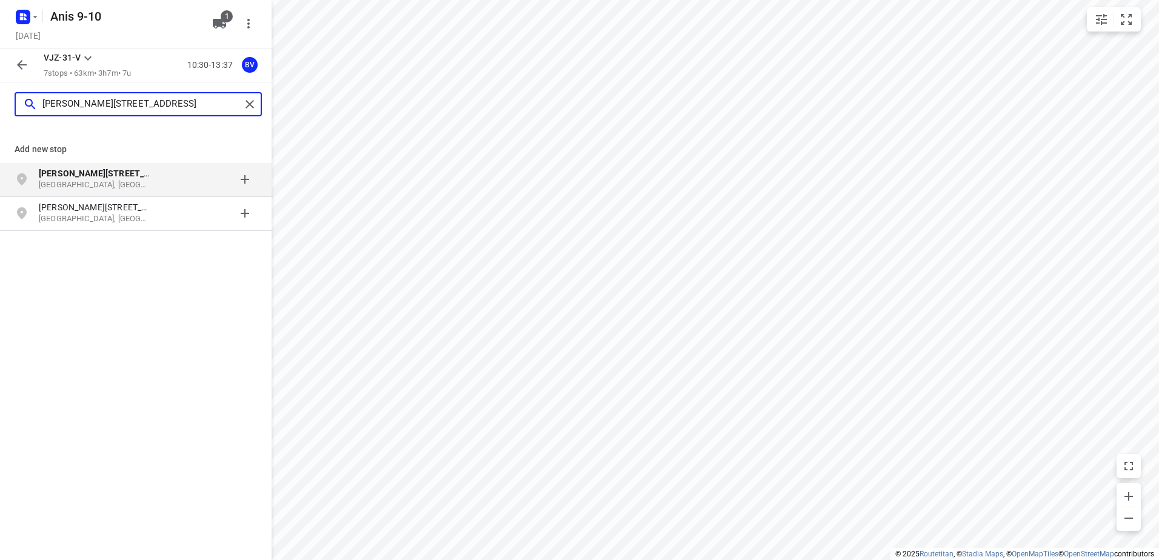
type input "[PERSON_NAME][STREET_ADDRESS]"
click at [110, 173] on b "[PERSON_NAME][STREET_ADDRESS]" at bounding box center [111, 173] width 145 height 10
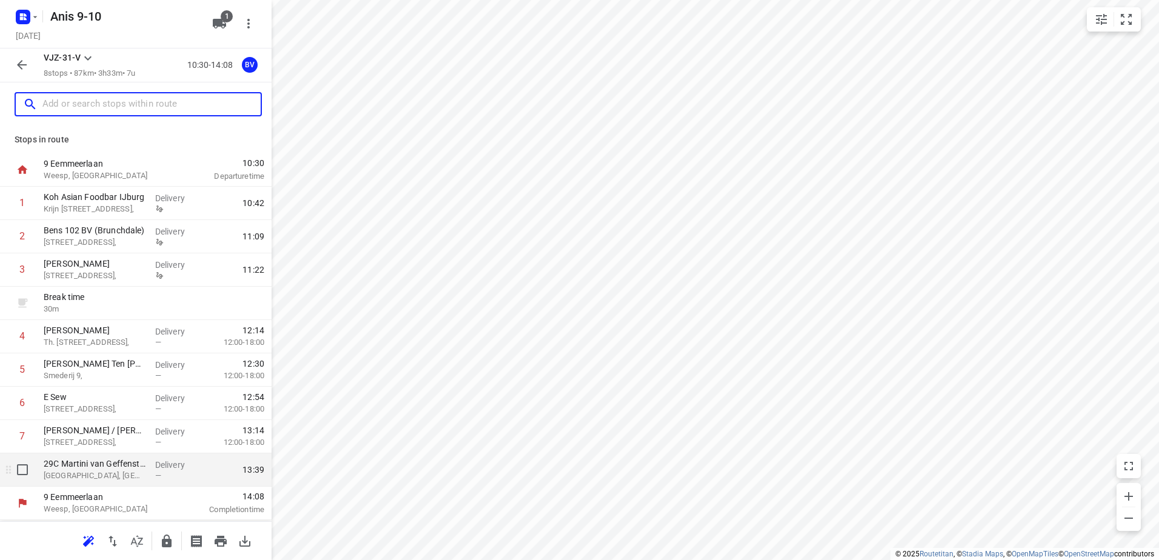
click at [98, 473] on p "[GEOGRAPHIC_DATA], [GEOGRAPHIC_DATA]" at bounding box center [95, 476] width 102 height 12
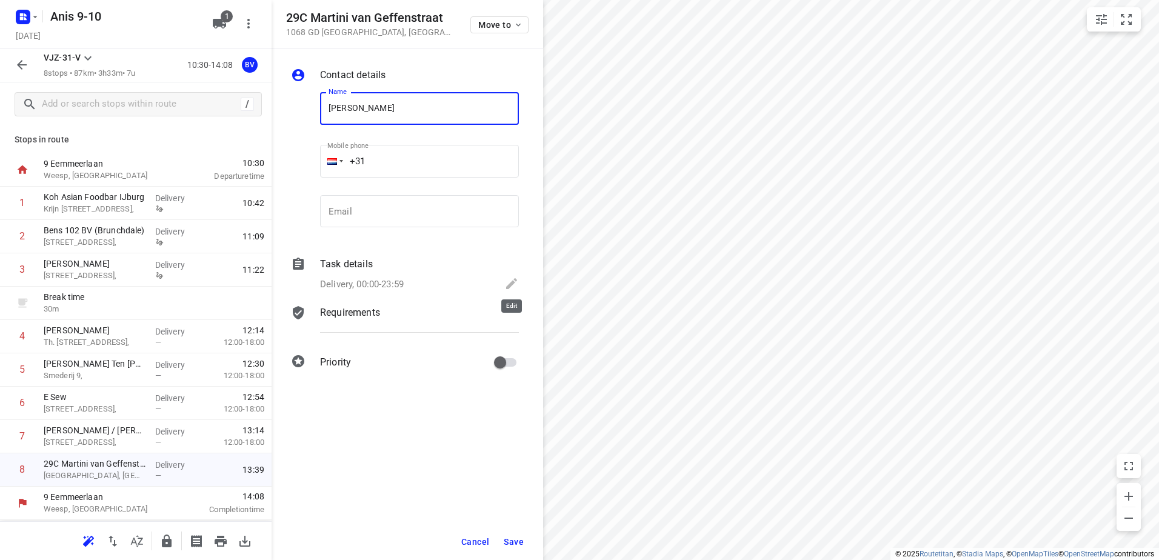
type input "[PERSON_NAME]"
click at [510, 290] on icon at bounding box center [511, 283] width 15 height 15
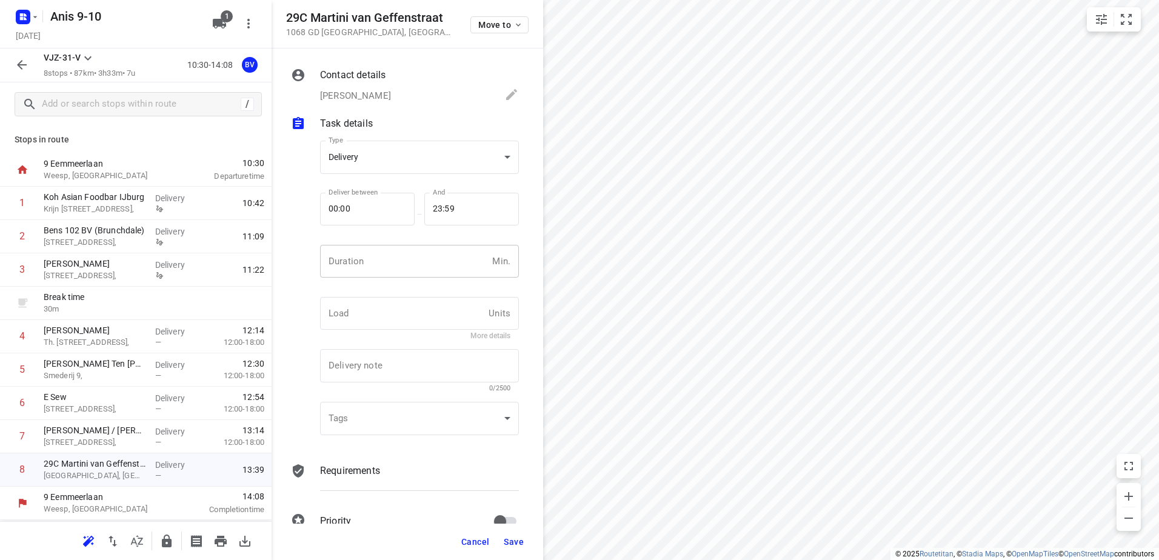
click at [379, 264] on input "number" at bounding box center [403, 261] width 167 height 33
type input "15"
click at [521, 538] on span "Save" at bounding box center [514, 542] width 20 height 10
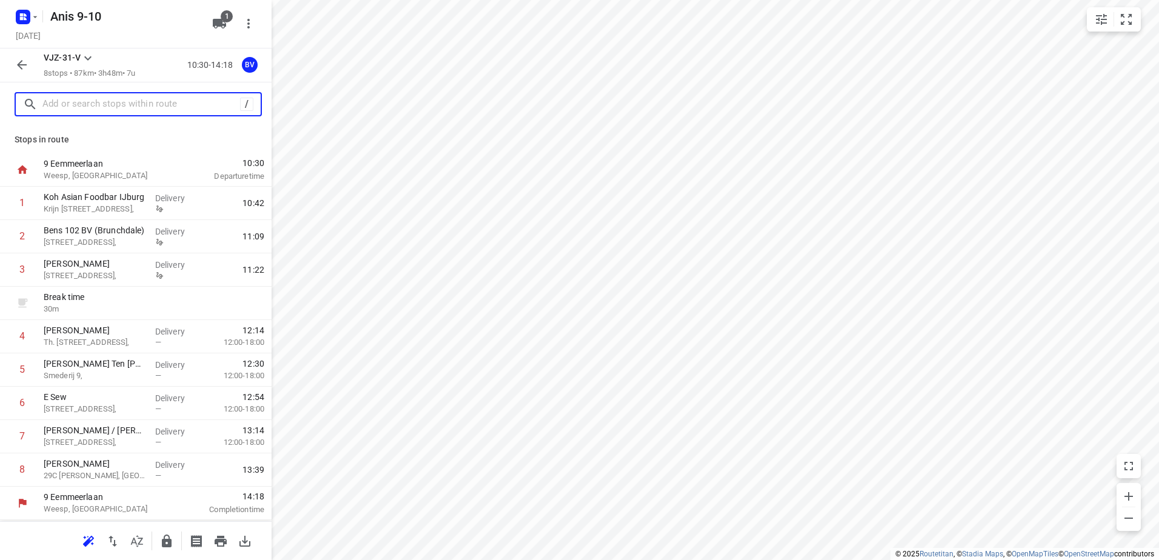
click at [137, 108] on input "text" at bounding box center [141, 104] width 198 height 19
paste input "Silodam 83"
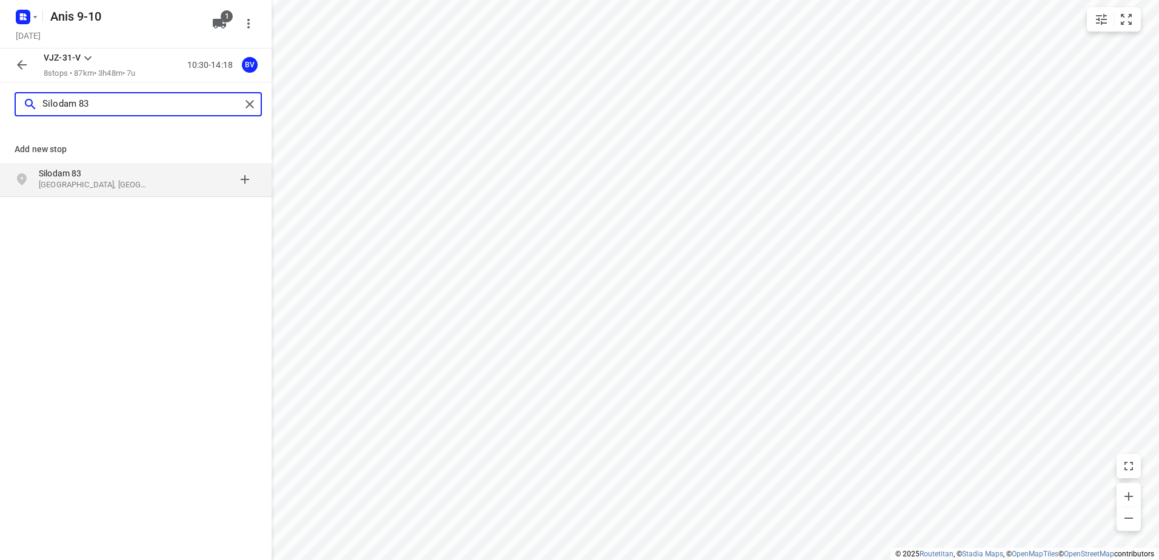
type input "Silodam 83"
click at [92, 182] on p "[GEOGRAPHIC_DATA], [GEOGRAPHIC_DATA]" at bounding box center [95, 185] width 112 height 12
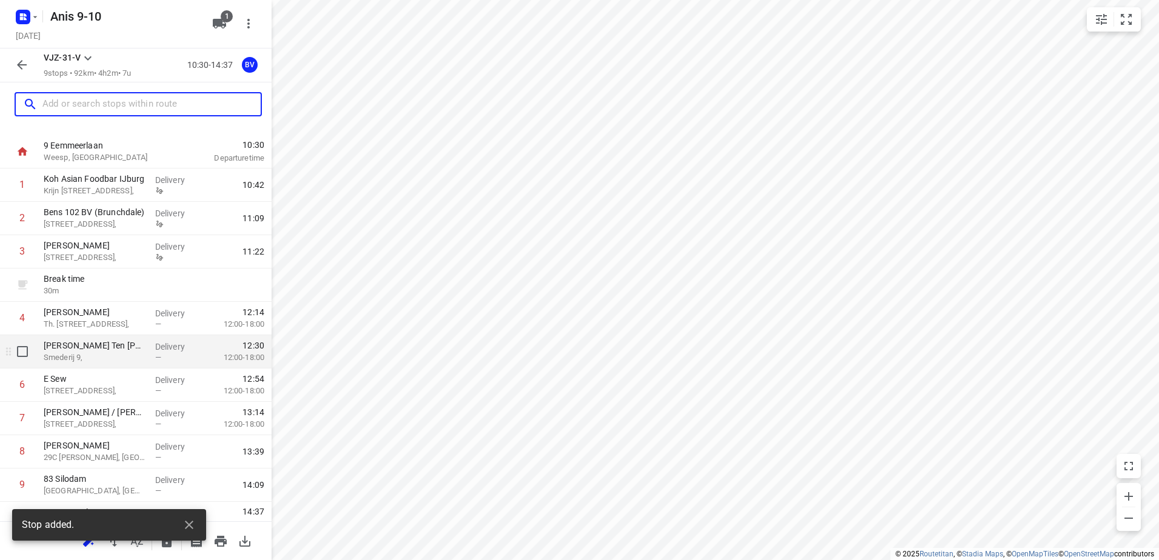
scroll to position [32, 0]
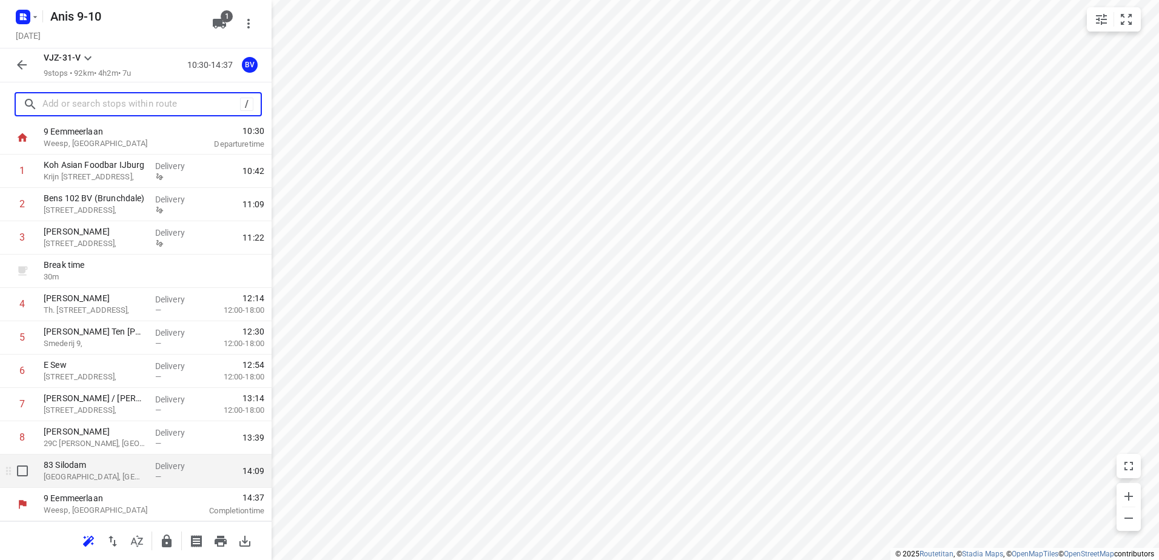
click at [116, 474] on p "[GEOGRAPHIC_DATA], [GEOGRAPHIC_DATA]" at bounding box center [95, 477] width 102 height 12
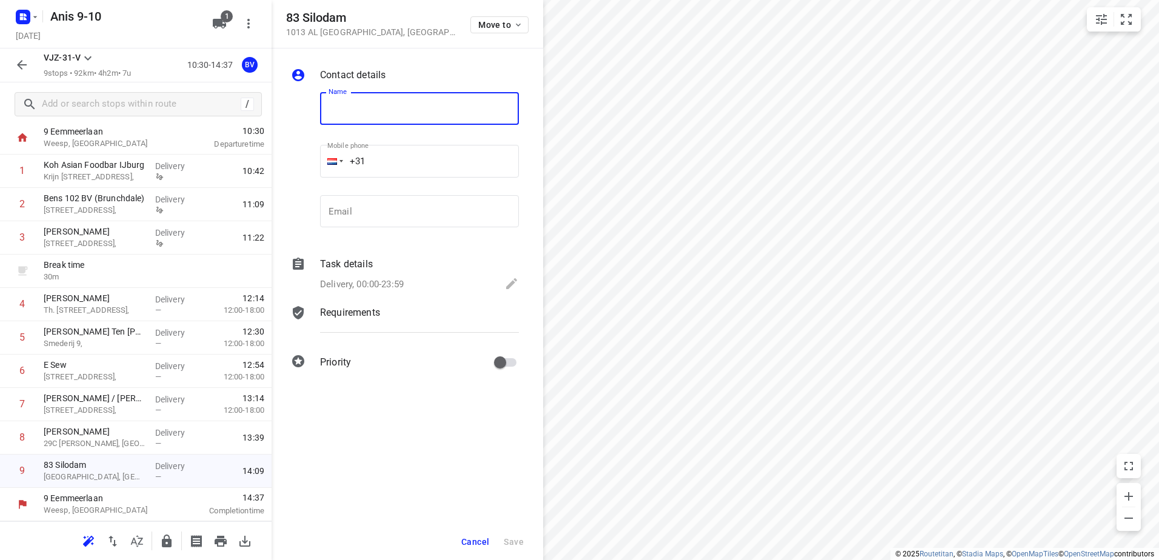
paste input "Na Kadi"
type input "Na Kadi"
click at [446, 164] on input "+31" at bounding box center [419, 161] width 199 height 33
paste input "31647582809"
click at [378, 160] on input "[PHONE_NUMBER]" at bounding box center [419, 161] width 199 height 33
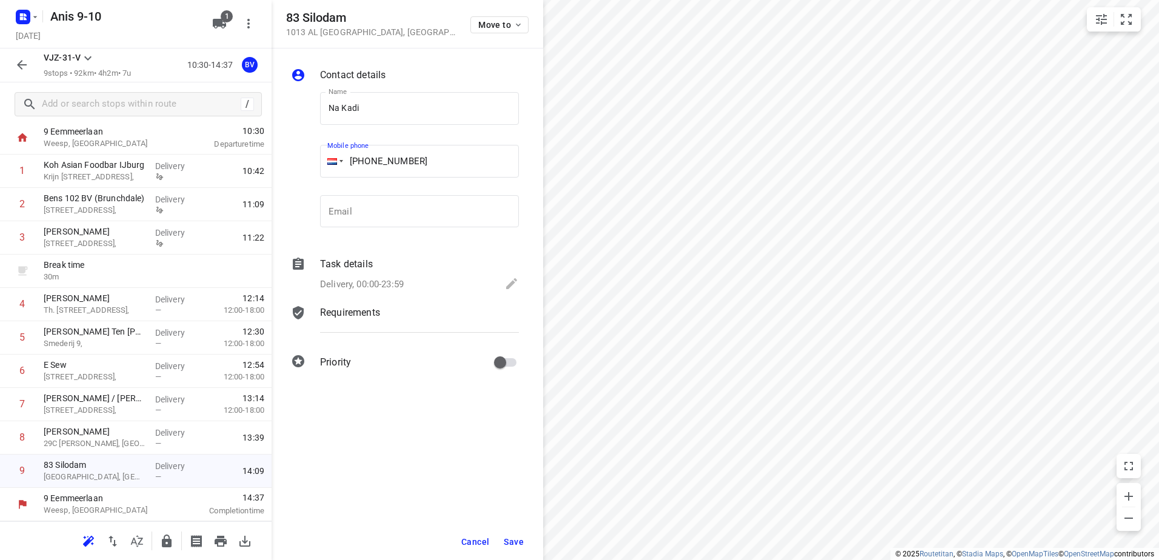
type input "[PHONE_NUMBER]"
click at [508, 282] on icon at bounding box center [511, 283] width 15 height 15
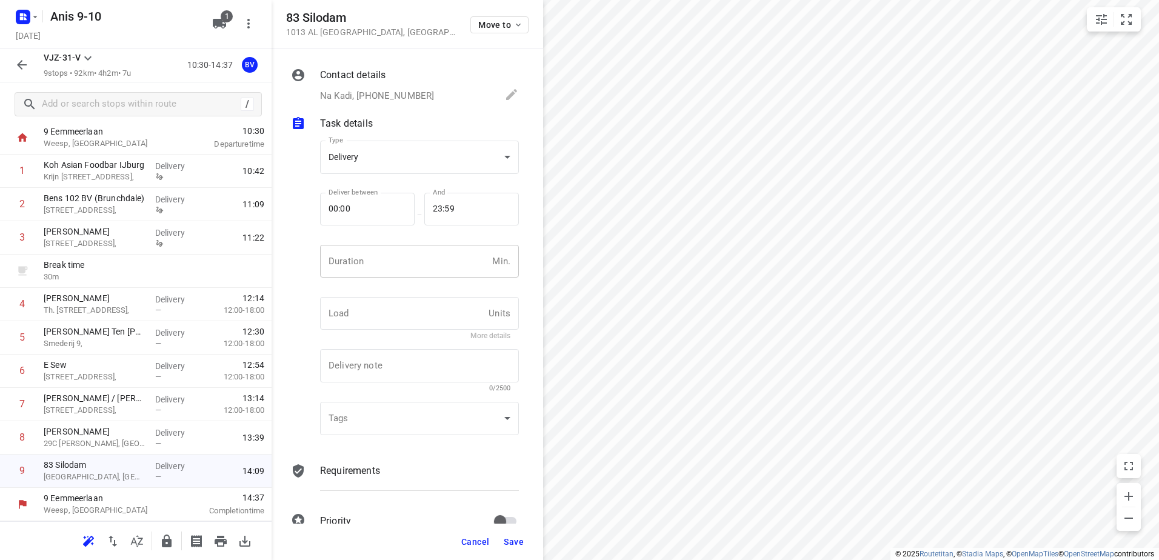
click at [409, 261] on input "number" at bounding box center [403, 261] width 167 height 33
type input "8"
click at [518, 543] on span "Save" at bounding box center [514, 542] width 20 height 10
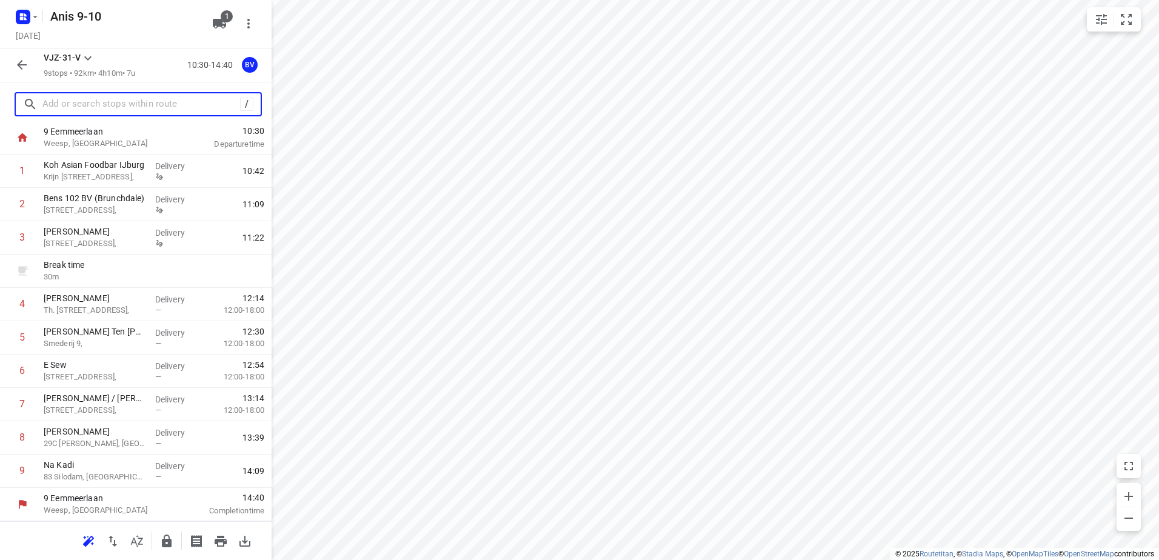
click at [113, 107] on input "text" at bounding box center [141, 104] width 198 height 19
paste input "Louis [STREET_ADDRESS]"
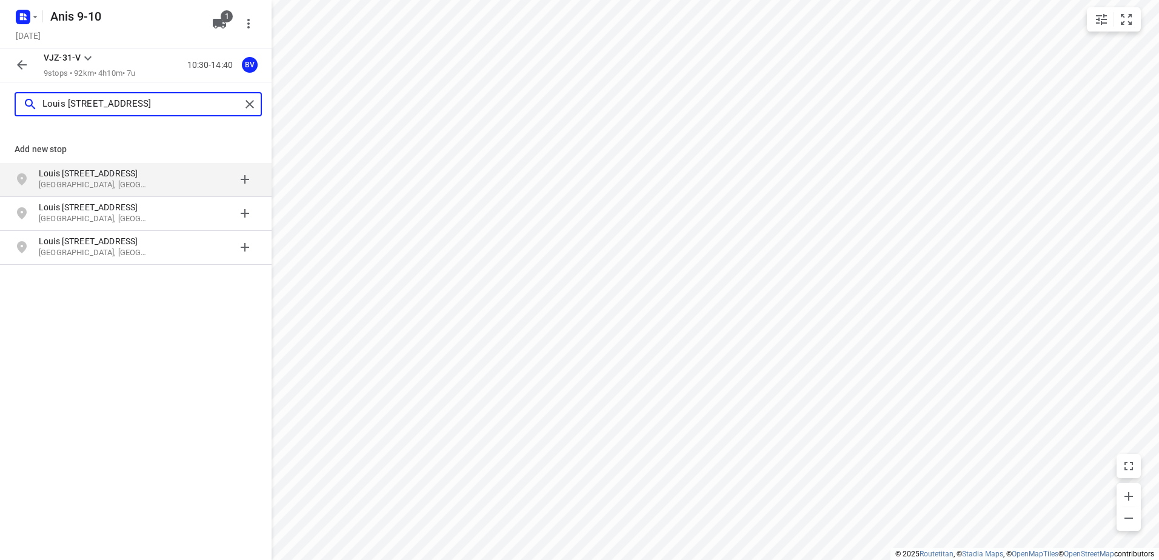
type input "Louis [STREET_ADDRESS]"
click at [87, 177] on p "Louis [STREET_ADDRESS]" at bounding box center [95, 173] width 112 height 12
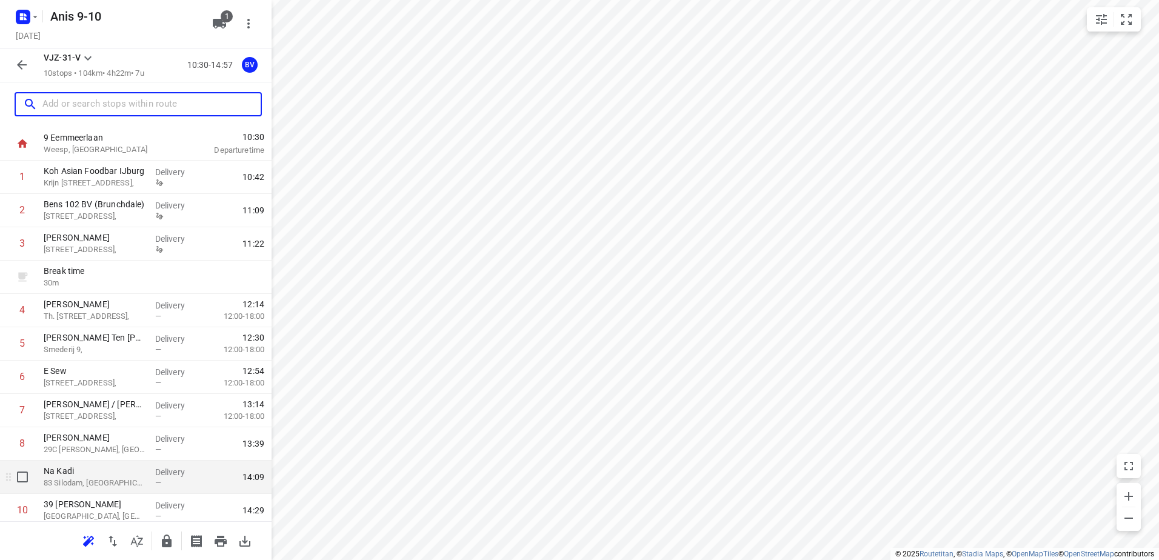
scroll to position [65, 0]
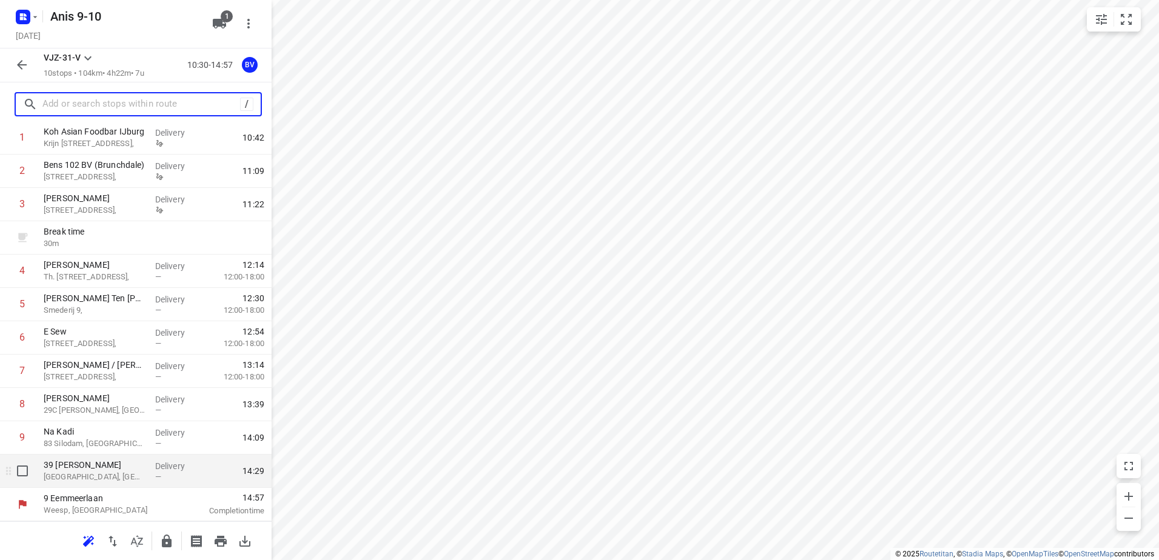
click at [93, 466] on p "39 [PERSON_NAME]" at bounding box center [95, 465] width 102 height 12
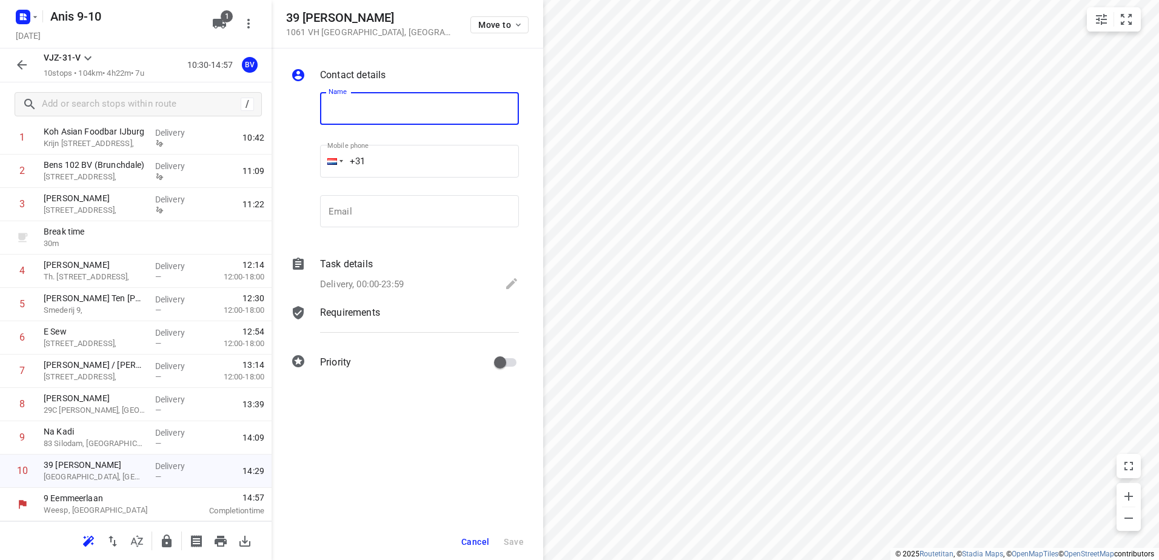
paste input "[PERSON_NAME]"
type input "[PERSON_NAME]"
click at [436, 170] on input "+31" at bounding box center [419, 161] width 199 height 33
paste input "31687168924"
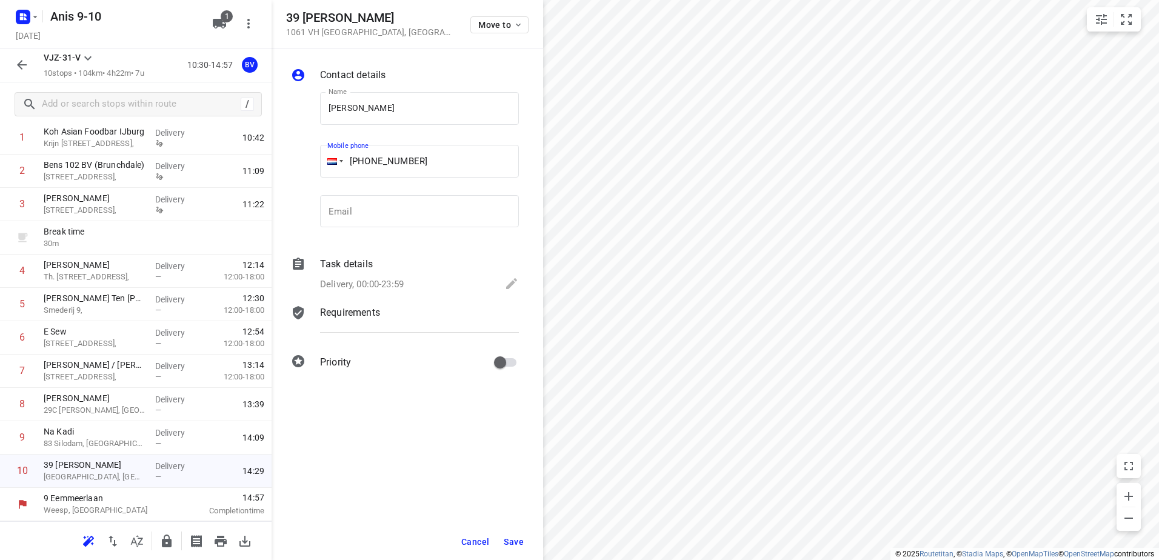
click at [379, 157] on input "[PHONE_NUMBER]" at bounding box center [419, 161] width 199 height 33
type input "[PHONE_NUMBER]"
click at [505, 282] on icon at bounding box center [511, 283] width 15 height 15
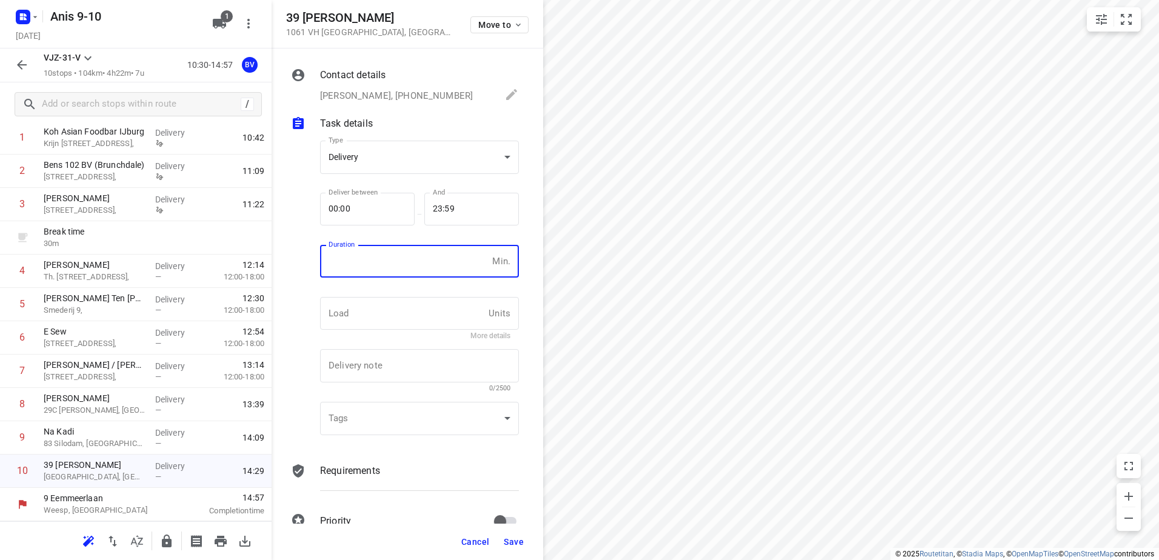
click at [389, 253] on input "number" at bounding box center [403, 261] width 167 height 33
type input "8"
click at [522, 535] on button "Save" at bounding box center [514, 542] width 30 height 22
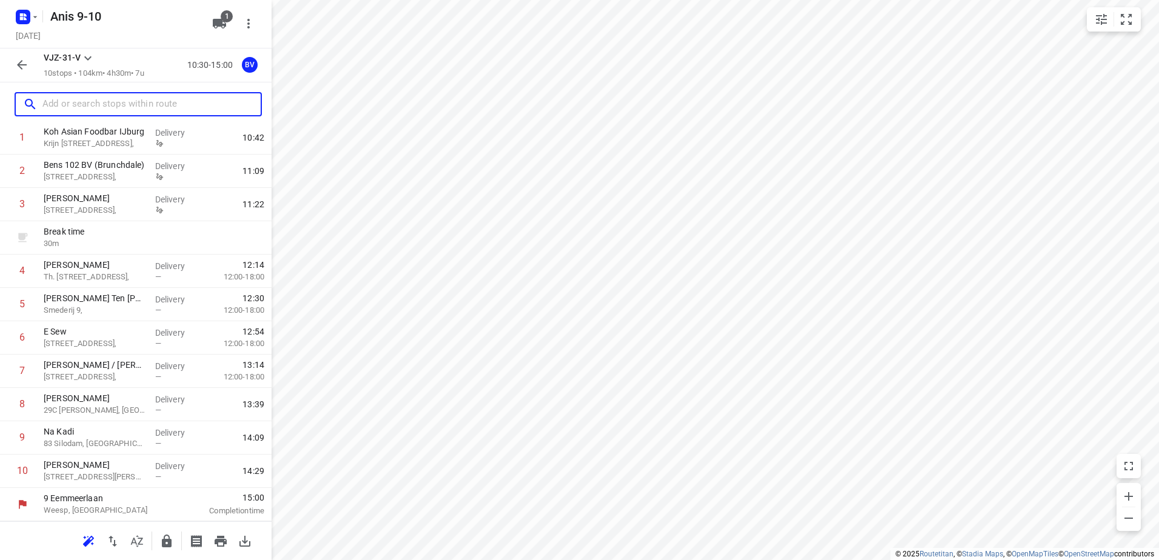
click at [101, 101] on input "text" at bounding box center [151, 104] width 218 height 19
click at [87, 99] on input "text" at bounding box center [141, 104] width 198 height 19
paste input "Pampuslaan"
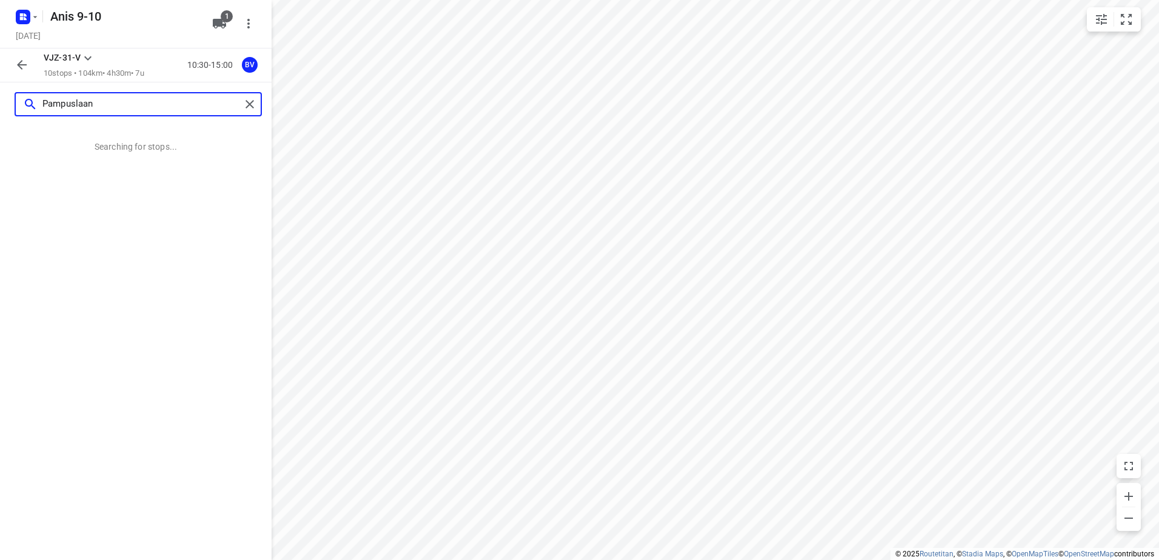
scroll to position [0, 0]
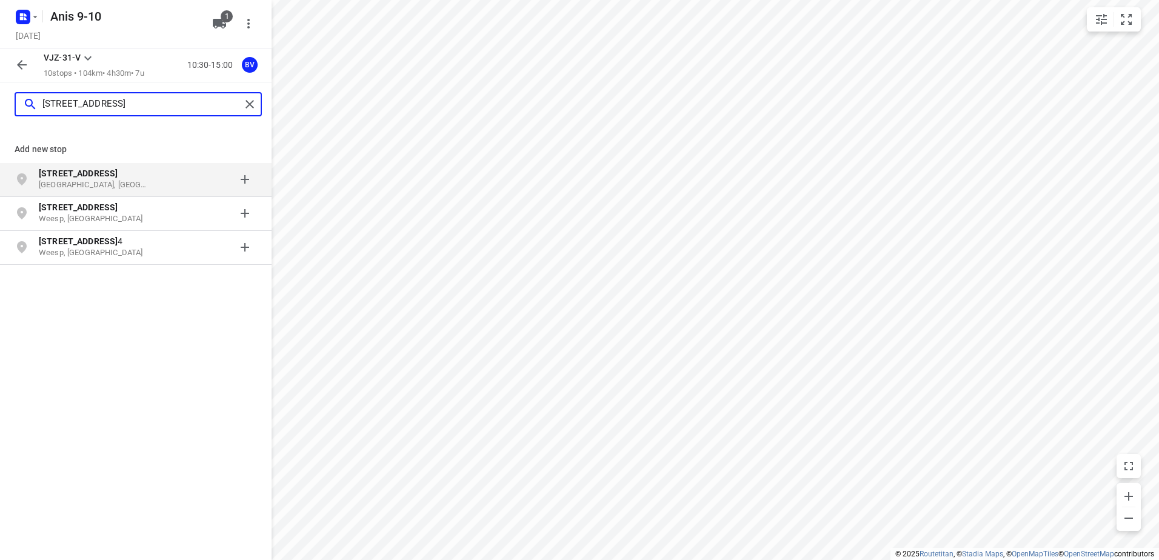
type input "[STREET_ADDRESS]"
click at [85, 169] on b "[STREET_ADDRESS]" at bounding box center [78, 173] width 79 height 10
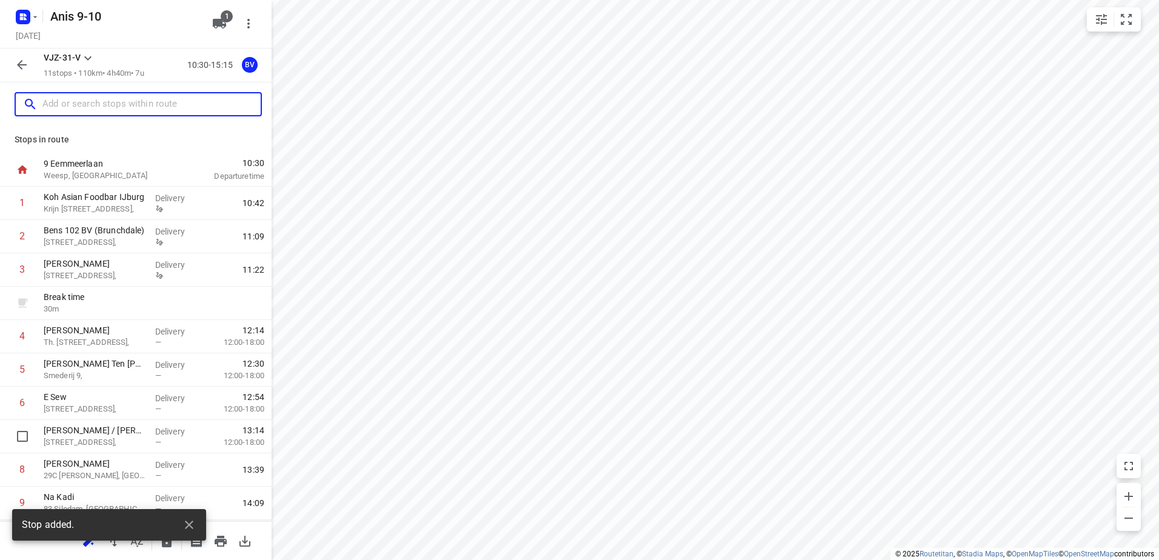
scroll to position [99, 0]
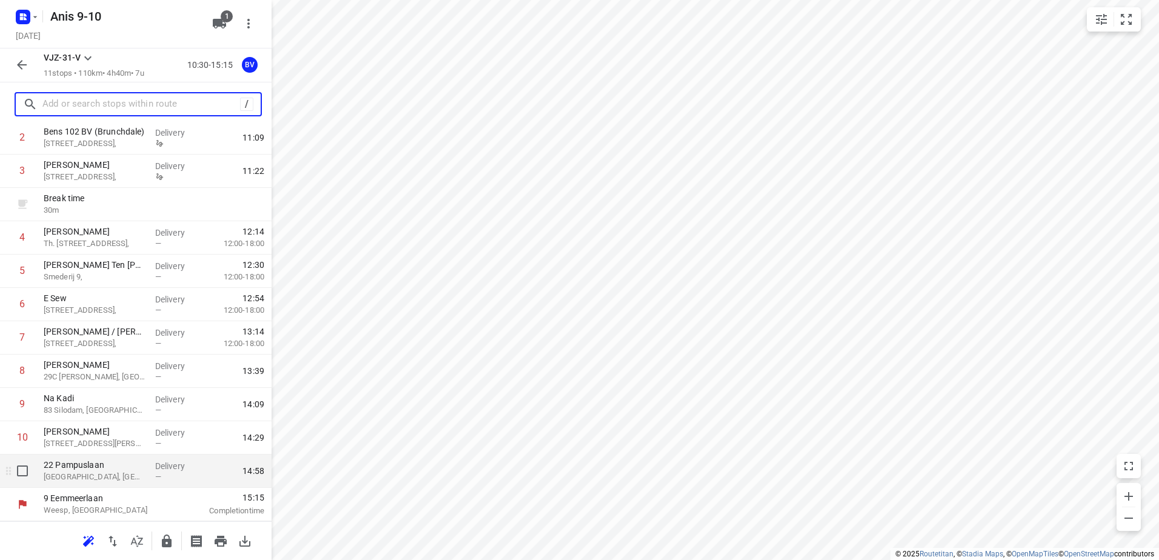
click at [65, 467] on p "22 Pampuslaan" at bounding box center [95, 465] width 102 height 12
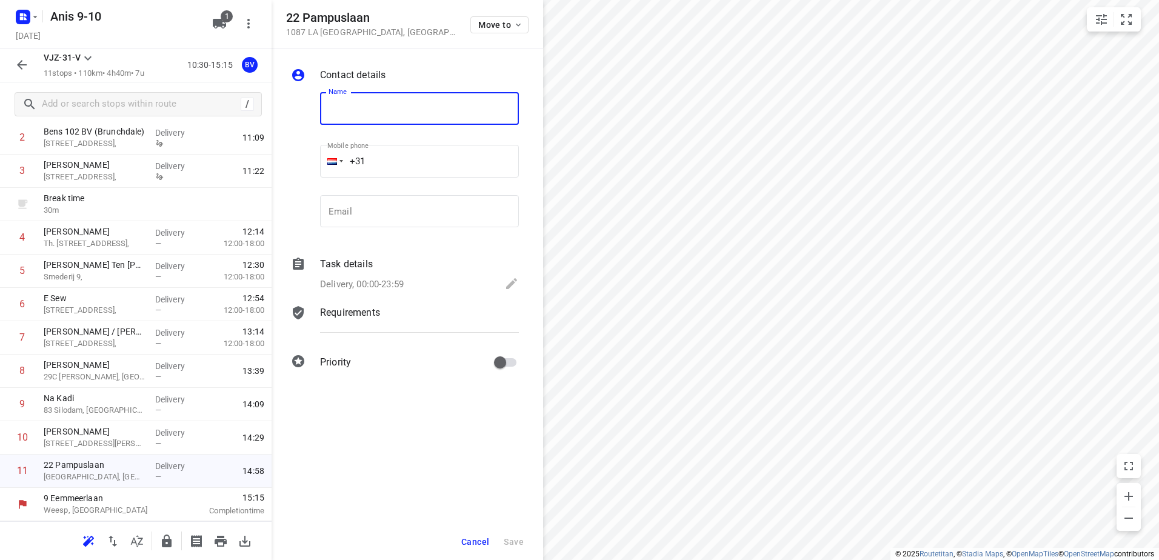
paste input "Kaddour IJburg"
type input "Kaddour IJburg"
click at [506, 282] on icon at bounding box center [511, 283] width 15 height 15
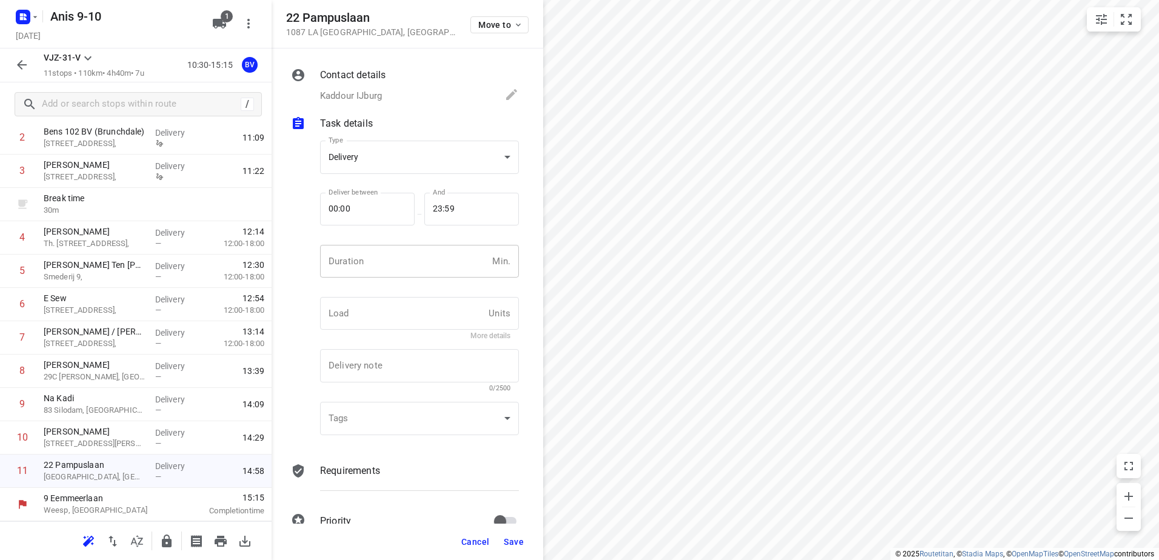
click at [382, 262] on input "number" at bounding box center [403, 261] width 167 height 33
type input "10"
click at [509, 539] on span "Save" at bounding box center [514, 542] width 20 height 10
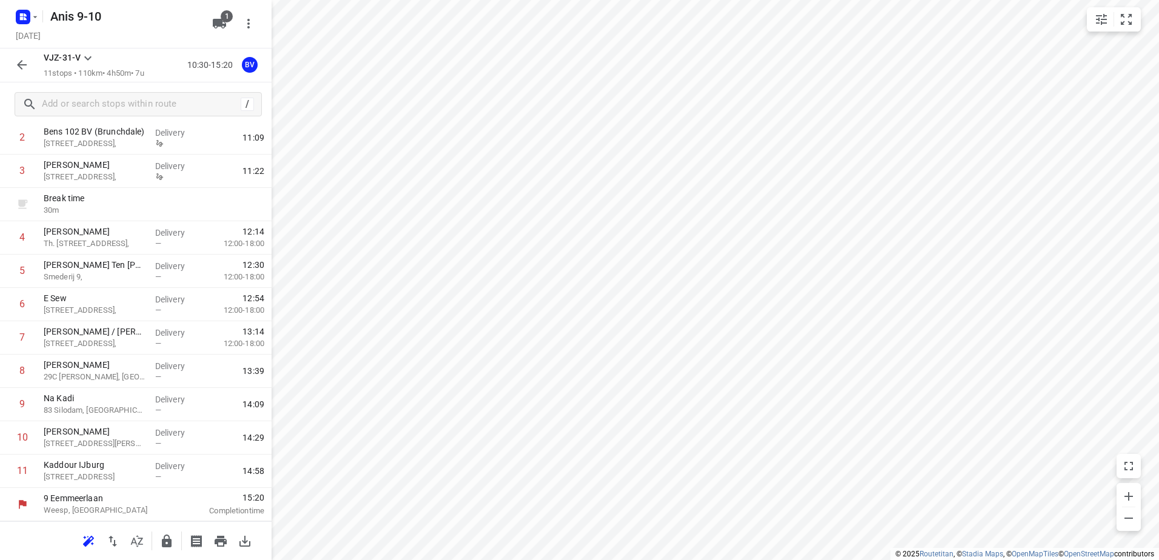
click at [22, 62] on icon "button" at bounding box center [22, 65] width 15 height 15
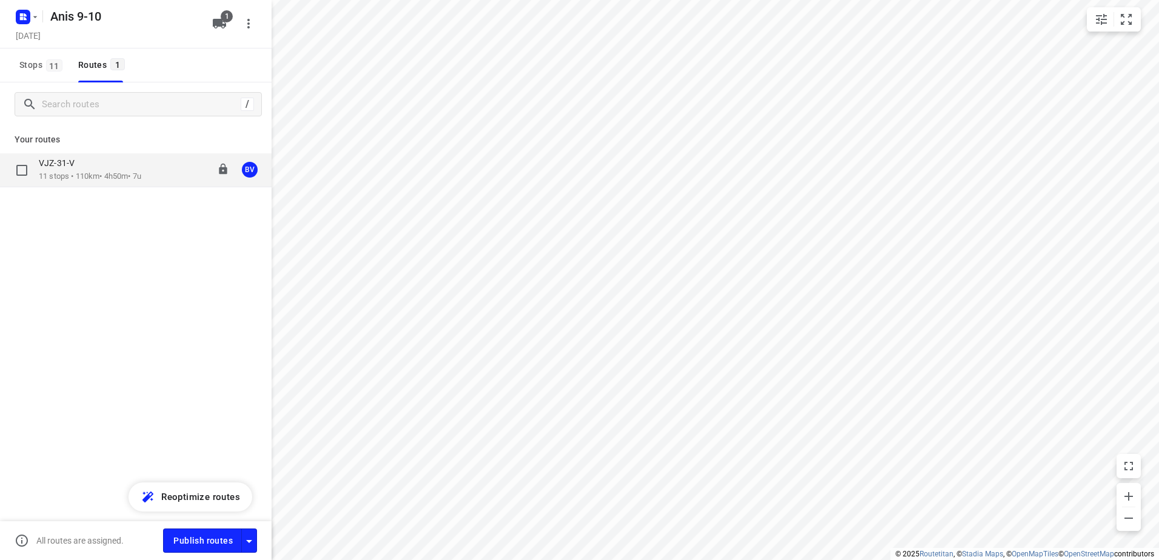
click at [113, 176] on p "11 stops • 110km • 4h50m • 7u" at bounding box center [90, 177] width 102 height 12
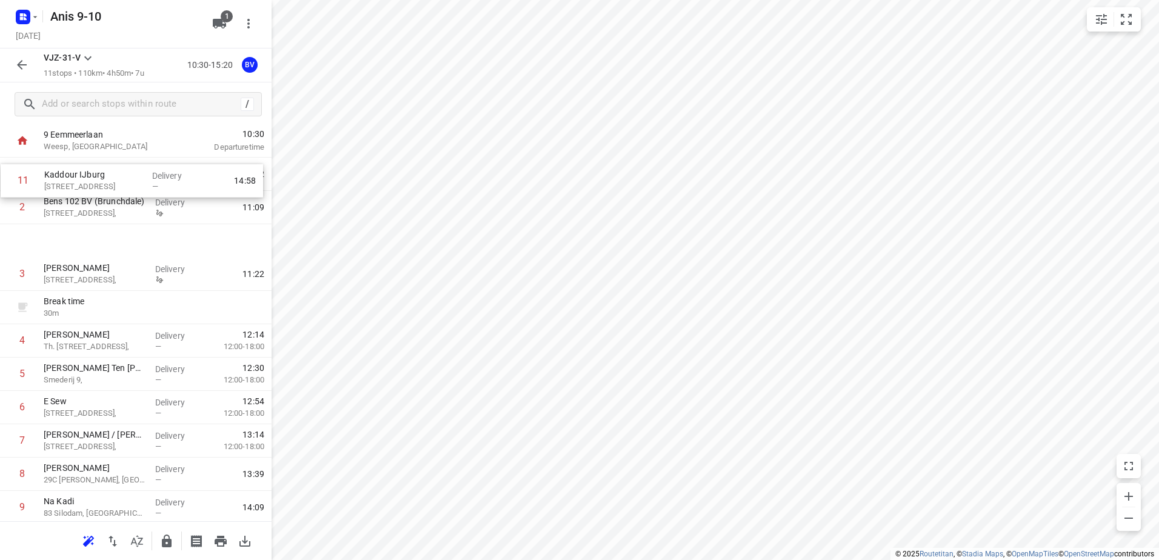
scroll to position [0, 0]
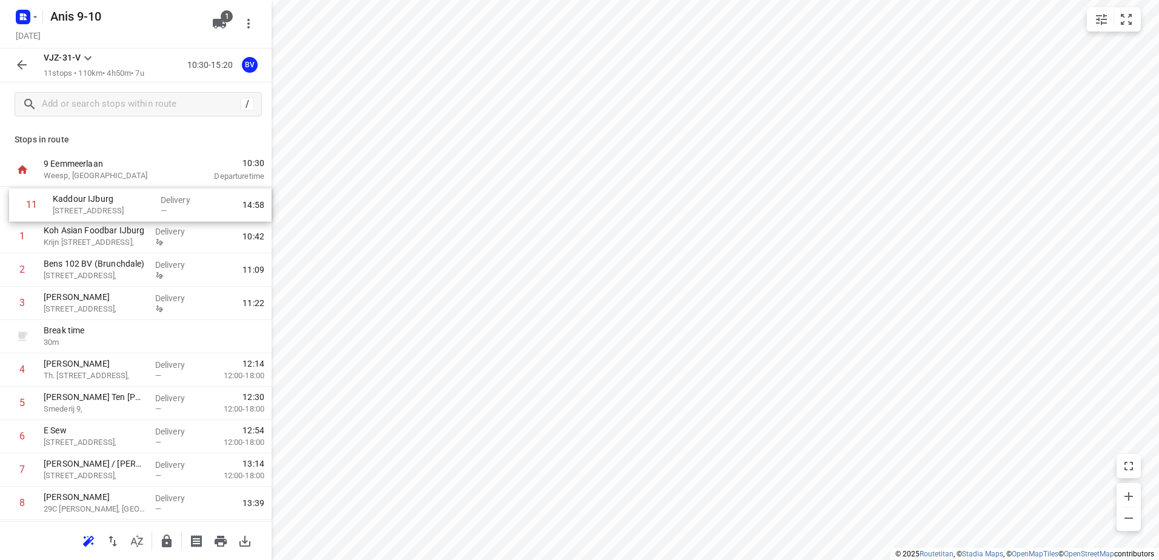
drag, startPoint x: 106, startPoint y: 473, endPoint x: 116, endPoint y: 199, distance: 274.1
click at [116, 199] on div "1 Koh Asian Foodbar IJburg [STREET_ADDRESS], Delivery 10:42 2 Bens 102 BV (Brun…" at bounding box center [136, 387] width 272 height 400
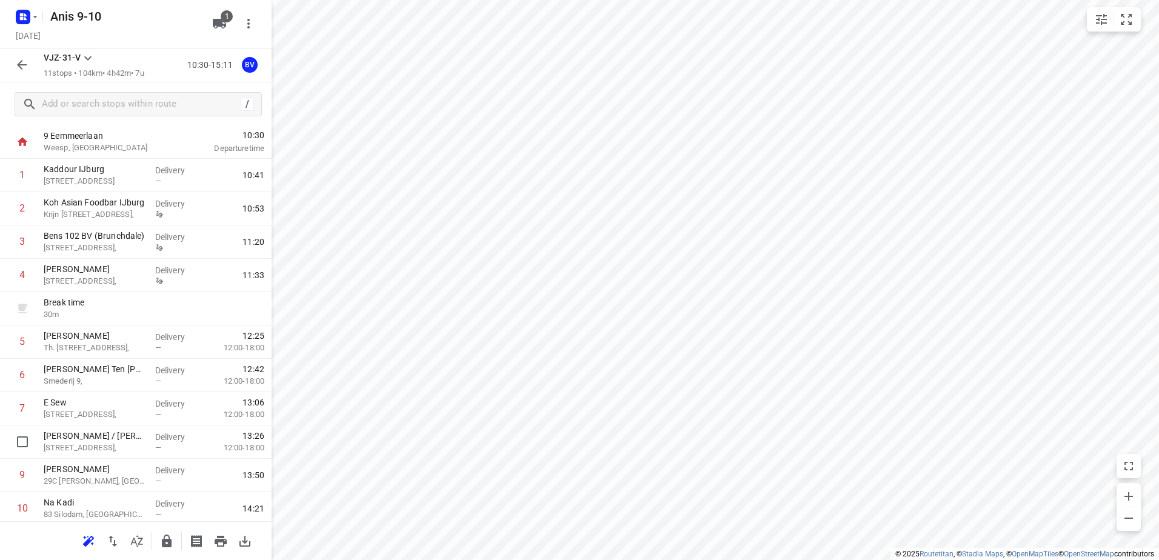
scroll to position [99, 0]
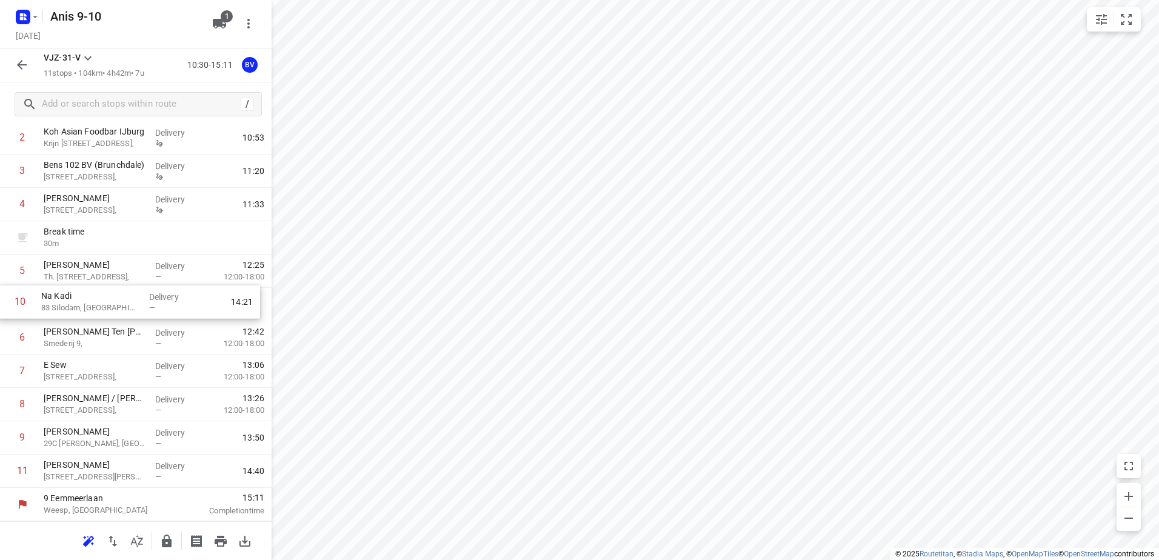
drag, startPoint x: 96, startPoint y: 447, endPoint x: 93, endPoint y: 304, distance: 143.1
click at [93, 304] on div "1 Kaddour IJburg 22 Pampuslaan, Amsterdam Delivery — 10:41 2 Koh Asian Foodbar …" at bounding box center [136, 288] width 272 height 400
drag, startPoint x: 80, startPoint y: 307, endPoint x: 83, endPoint y: 272, distance: 35.3
click at [83, 272] on div "1 Kaddour IJburg 22 Pampuslaan, Amsterdam Delivery — 10:41 2 Koh Asian Foodbar …" at bounding box center [136, 288] width 272 height 400
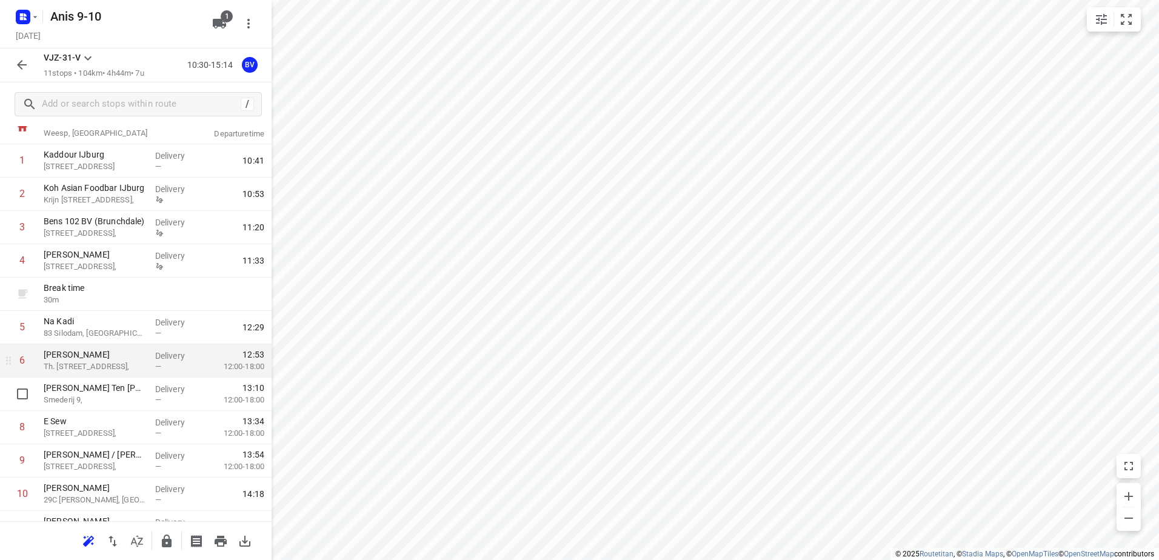
scroll to position [0, 0]
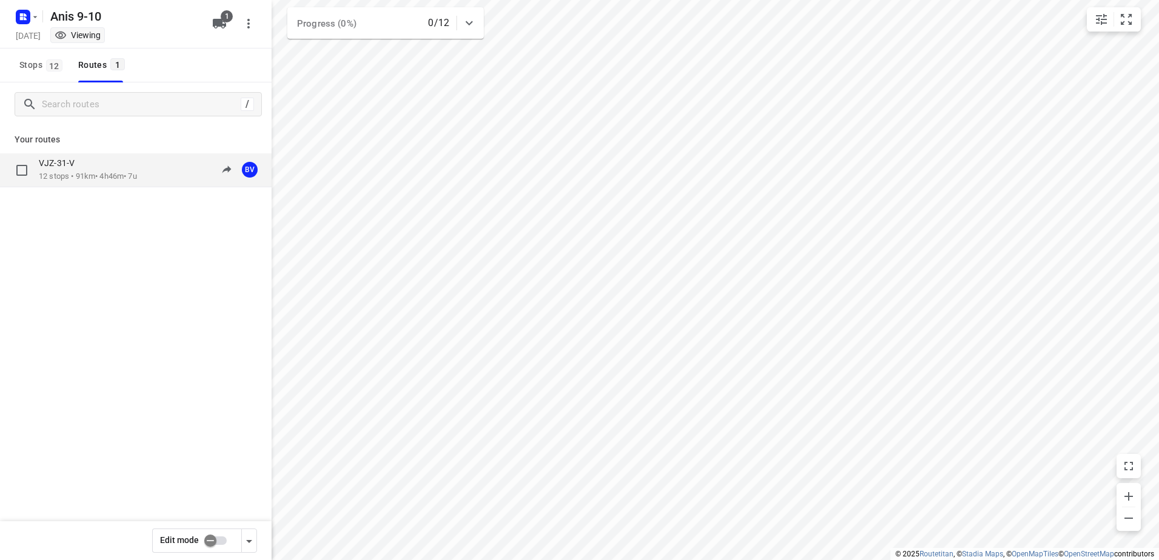
click at [70, 170] on div "VJZ-31-V" at bounding box center [88, 164] width 98 height 13
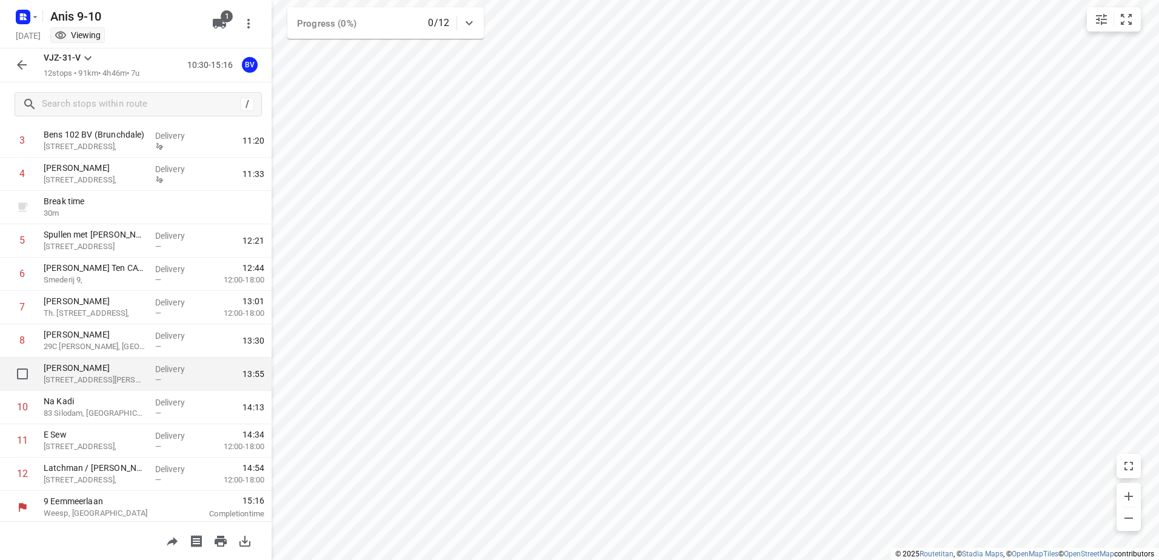
scroll to position [132, 0]
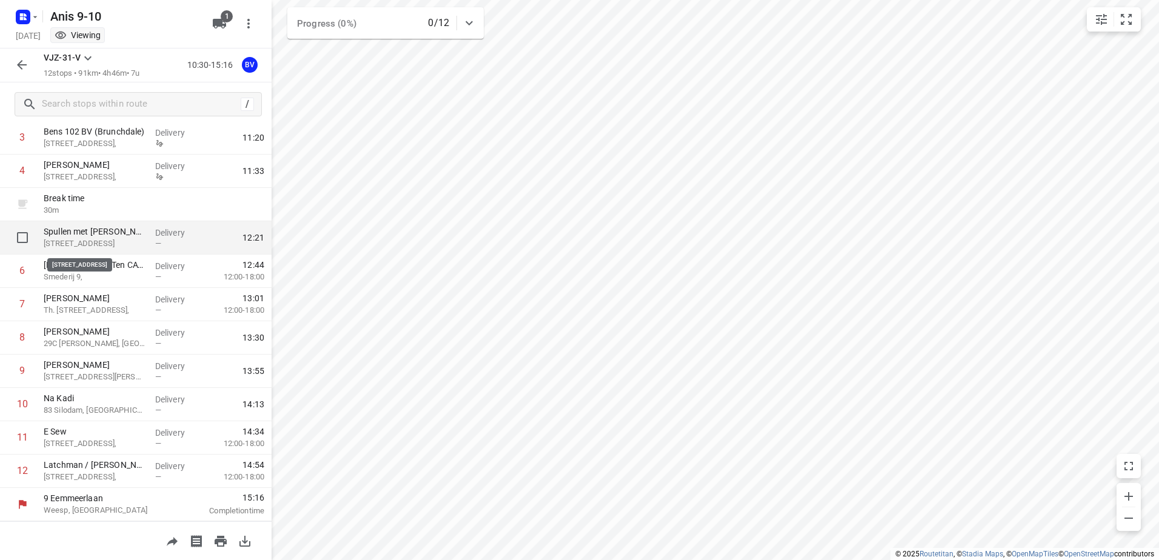
click at [104, 239] on p "[STREET_ADDRESS]" at bounding box center [95, 244] width 102 height 12
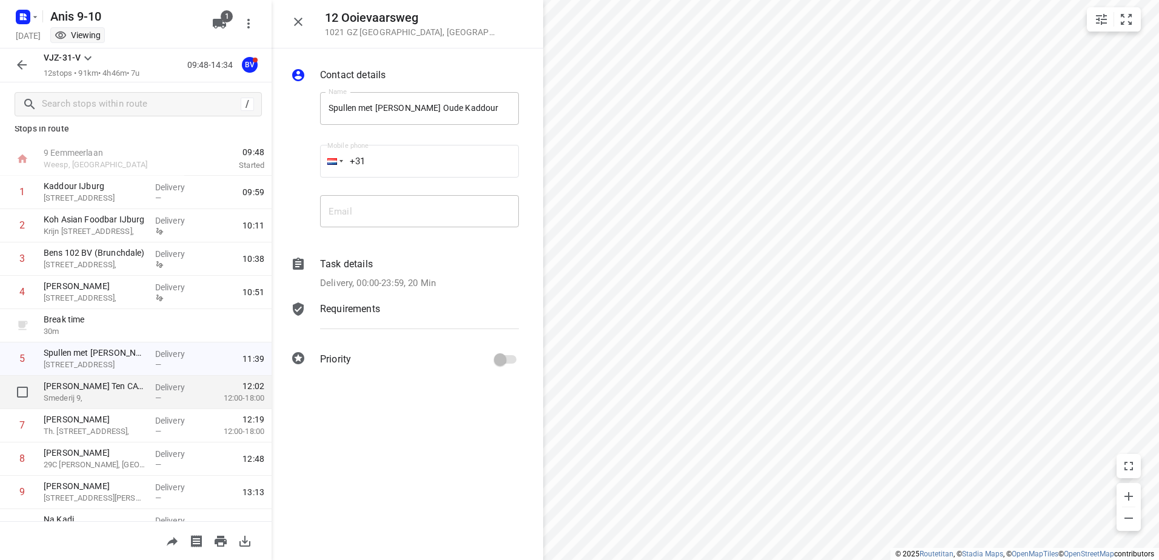
scroll to position [0, 0]
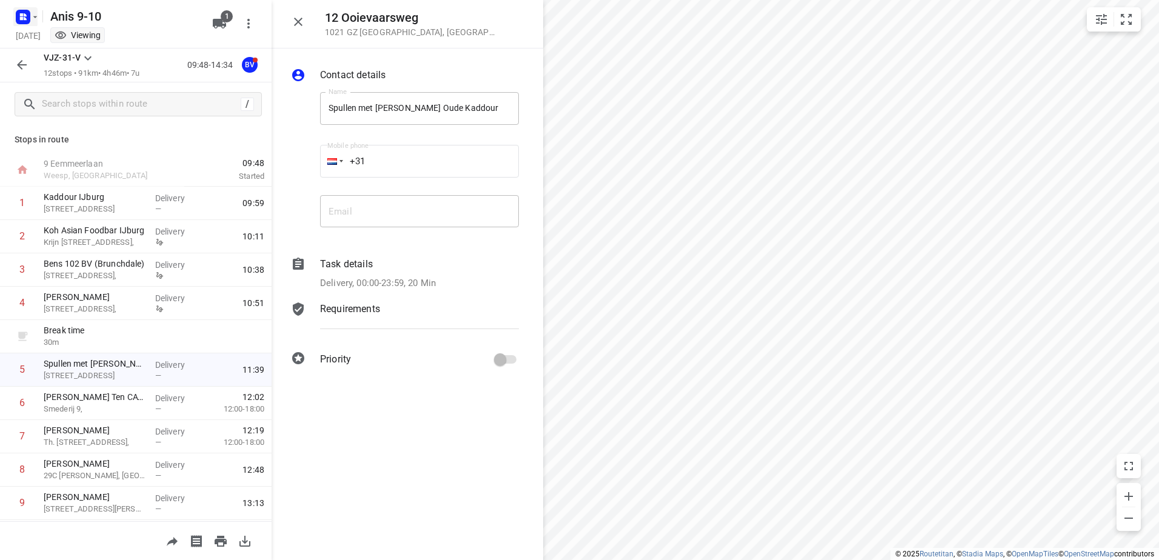
click at [36, 17] on icon "button" at bounding box center [35, 17] width 10 height 10
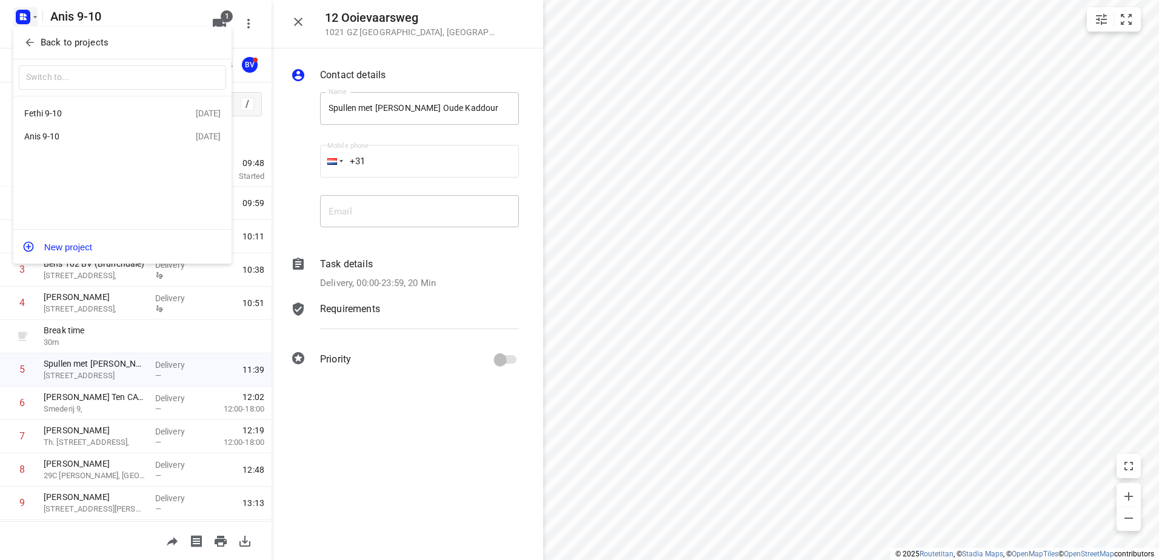
click at [70, 115] on div "Fethi 9-10" at bounding box center [93, 113] width 139 height 10
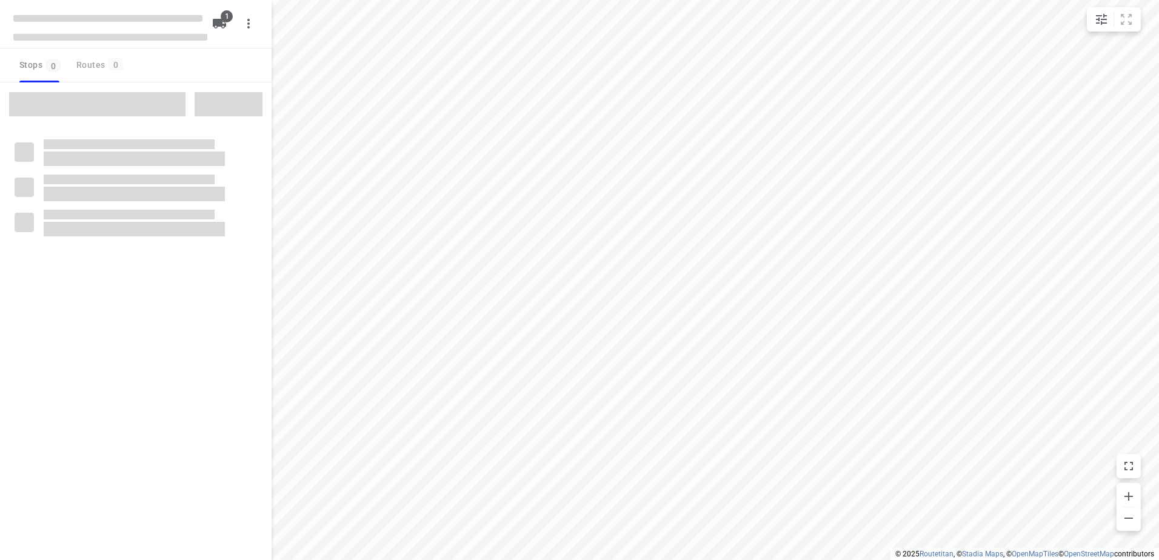
type input "distance"
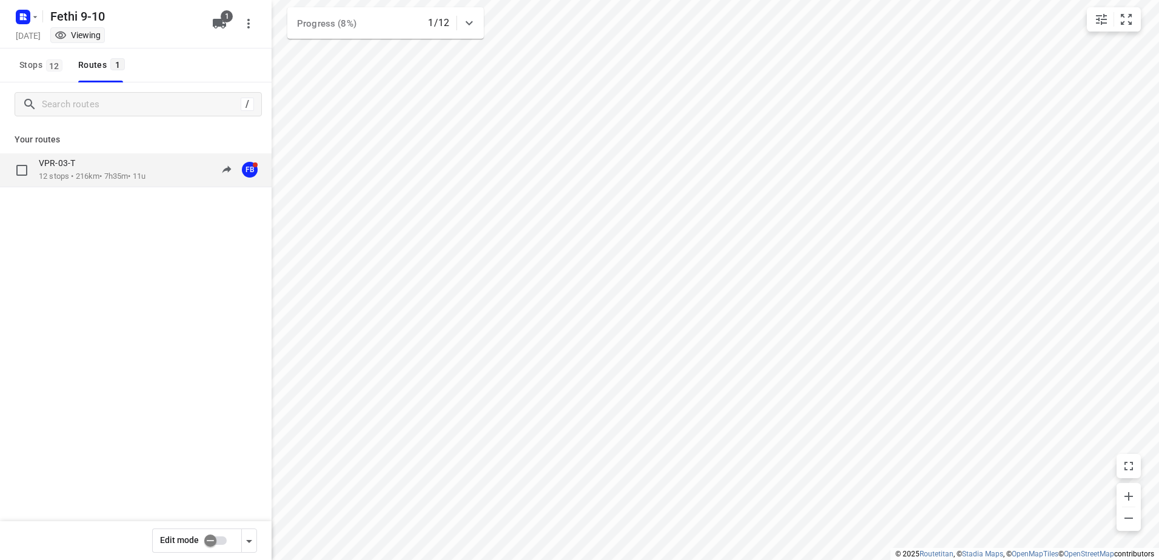
click at [79, 175] on p "12 stops • 216km • 7h35m • 11u" at bounding box center [92, 177] width 107 height 12
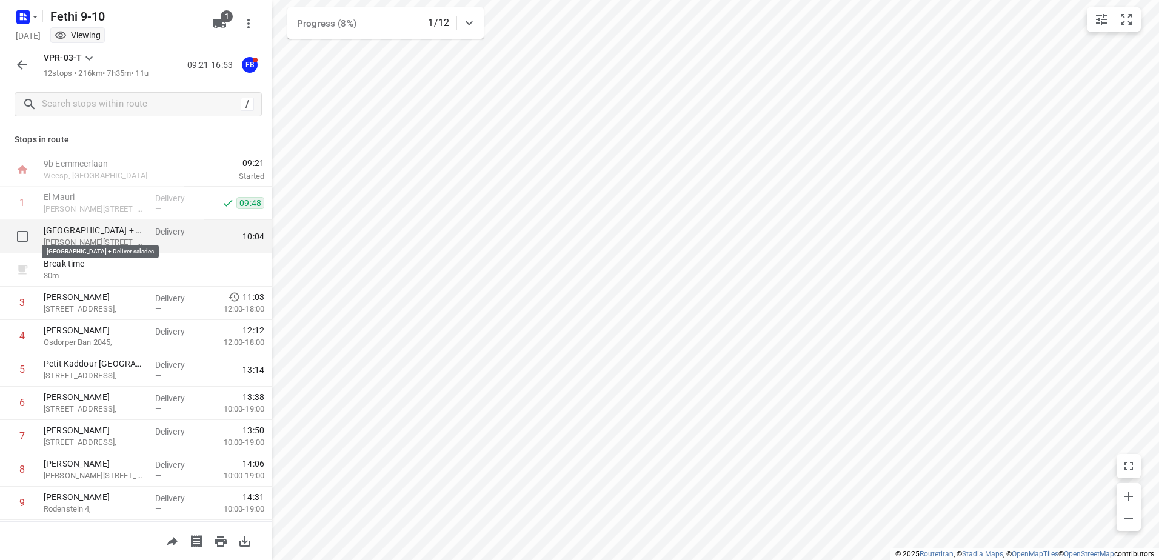
click at [118, 229] on p "[GEOGRAPHIC_DATA] + Deliver salades" at bounding box center [95, 230] width 102 height 12
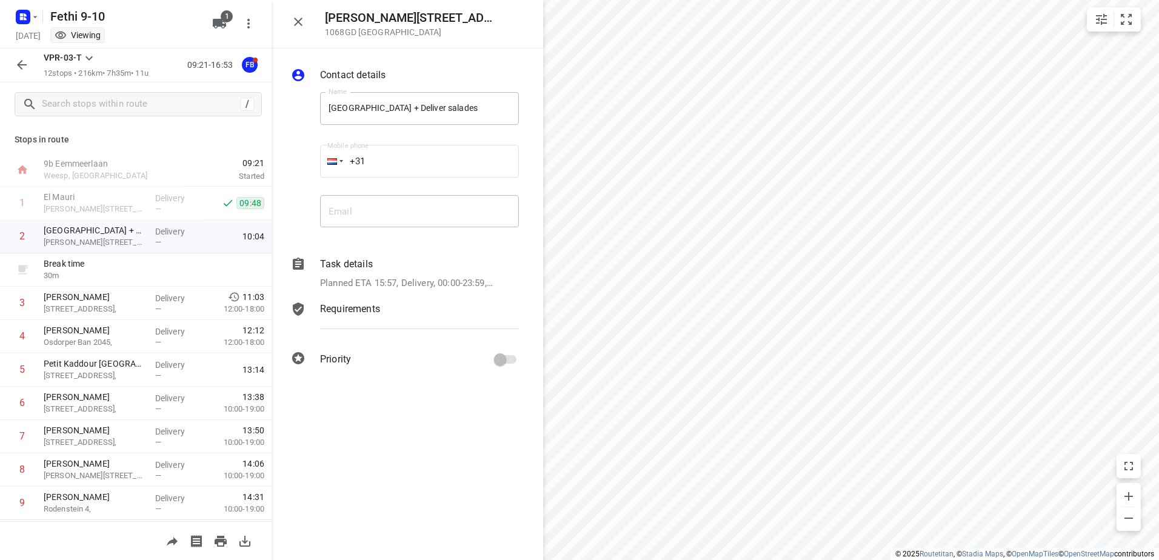
click at [21, 67] on icon "button" at bounding box center [22, 65] width 15 height 15
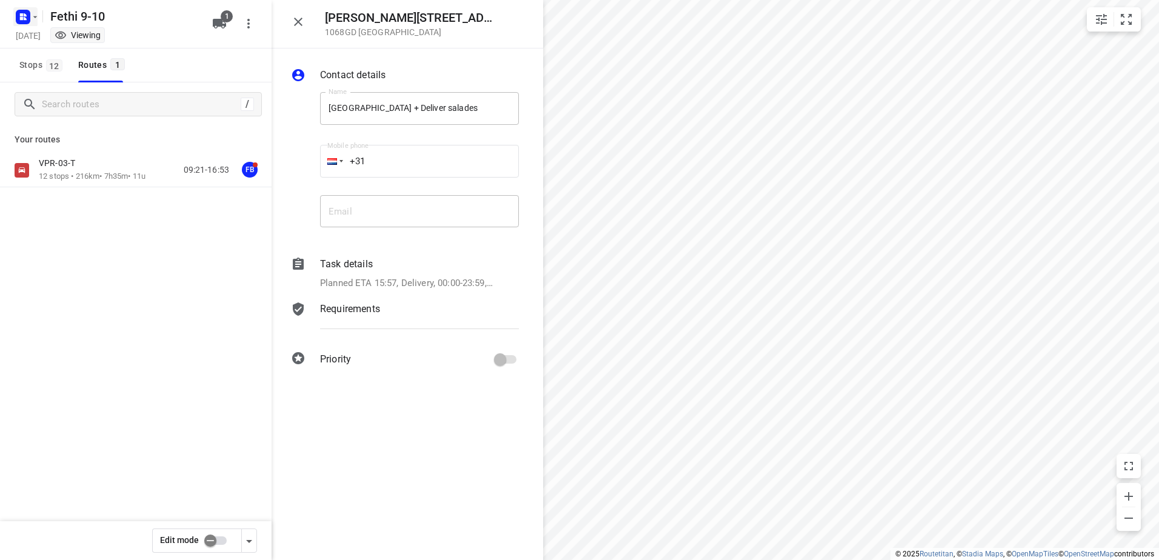
click at [35, 16] on icon "button" at bounding box center [35, 17] width 4 height 2
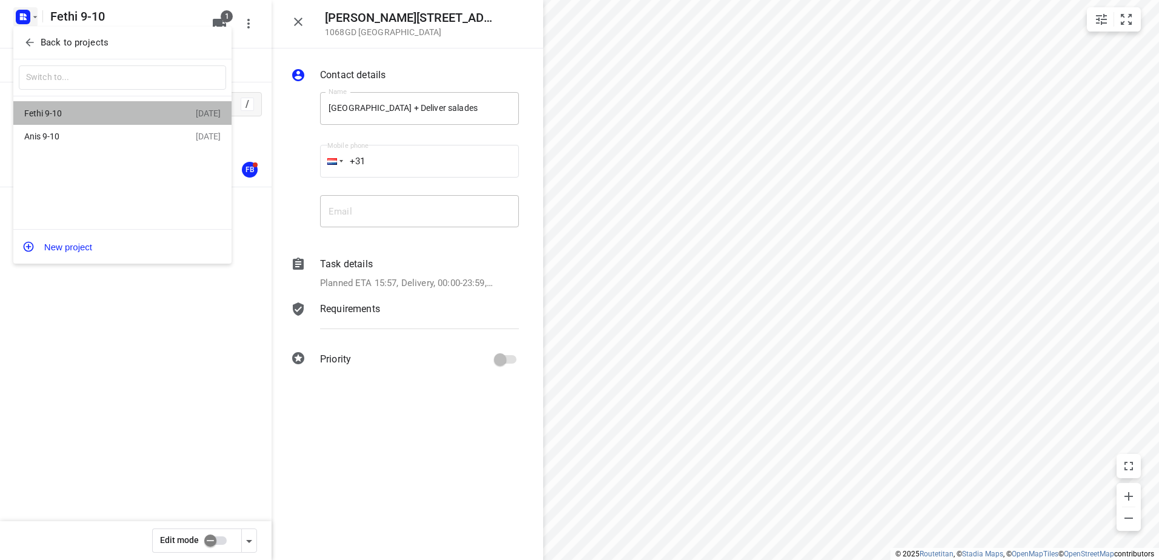
click at [58, 113] on div "Fethi 9-10" at bounding box center [93, 113] width 139 height 10
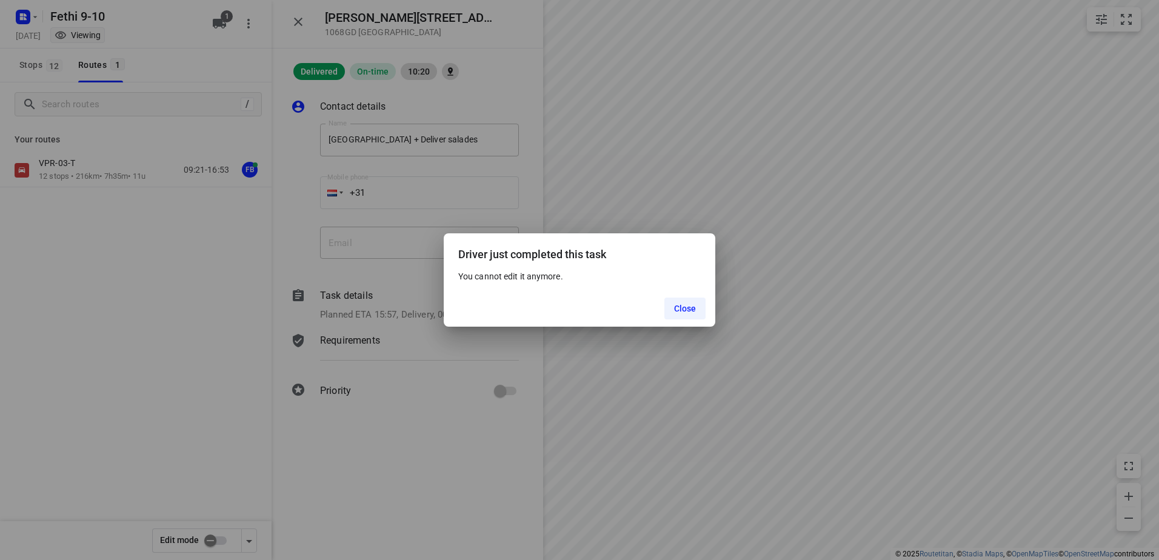
click at [691, 313] on button "Close" at bounding box center [685, 309] width 42 height 22
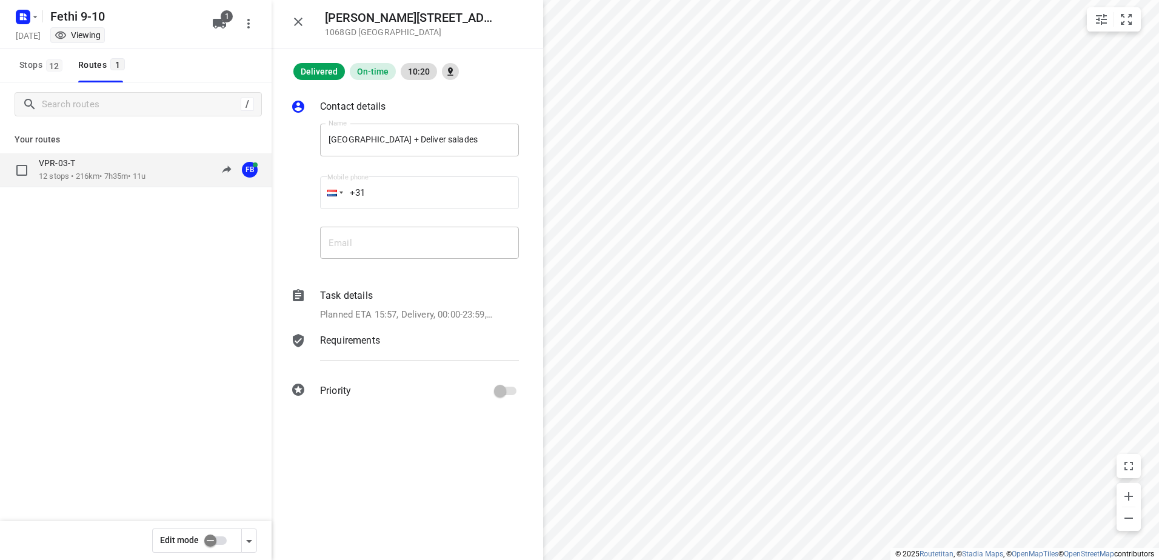
click at [67, 175] on p "12 stops • 216km • 7h35m • 11u" at bounding box center [92, 177] width 107 height 12
